Goal: Task Accomplishment & Management: Manage account settings

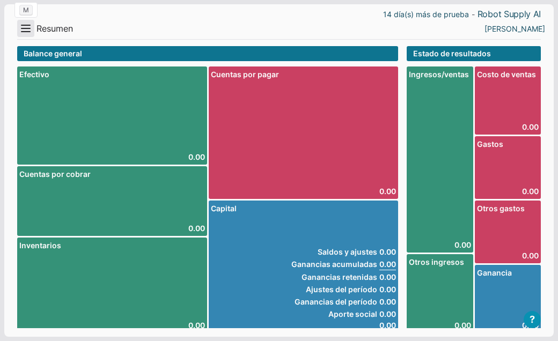
click at [25, 28] on button "Menu" at bounding box center [25, 28] width 17 height 17
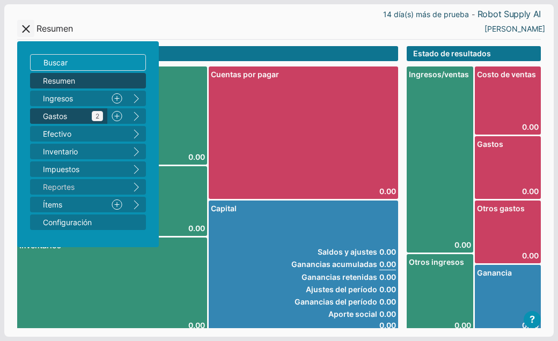
click at [70, 113] on span "Gastos 2" at bounding box center [73, 116] width 60 height 11
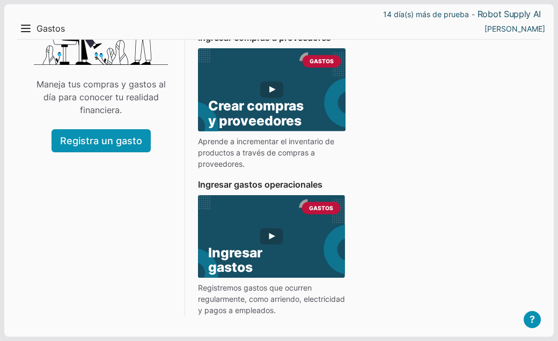
scroll to position [126, 0]
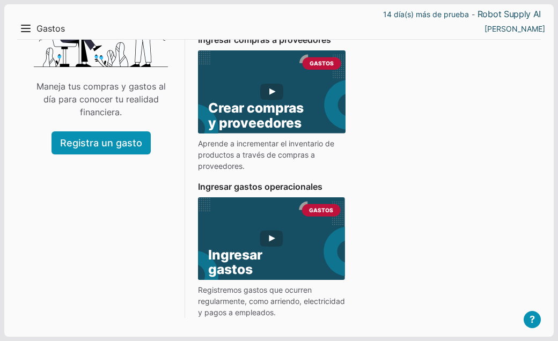
click at [269, 90] on use at bounding box center [272, 102] width 206 height 104
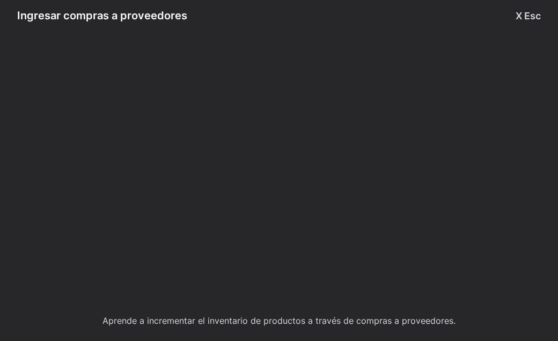
click at [518, 18] on button "X Esc" at bounding box center [528, 16] width 25 height 14
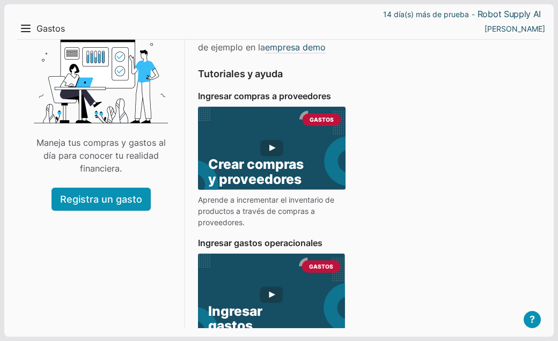
scroll to position [0, 0]
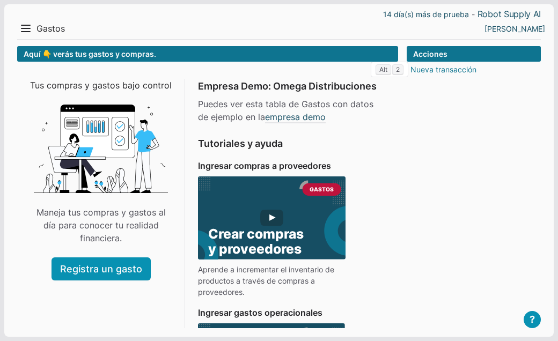
click at [450, 70] on link "Nueva transacción" at bounding box center [444, 69] width 66 height 11
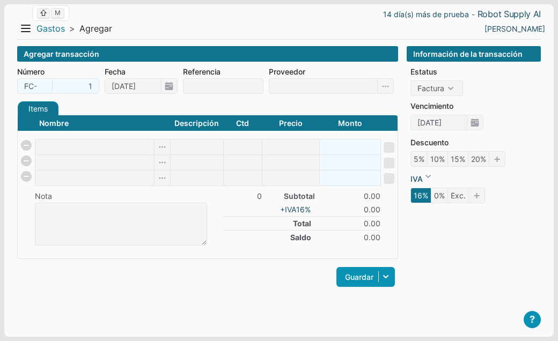
click at [51, 29] on link "Gastos" at bounding box center [51, 28] width 28 height 11
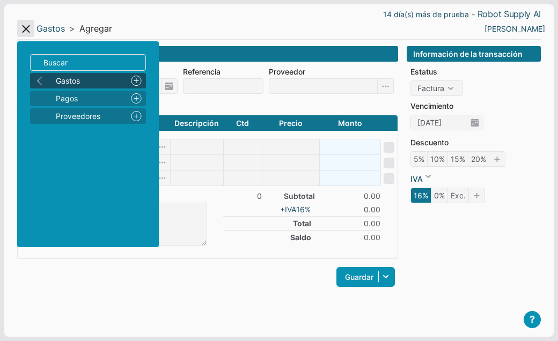
click at [27, 34] on button "Menu" at bounding box center [25, 28] width 17 height 17
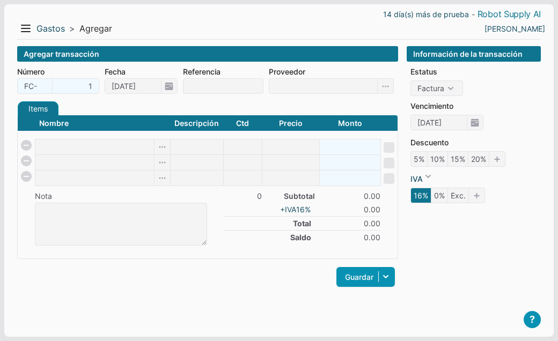
click at [518, 15] on link "Robot Supply AI" at bounding box center [509, 14] width 63 height 11
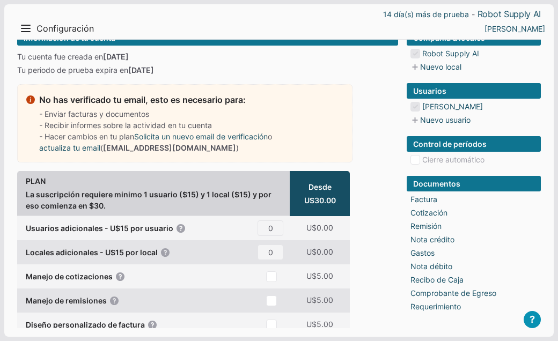
scroll to position [16, 0]
click at [135, 142] on link "Solicita un nuevo email de verificación" at bounding box center [201, 136] width 134 height 11
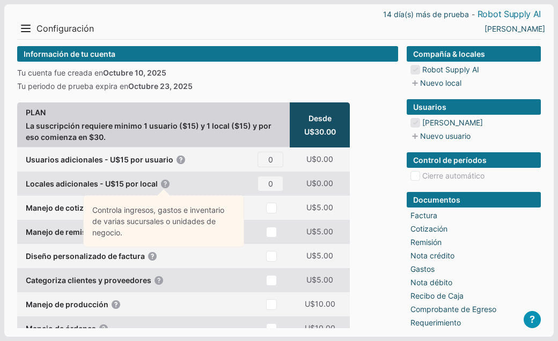
click at [499, 13] on link "Robot Supply AI" at bounding box center [509, 14] width 63 height 11
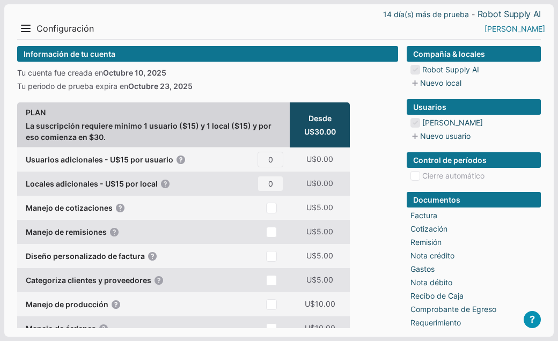
click at [535, 28] on link "[PERSON_NAME]" at bounding box center [515, 28] width 61 height 11
click at [32, 31] on button "Menu" at bounding box center [25, 28] width 17 height 17
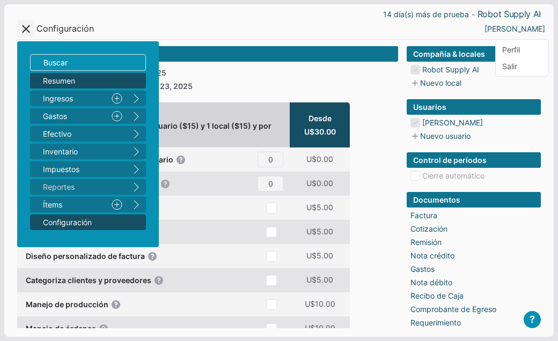
click at [55, 78] on span "Resumen" at bounding box center [82, 80] width 79 height 11
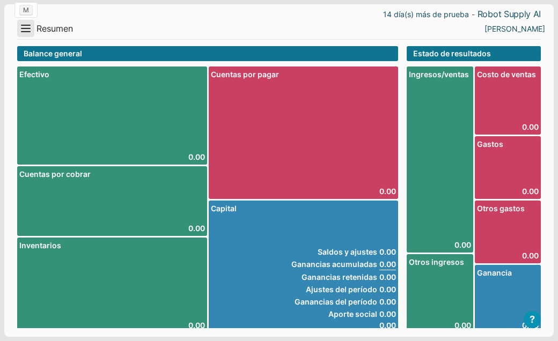
click at [27, 32] on button "Menu" at bounding box center [25, 28] width 17 height 17
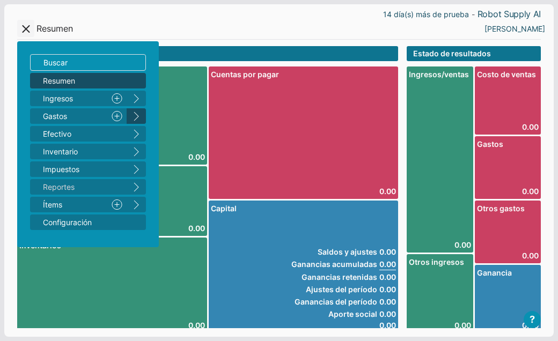
click at [136, 114] on button "right" at bounding box center [136, 116] width 19 height 16
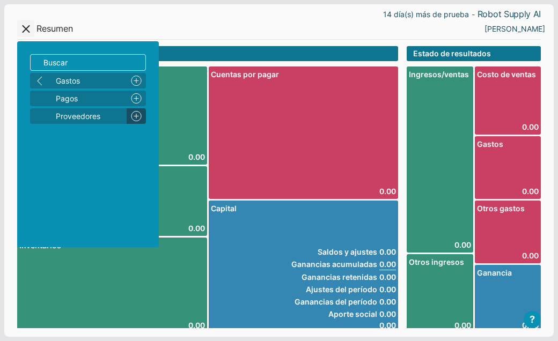
click at [136, 116] on link "Nuevo" at bounding box center [136, 116] width 19 height 16
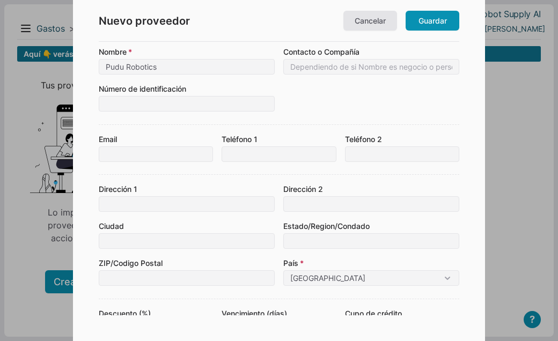
type input "Pudu Robotics"
click at [326, 114] on form "Nombre Pudu Robotics Contacto o Compañía Número de identificación Local Robot S…" at bounding box center [279, 230] width 361 height 368
click at [308, 68] on input at bounding box center [371, 67] width 176 height 16
type input "[PERSON_NAME]"
click at [251, 114] on form "Nombre Pudu Robotics Contacto o Compañía [PERSON_NAME] Número de identificación…" at bounding box center [279, 230] width 361 height 368
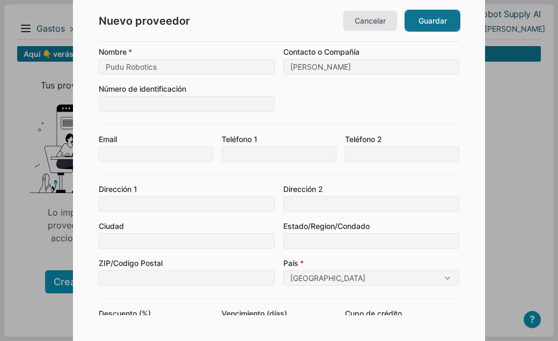
click at [440, 19] on link "Guardar" at bounding box center [433, 21] width 54 height 20
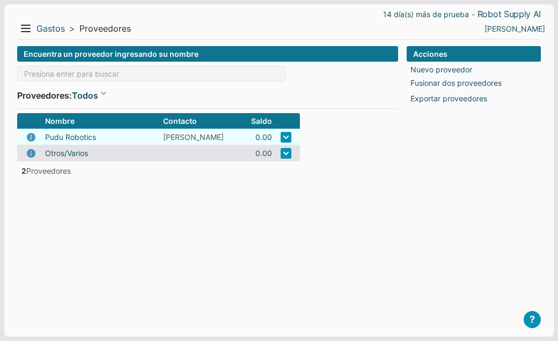
click at [281, 136] on link at bounding box center [286, 137] width 11 height 11
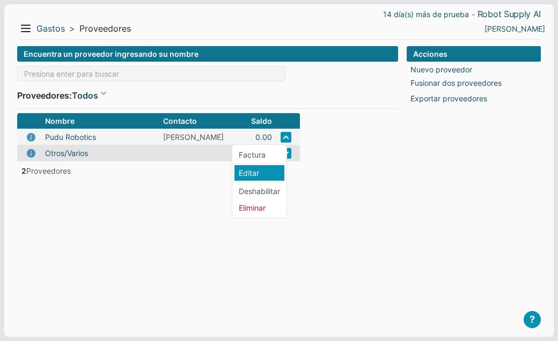
click at [263, 176] on li "Editar" at bounding box center [260, 173] width 50 height 16
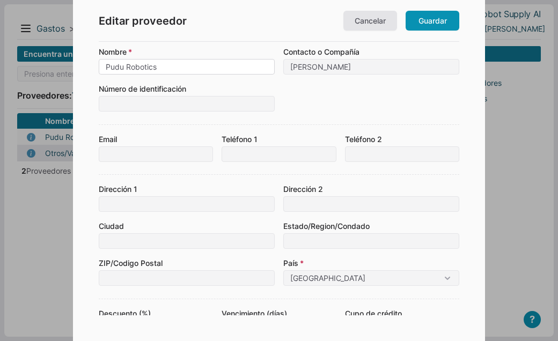
click at [195, 69] on input "Pudu Robotics" at bounding box center [187, 67] width 176 height 16
click at [441, 29] on link "Guardar" at bounding box center [433, 21] width 54 height 20
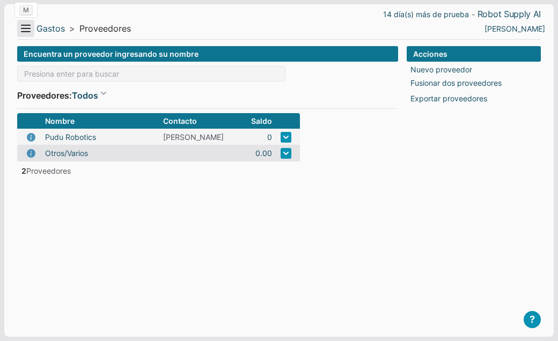
click at [22, 30] on button "Menu" at bounding box center [25, 28] width 17 height 17
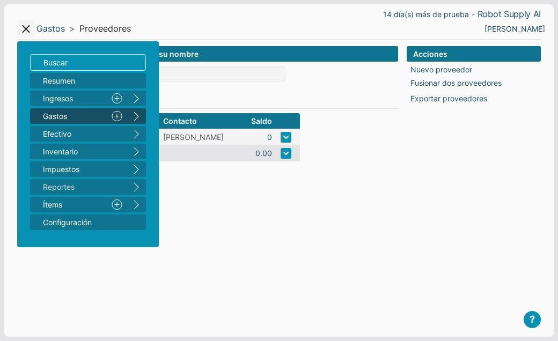
click at [119, 115] on link "Nuevo" at bounding box center [116, 116] width 19 height 16
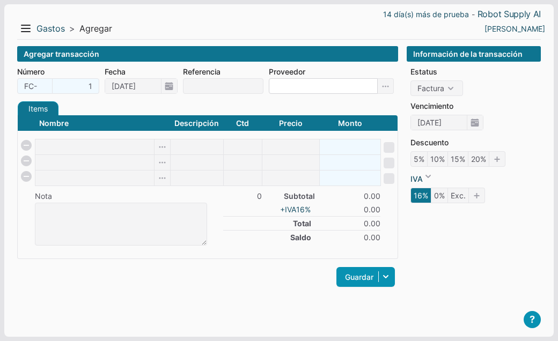
click at [278, 84] on input at bounding box center [323, 86] width 109 height 16
type input "Pudu Robotics"
paste input "CC1 Pro black"
type input "CC1 Pro black"
click at [192, 149] on body "14 día(s) más de prueba - Robot Supply AI Menu Resumen Ingresos 1 Nuevo right G…" at bounding box center [279, 170] width 558 height 341
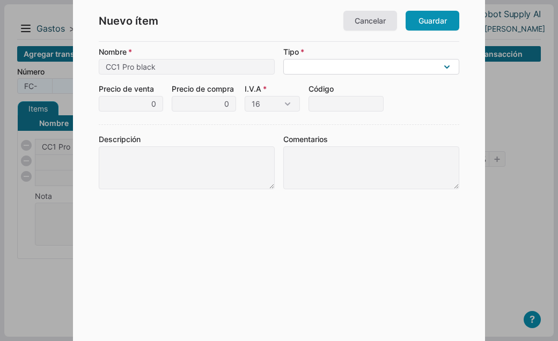
select select "G"
click option "Mercancía (un producto que compras y vendes)" at bounding box center [0, 0] width 0 height 0
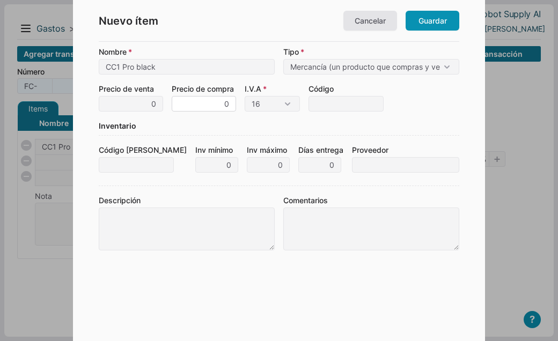
click at [221, 108] on input "0" at bounding box center [204, 104] width 64 height 16
type input "1"
select select "-2"
click option "Excluido" at bounding box center [0, 0] width 0 height 0
click at [121, 167] on input "Código [PERSON_NAME]" at bounding box center [136, 165] width 75 height 16
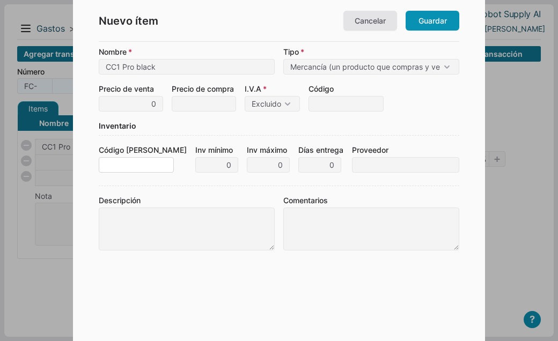
paste input "10240-000015"
type input "10240-000015"
click at [188, 193] on div "Descripción Comentarios" at bounding box center [279, 218] width 361 height 65
click at [378, 162] on input "Proveedor" at bounding box center [405, 165] width 107 height 16
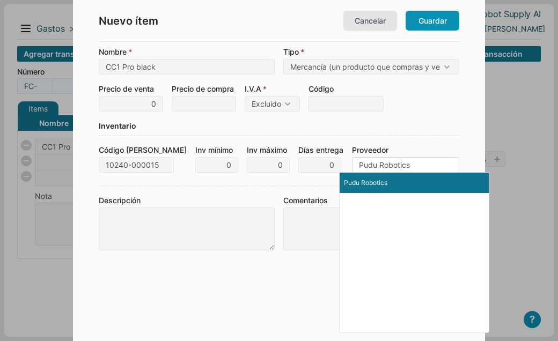
type input "Pudu Robotics"
click at [385, 181] on li "Pudu Robotics" at bounding box center [414, 183] width 149 height 20
type input "Pudu Robotics"
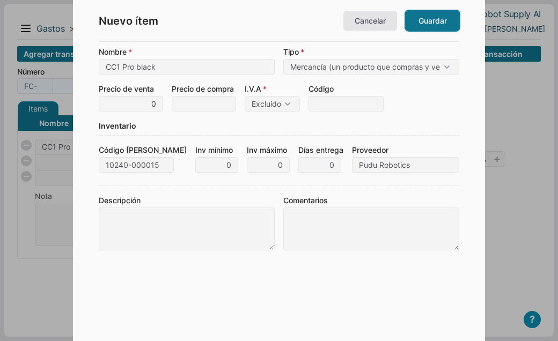
click at [429, 27] on link "Guardar" at bounding box center [433, 21] width 54 height 20
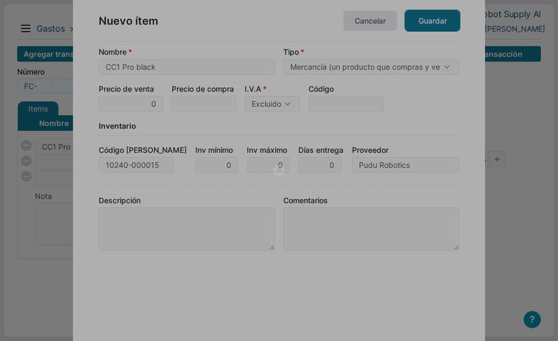
type input "1"
type input "0.00"
checkbox input "true"
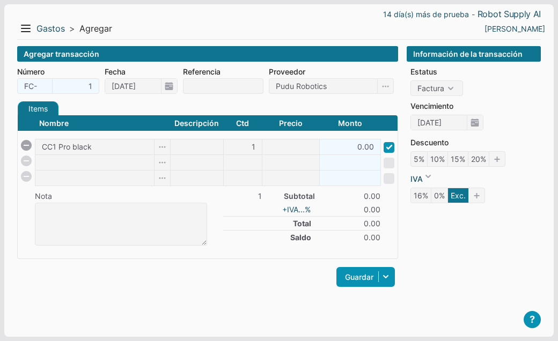
click at [249, 302] on div "Agregar transacción Número FC- 1 Fecha 10/10/2025 Referencia Proveedor Pudu Rob…" at bounding box center [207, 183] width 381 height 274
click at [301, 152] on input at bounding box center [291, 147] width 57 height 15
type input "11300"
click at [254, 270] on div "Items Créditos Pagos Nombre Descripción Ctd Precio Monto CC1 Pro black 1 11300 …" at bounding box center [207, 200] width 381 height 199
type input "11300.00"
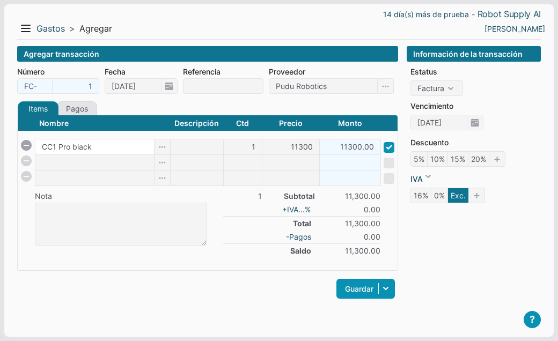
click at [99, 147] on input "CC1 Pro black" at bounding box center [94, 147] width 119 height 15
click at [78, 148] on input "CC1 Pro black" at bounding box center [94, 147] width 119 height 15
click at [216, 294] on div "Guardar Guardar y ver documento Guardar y agregar nueva Guardar y continuar edi…" at bounding box center [207, 288] width 381 height 25
click at [496, 162] on link at bounding box center [498, 159] width 16 height 16
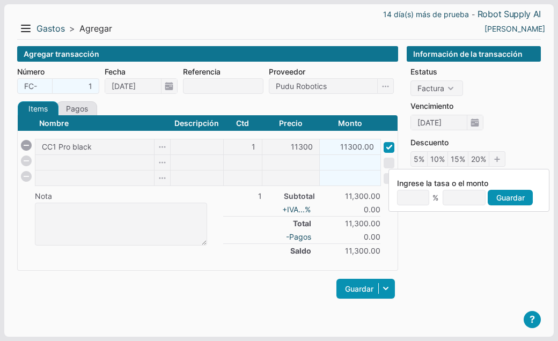
type input "2"
type input "226"
type input "25"
type input "2,825"
click at [470, 239] on div "Información de la transacción Estatus Orden Factura Fecha de entrega Vencimient…" at bounding box center [474, 183] width 134 height 274
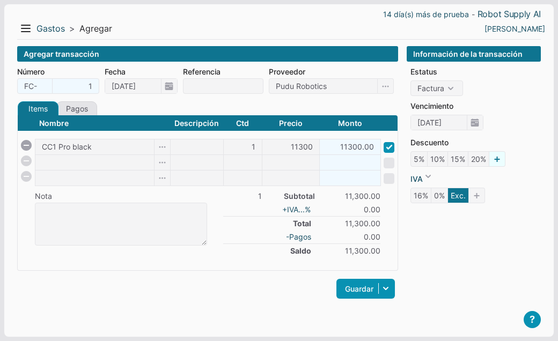
click at [496, 164] on link at bounding box center [498, 159] width 16 height 16
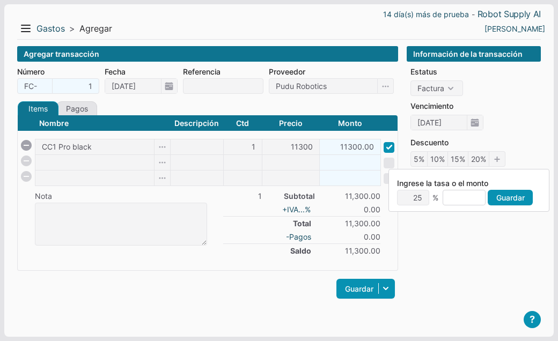
click at [469, 201] on input at bounding box center [464, 198] width 43 height 16
type input "2"
type input "0.017699"
type input "25"
type input "0.221239"
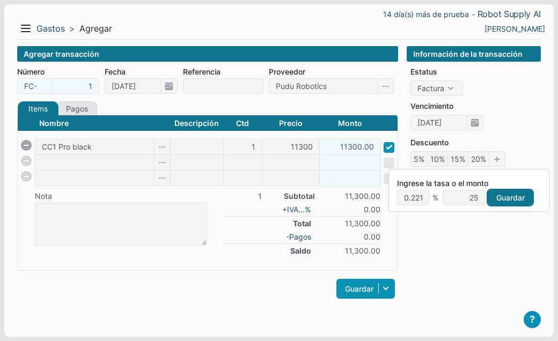
click at [497, 202] on link "Guardar" at bounding box center [510, 198] width 45 height 16
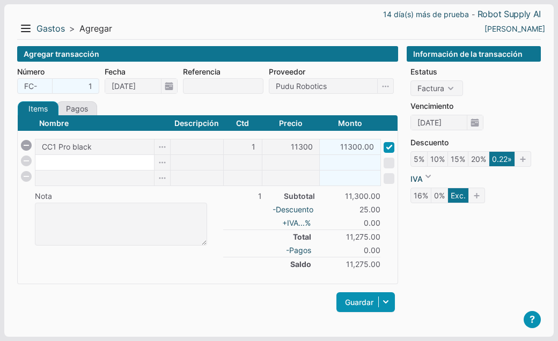
click at [83, 161] on input at bounding box center [94, 162] width 119 height 15
paste input "Docking station, for CC1 Pro"
type input "Docking station, for CC1 Pro"
click at [224, 231] on li "Total 11,275.00" at bounding box center [301, 237] width 157 height 14
click at [119, 165] on input "Docking station, for CC1 Pro" at bounding box center [94, 162] width 119 height 15
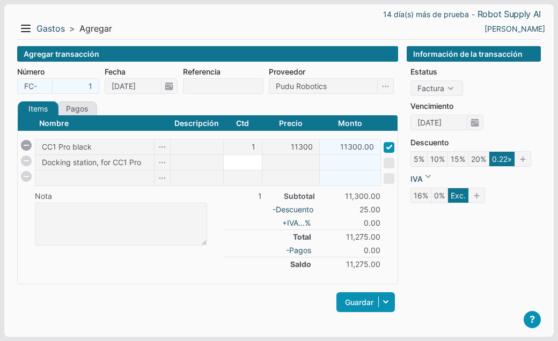
click at [242, 160] on body "14 día(s) más de prueba - Robot Supply AI Menu Resumen Ingresos 1 Nuevo right G…" at bounding box center [279, 173] width 558 height 347
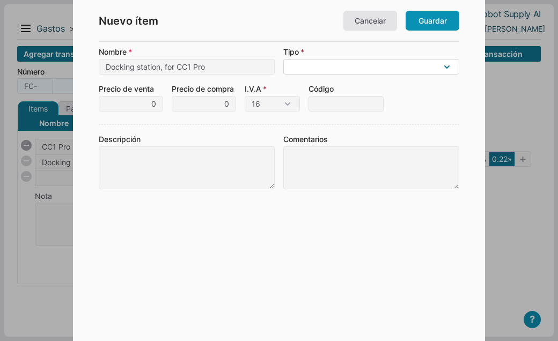
select select "G"
click option "Mercancía (un producto que compras y vendes)" at bounding box center [0, 0] width 0 height 0
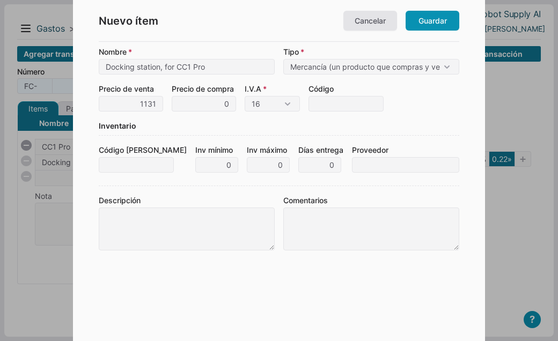
type input "1,131"
click at [196, 112] on form "Nombre Docking station, for CC1 Pro Tipo Mercancía (un producto que compras y v…" at bounding box center [279, 179] width 361 height 266
select select "-2"
click option "Excluido" at bounding box center [0, 0] width 0 height 0
click at [326, 104] on input "Código" at bounding box center [346, 104] width 75 height 16
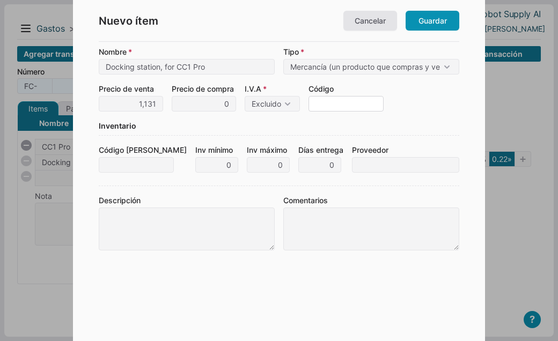
paste input "11010-000002"
type input "11010-000002"
click at [429, 27] on link "Guardar" at bounding box center [433, 21] width 54 height 20
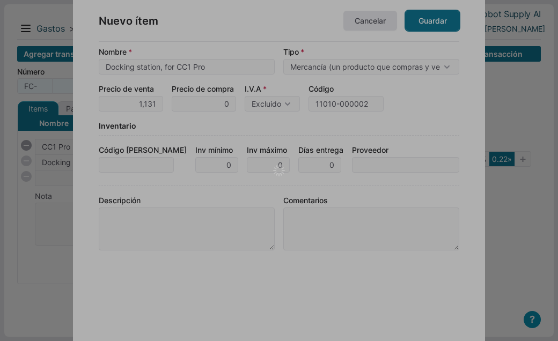
type input "1"
type input "0"
type input "0.00"
checkbox input "true"
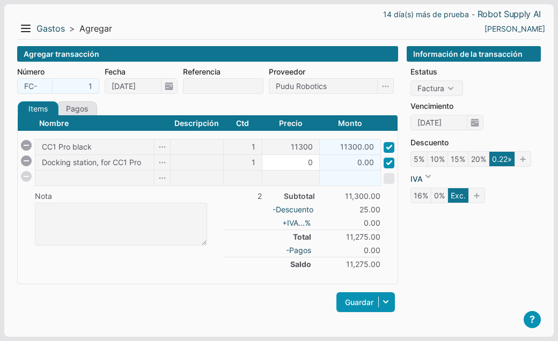
click at [301, 163] on input "0" at bounding box center [291, 162] width 57 height 15
type input "1131"
click at [223, 294] on div "Guardar Guardar y ver documento Guardar y agregar nueva Guardar y continuar edi…" at bounding box center [207, 302] width 381 height 25
type input "1131.00"
click at [42, 183] on input at bounding box center [94, 178] width 119 height 15
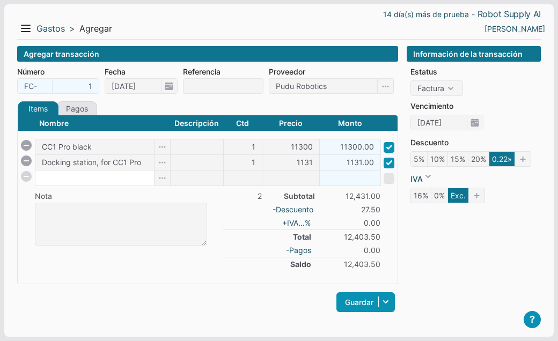
paste input "Carpet Vacuuming Assembly, for CC1 Pro"
type input "Carpet Vacuuming Assembly, for CC1 Pro"
click at [214, 214] on td at bounding box center [129, 237] width 188 height 68
click at [242, 178] on body "14 día(s) más de prueba - Robot Supply AI Menu Resumen Ingresos 1 Nuevo right G…" at bounding box center [279, 173] width 558 height 347
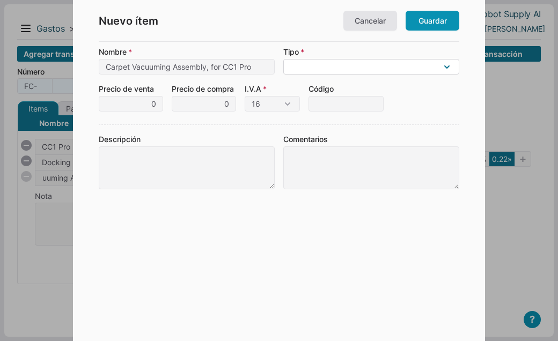
select select "G"
click option "Mercancía (un producto que compras y vendes)" at bounding box center [0, 0] width 0 height 0
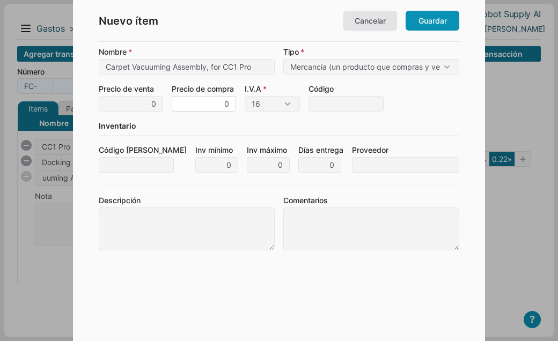
click at [208, 106] on input "0" at bounding box center [204, 104] width 64 height 16
type input "102"
click at [322, 106] on input "Código" at bounding box center [346, 104] width 75 height 16
paste input "19999-000650"
type input "19999-000650"
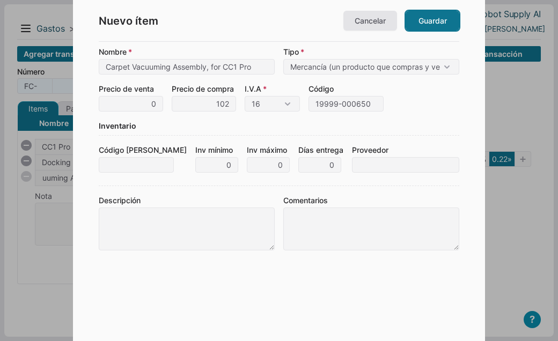
click at [428, 25] on link "Guardar" at bounding box center [433, 21] width 54 height 20
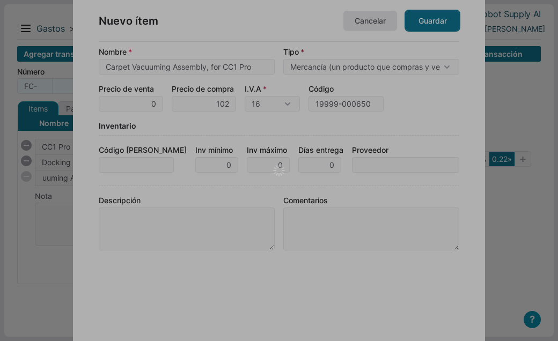
type input "1"
type input "102"
type input "102.00"
checkbox input "true"
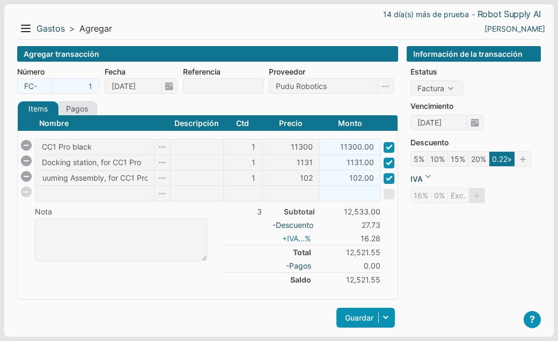
click at [296, 236] on link "+ IVA ...%" at bounding box center [297, 238] width 31 height 11
type input "Excluido"
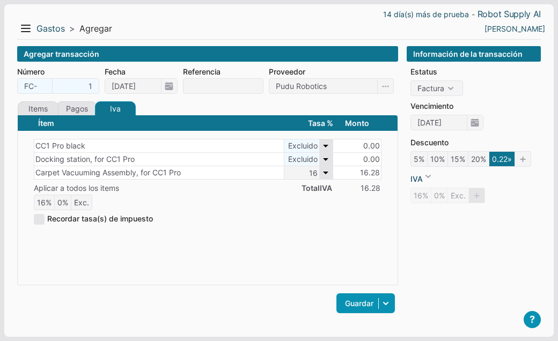
click at [327, 177] on span "16" at bounding box center [309, 172] width 48 height 13
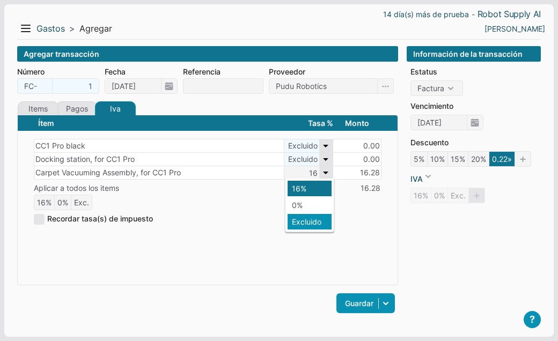
click at [309, 220] on li "Excluido" at bounding box center [310, 222] width 44 height 16
type input "Excluido"
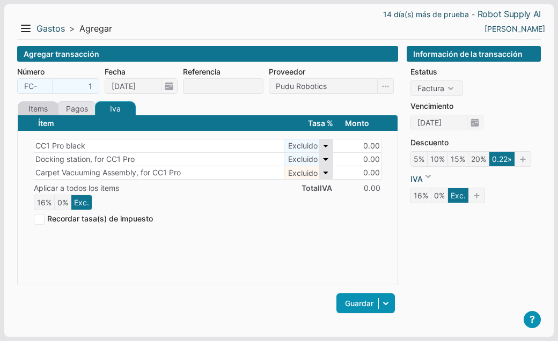
click at [44, 110] on link "Items" at bounding box center [38, 108] width 41 height 14
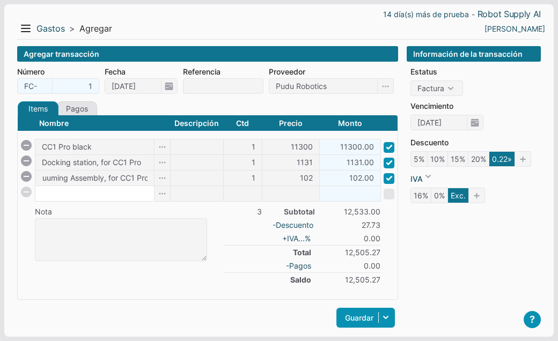
click at [60, 190] on input at bounding box center [94, 193] width 119 height 15
type input "MT1"
click at [149, 209] on td "Nota" at bounding box center [102, 209] width 135 height 17
click at [241, 195] on body "14 día(s) más de prueba - Robot Supply AI Menu Resumen Ingresos 1 Nuevo right G…" at bounding box center [279, 181] width 558 height 363
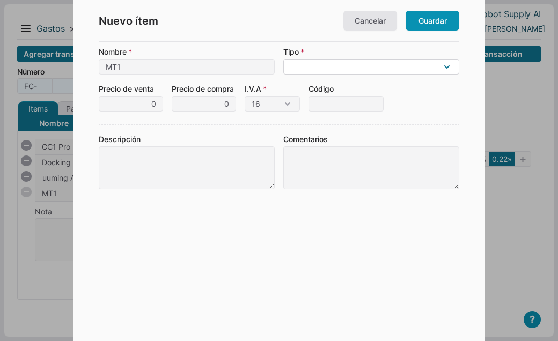
select select "G"
click option "Mercancía (un producto que compras y vendes)" at bounding box center [0, 0] width 0 height 0
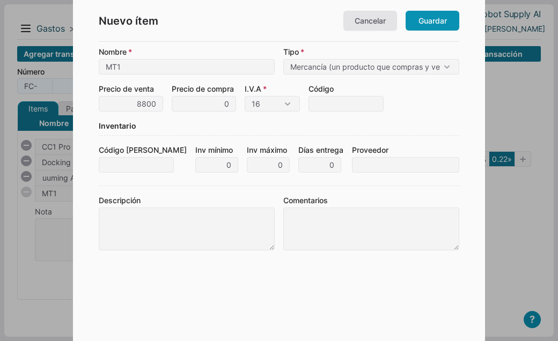
type input "8,800"
click at [181, 126] on div "Inventario" at bounding box center [279, 128] width 361 height 16
select select "-2"
click option "Excluido" at bounding box center [0, 0] width 0 height 0
click at [107, 165] on input "Código de barras" at bounding box center [136, 165] width 75 height 16
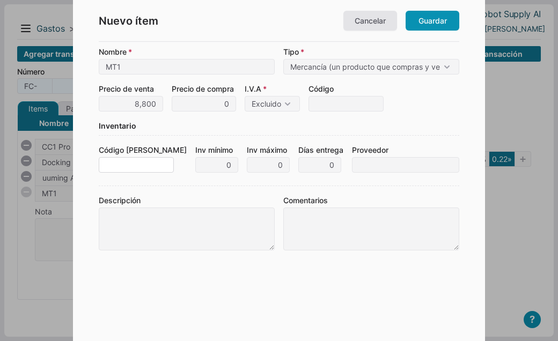
paste input "10250-000009"
type input "10250-000009"
click at [370, 166] on input "Proveedor" at bounding box center [405, 165] width 107 height 16
type input "Puduc Robotics"
click at [333, 103] on input "Código" at bounding box center [346, 104] width 75 height 16
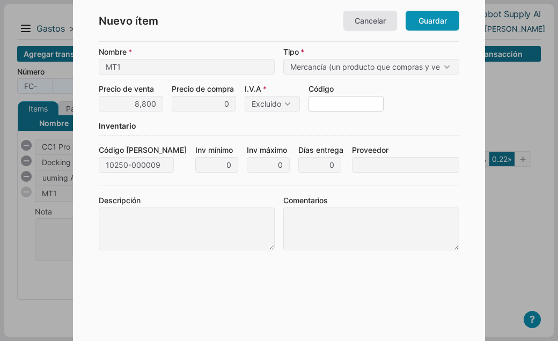
paste input "10250-000009"
type input "10250-000009"
click at [421, 24] on link "Guardar" at bounding box center [433, 21] width 54 height 20
type input "1"
type input "0"
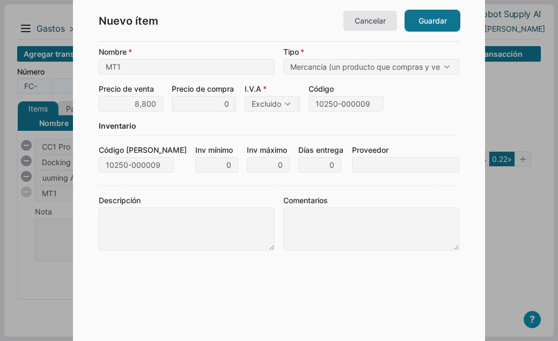
type input "0.00"
checkbox input "true"
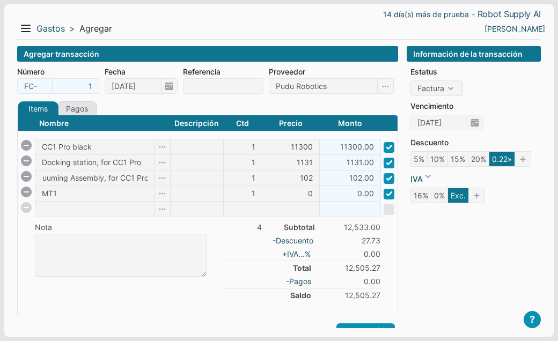
click at [253, 279] on li "-Pagos 0.00" at bounding box center [301, 281] width 157 height 13
click at [308, 195] on input "0" at bounding box center [291, 193] width 57 height 15
type input "8800"
type input "8800.00"
click at [239, 285] on li "-Pagos 0.00" at bounding box center [301, 281] width 157 height 13
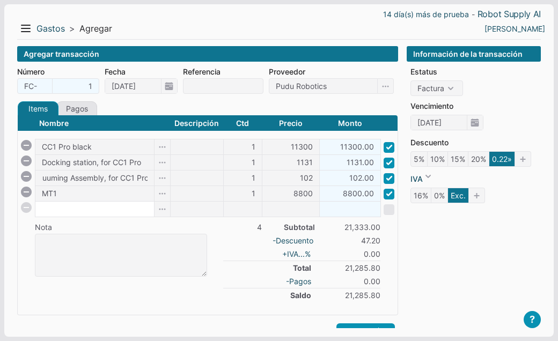
click at [57, 208] on input at bounding box center [94, 209] width 119 height 15
paste input "Charging Station, for MT1 and MT1 Vac 1"
type input "Charging Station, for MT1 and MT1 Vac 1"
click at [258, 208] on input at bounding box center [243, 209] width 38 height 15
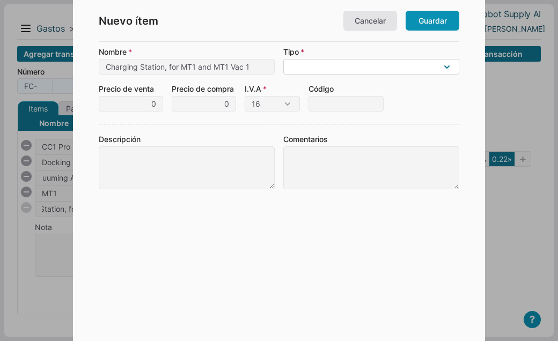
select select "G"
click option "Mercancía (un producto que compras y vendes)" at bounding box center [0, 0] width 0 height 0
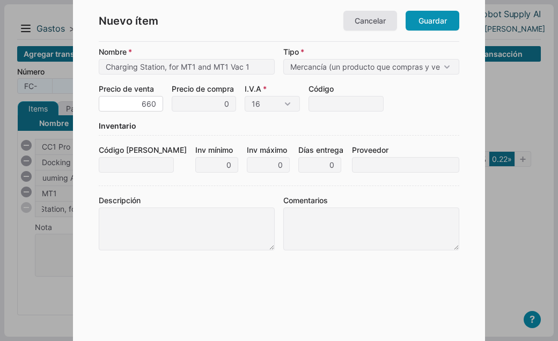
type input "660"
click at [170, 192] on div "Descripción Comentarios" at bounding box center [279, 218] width 361 height 65
click at [329, 105] on input "Código" at bounding box center [346, 104] width 75 height 16
paste input "11020-000016"
type input "11020-000016"
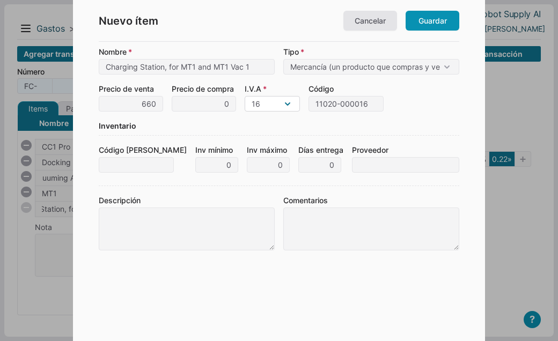
select select "-2"
click option "Excluido" at bounding box center [0, 0] width 0 height 0
click at [139, 168] on input "Código de barras" at bounding box center [136, 165] width 75 height 16
paste input "11020-000016"
type input "11020-000016"
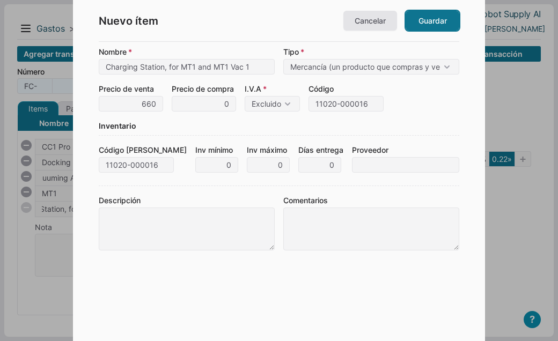
click at [431, 23] on link "Guardar" at bounding box center [433, 21] width 54 height 20
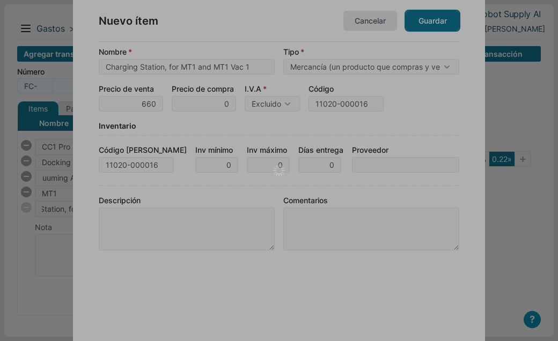
type input "1"
type input "0"
type input "0.00"
checkbox input "true"
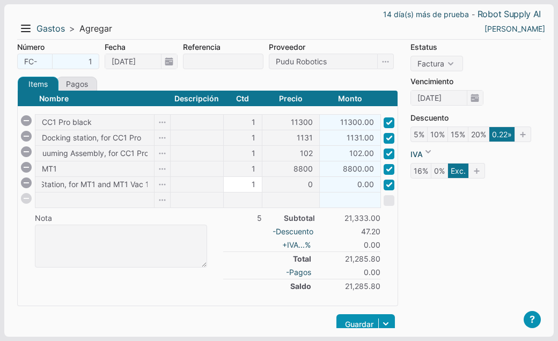
scroll to position [51, 0]
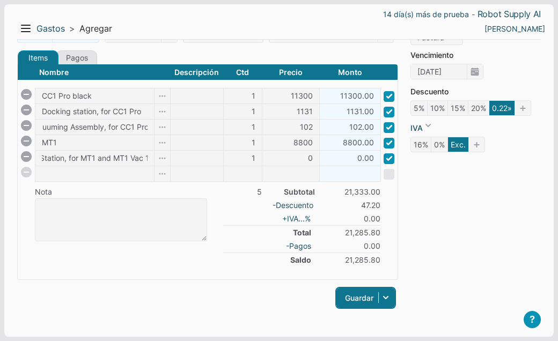
click at [361, 297] on link "Guardar" at bounding box center [366, 298] width 59 height 20
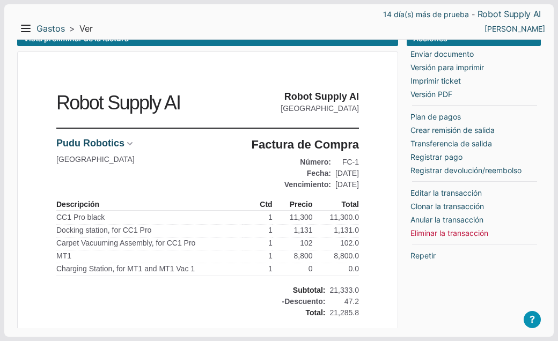
scroll to position [10, 0]
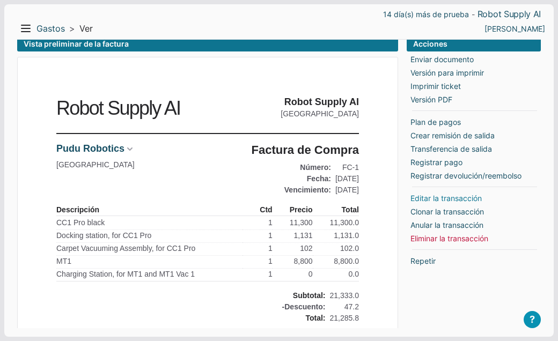
click at [423, 196] on link "Editar la transacción" at bounding box center [446, 198] width 71 height 11
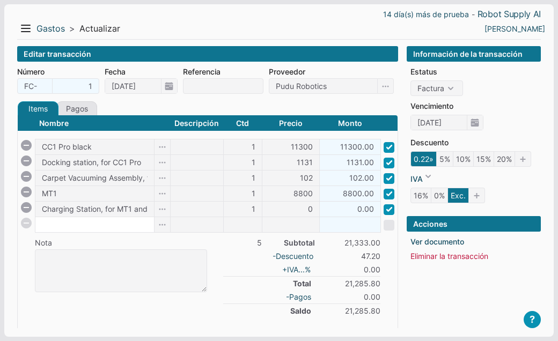
click at [50, 222] on input at bounding box center [94, 224] width 119 height 15
paste input "T300 Lift"
type input "T300 Lift"
click at [252, 224] on body "14 día(s) más de prueba - Robot Supply AI Menu Resumen Ingresos 1 Nuevo right G…" at bounding box center [279, 197] width 558 height 394
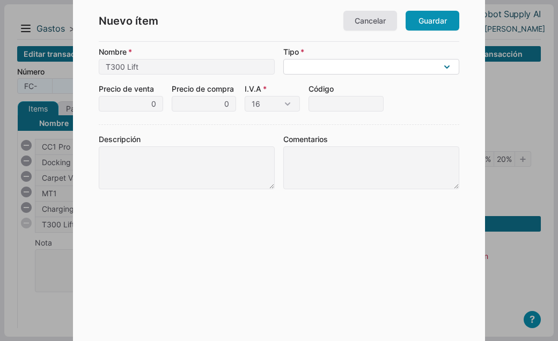
select select "G"
click option "Mercancía (un producto que compras y vendes)" at bounding box center [0, 0] width 0 height 0
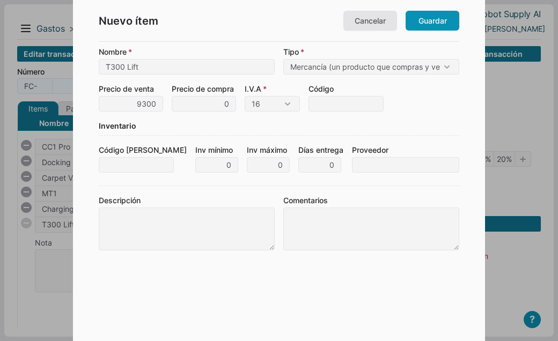
type input "9,300"
click at [193, 128] on div "Inventario" at bounding box center [279, 128] width 361 height 16
click at [269, 106] on select "16 0 Excluido" at bounding box center [272, 104] width 55 height 16
select select "-2"
click option "Excluido" at bounding box center [0, 0] width 0 height 0
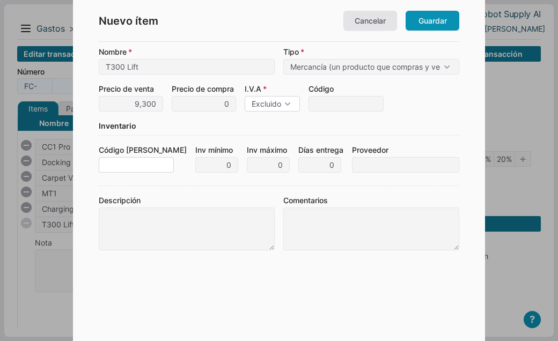
click at [105, 163] on input "Código de barras" at bounding box center [136, 165] width 75 height 16
paste input "10093-000006"
type input "10093-000006"
click option "Excluido" at bounding box center [0, 0] width 0 height 0
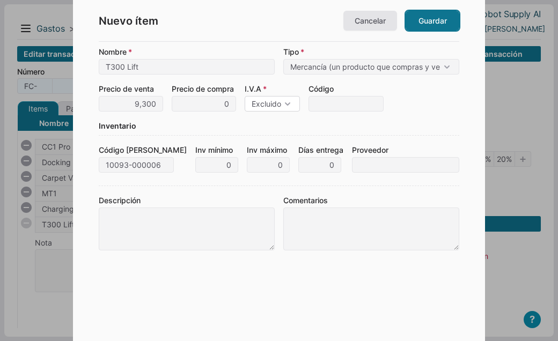
click at [434, 21] on link "Guardar" at bounding box center [433, 21] width 54 height 20
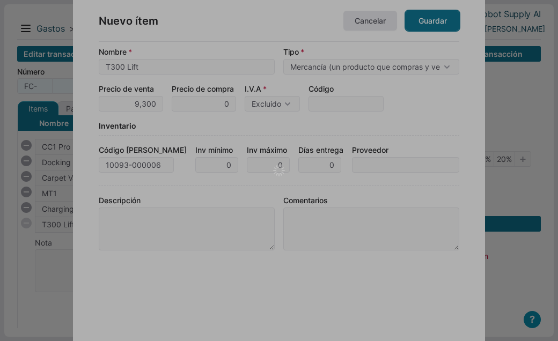
type input "1"
type input "0"
type input "0.00"
checkbox input "true"
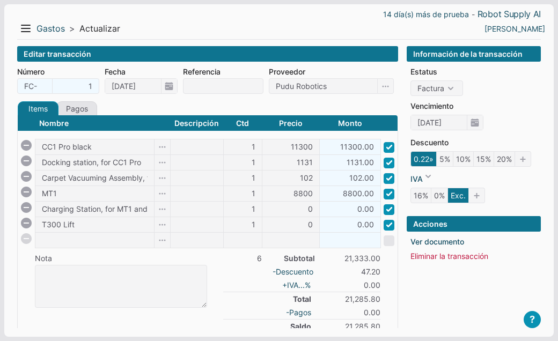
click at [27, 243] on span at bounding box center [26, 239] width 11 height 11
click at [298, 222] on input "0" at bounding box center [291, 224] width 57 height 15
type input "9300"
click at [238, 295] on li "Total 21,285.80" at bounding box center [301, 299] width 157 height 14
type input "9300.00"
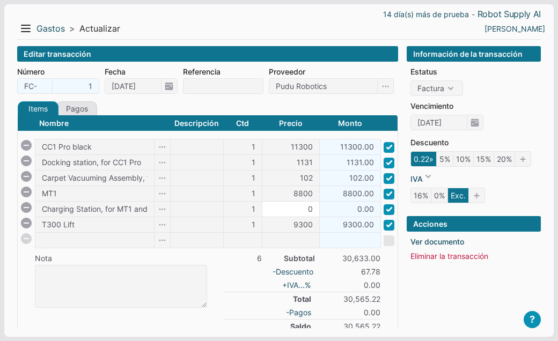
click at [301, 206] on input "0" at bounding box center [291, 209] width 57 height 15
type input "660"
click at [268, 251] on th "Subtotal" at bounding box center [290, 256] width 57 height 17
type input "660.00"
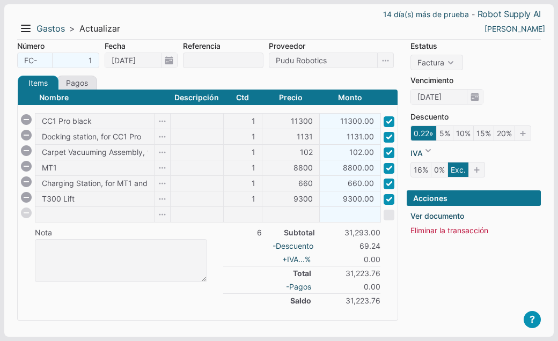
scroll to position [67, 0]
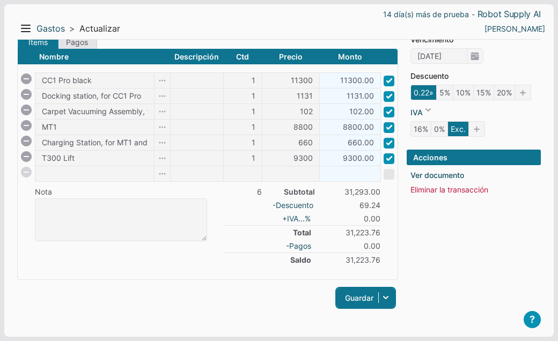
click at [356, 297] on link "Guardar" at bounding box center [366, 298] width 59 height 20
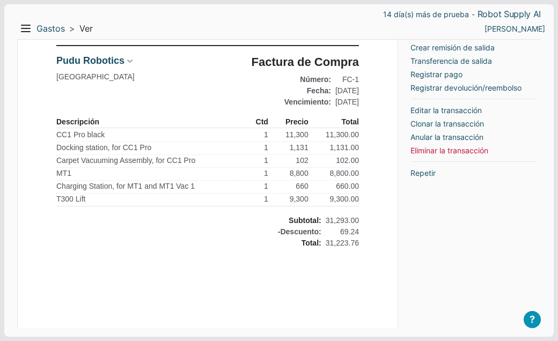
scroll to position [104, 0]
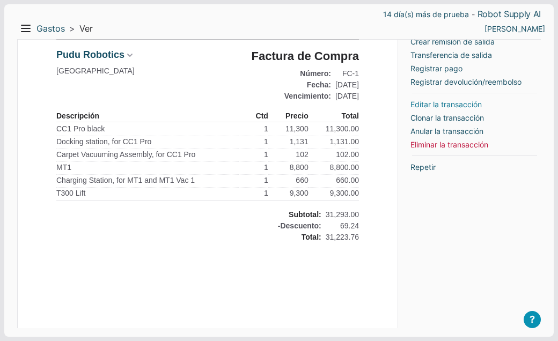
click at [427, 102] on link "Editar la transacción" at bounding box center [446, 104] width 71 height 11
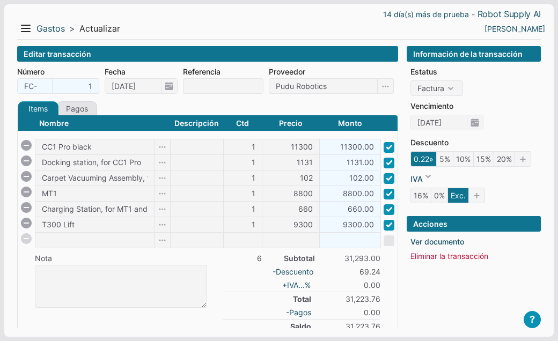
click at [429, 159] on icon "0.22»" at bounding box center [424, 159] width 26 height 16
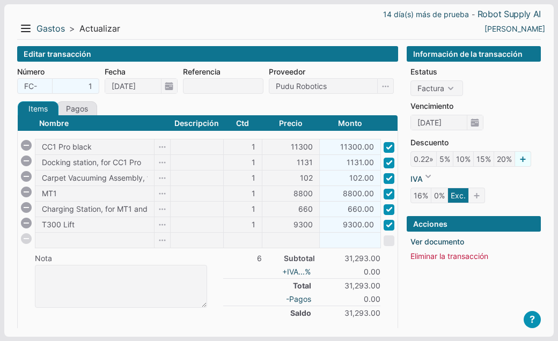
click at [521, 161] on link at bounding box center [523, 159] width 16 height 16
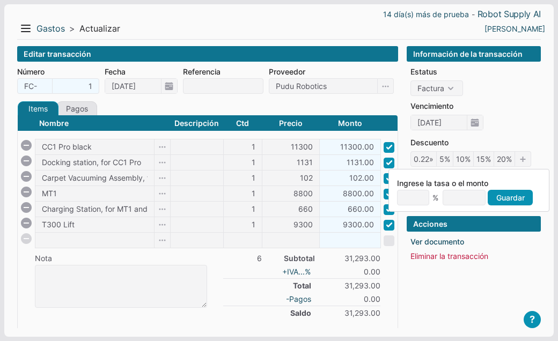
type input "2"
type input "625.86"
type input "25"
type input "7,823.25"
click at [503, 199] on link "Guardar" at bounding box center [510, 198] width 45 height 16
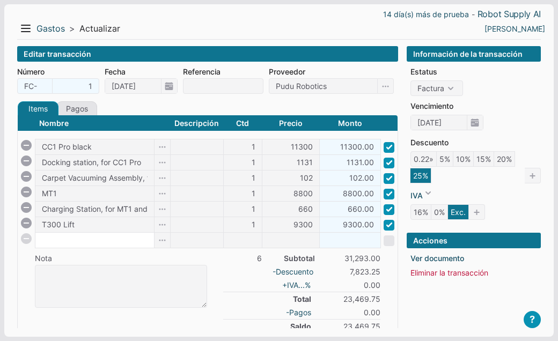
click at [42, 241] on input at bounding box center [94, 240] width 119 height 15
paste input "Tray, for T300 Lift"
type input "Tray, for T300 Lift"
click at [237, 242] on body "14 día(s) más de prueba - Robot Supply AI Menu Resumen Ingresos 1 Nuevo right G…" at bounding box center [279, 205] width 558 height 410
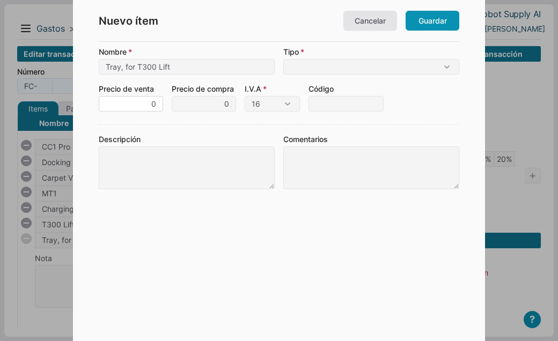
click at [126, 106] on input "0" at bounding box center [131, 104] width 64 height 16
type input "520"
select select "G"
click option "Mercancía (un producto que compras y vendes)" at bounding box center [0, 0] width 0 height 0
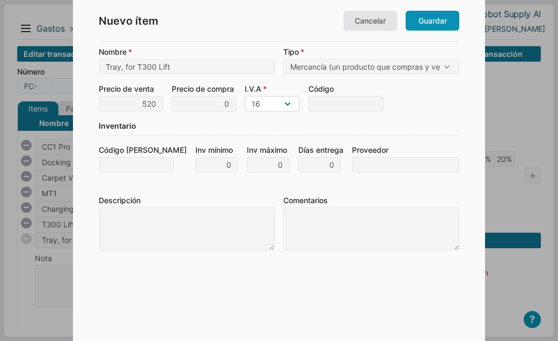
select select "-2"
click option "Excluido" at bounding box center [0, 0] width 0 height 0
click at [112, 161] on input "Código de barras" at bounding box center [136, 165] width 75 height 16
paste input "21510-000194"
type input "21510-000194"
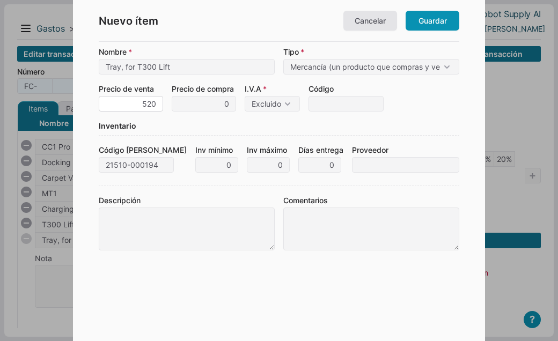
click at [157, 105] on input "520" at bounding box center [131, 104] width 64 height 16
click at [210, 103] on input "0" at bounding box center [204, 104] width 64 height 16
type input "520"
click at [315, 123] on div "Inventario" at bounding box center [279, 128] width 361 height 16
click at [428, 22] on link "Guardar" at bounding box center [433, 21] width 54 height 20
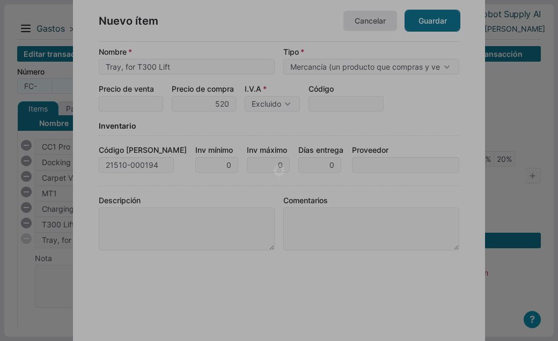
type input "1"
type input "520"
type input "520.00"
checkbox input "true"
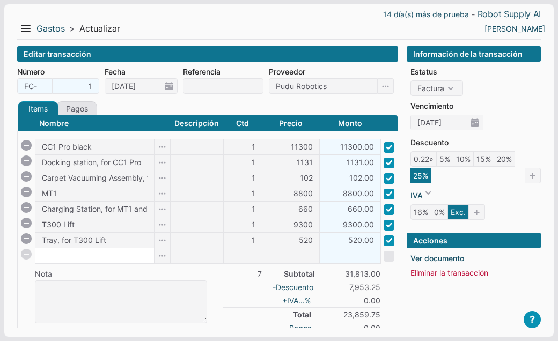
click at [54, 255] on input at bounding box center [94, 256] width 119 height 15
paste input "Lift rack, for T300 Lift"
type input "Lift rack, for T300 Lift"
click at [251, 257] on body "14 día(s) más de prueba - Robot Supply AI Menu Resumen Ingresos 1 Nuevo right G…" at bounding box center [279, 212] width 558 height 425
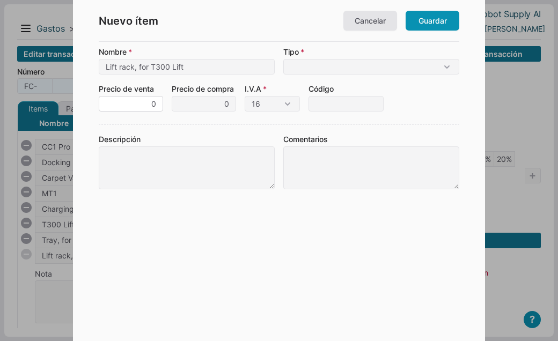
click at [155, 105] on input "0" at bounding box center [131, 104] width 64 height 16
select select "G"
click option "Mercancía (un producto que compras y vendes)" at bounding box center [0, 0] width 0 height 0
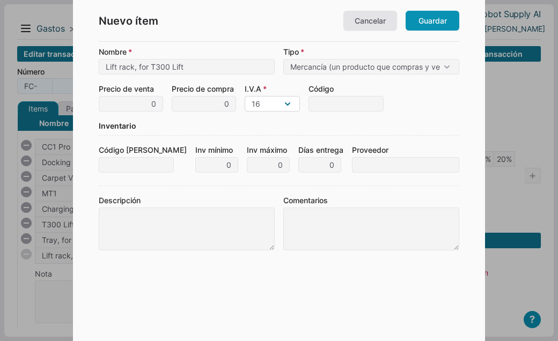
select select "-2"
click option "Excluido" at bounding box center [0, 0] width 0 height 0
click at [210, 105] on input "0" at bounding box center [204, 104] width 64 height 16
type input "287"
click at [263, 127] on div "Inventario" at bounding box center [279, 128] width 361 height 16
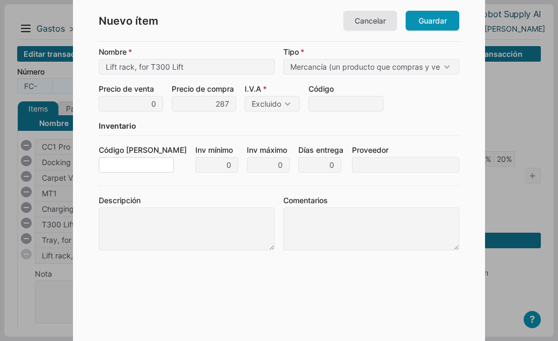
click at [114, 163] on input "Código [PERSON_NAME]" at bounding box center [136, 165] width 75 height 16
paste input "21510-000195"
type input "21510-000195"
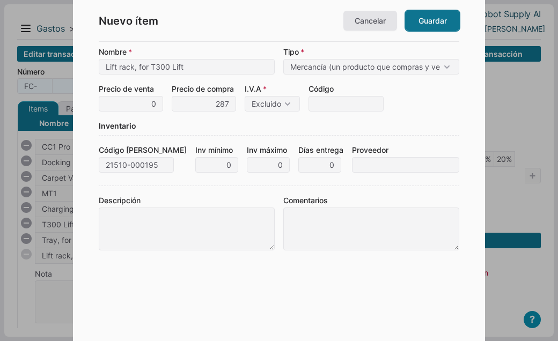
click at [440, 24] on link "Guardar" at bounding box center [433, 21] width 54 height 20
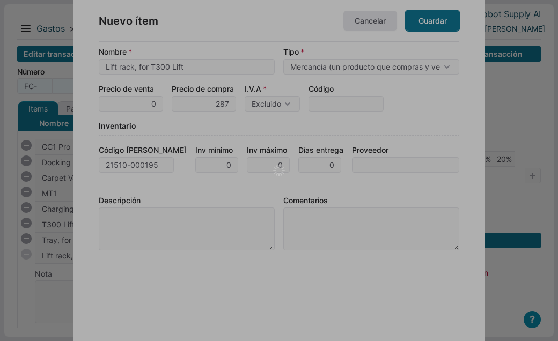
type input "1"
type input "287"
type input "287.00"
checkbox input "true"
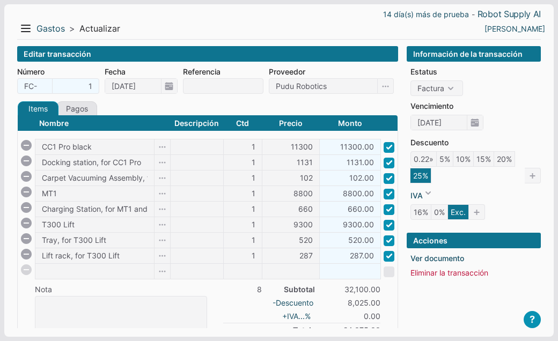
click at [230, 296] on li "-Descuento 8,025.00" at bounding box center [301, 302] width 157 height 13
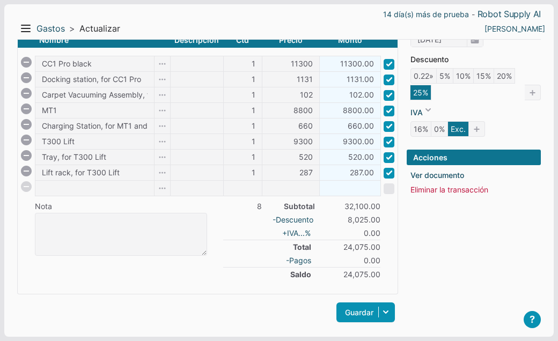
scroll to position [98, 0]
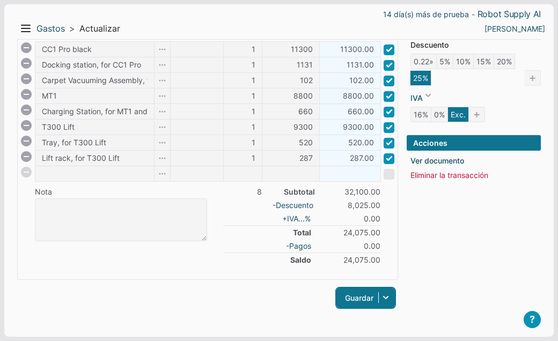
click at [354, 302] on link "Guardar" at bounding box center [366, 298] width 59 height 20
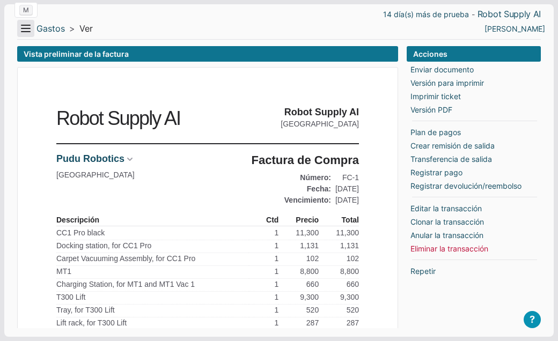
click at [27, 32] on button "Menu" at bounding box center [25, 28] width 17 height 17
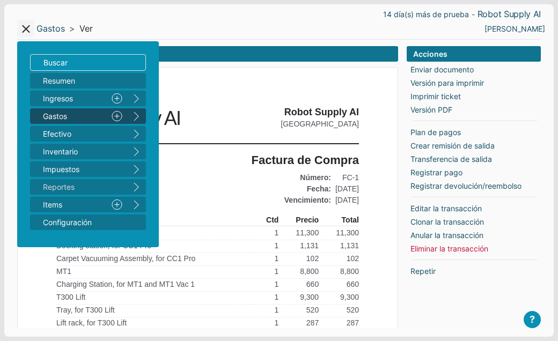
click at [136, 118] on button "right" at bounding box center [136, 116] width 19 height 16
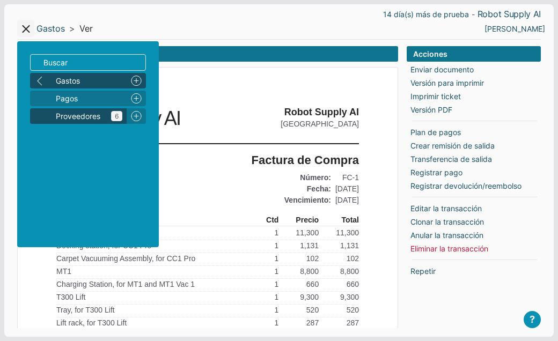
click at [93, 115] on span "Proveedores 6" at bounding box center [89, 116] width 67 height 11
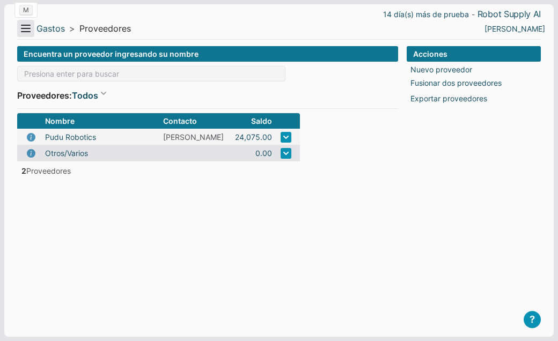
click at [25, 32] on button "Menu" at bounding box center [25, 28] width 17 height 17
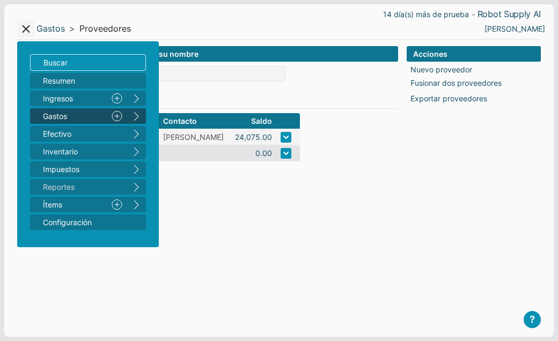
click at [116, 116] on link "Nuevo" at bounding box center [116, 116] width 19 height 16
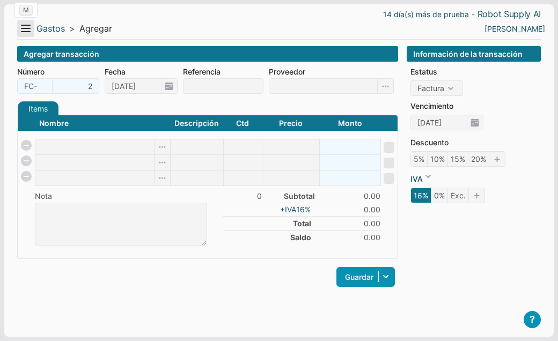
click at [23, 28] on button "Menu" at bounding box center [25, 28] width 17 height 17
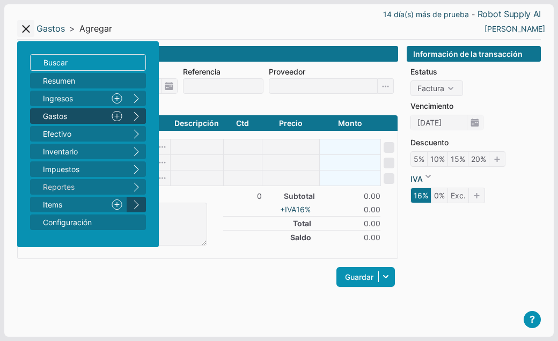
click at [138, 207] on button "right" at bounding box center [136, 205] width 19 height 16
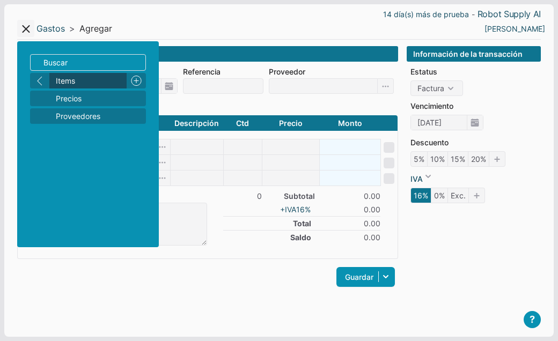
click at [70, 83] on span "Items" at bounding box center [89, 80] width 67 height 11
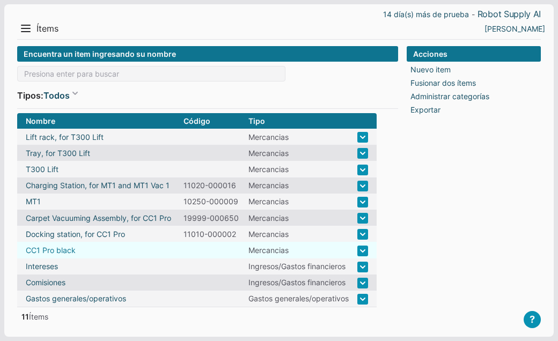
click at [67, 249] on link "CC1 Pro black" at bounding box center [51, 250] width 50 height 11
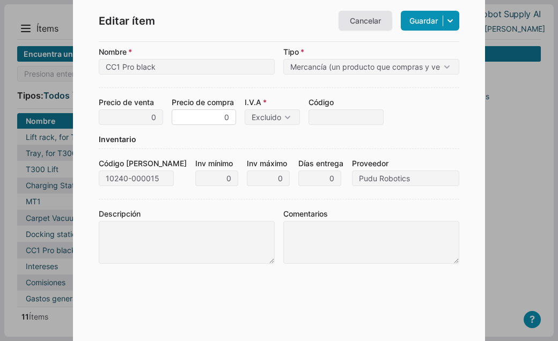
click at [197, 115] on input "0" at bounding box center [204, 118] width 64 height 16
type input "11,300"
click at [369, 143] on div "Inventario" at bounding box center [279, 142] width 361 height 16
click at [416, 20] on link "Guardar" at bounding box center [430, 21] width 59 height 20
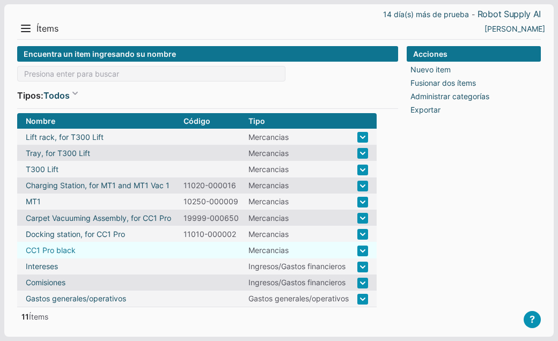
click at [70, 247] on link "CC1 Pro black" at bounding box center [51, 250] width 50 height 11
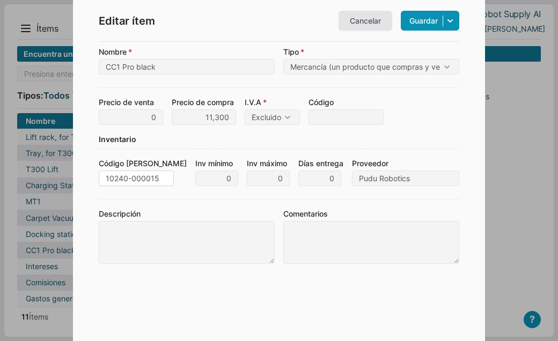
drag, startPoint x: 165, startPoint y: 178, endPoint x: 98, endPoint y: 174, distance: 66.7
click at [99, 174] on input "10240-000015" at bounding box center [136, 179] width 75 height 16
click at [333, 118] on input "Código" at bounding box center [346, 118] width 75 height 16
paste input "10240-000015"
type input "10240-000015"
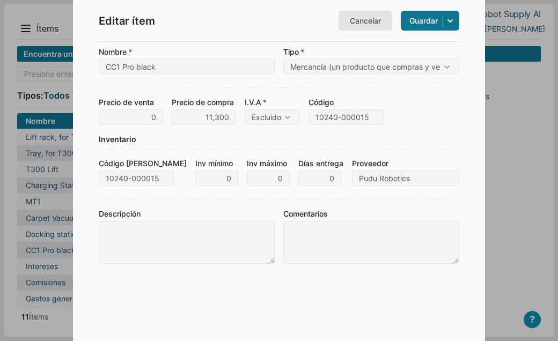
click at [425, 25] on link "Guardar" at bounding box center [430, 21] width 59 height 20
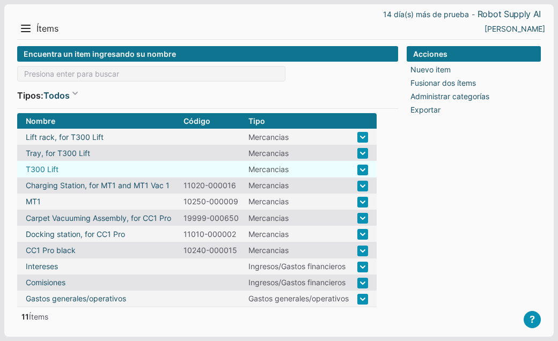
click at [52, 168] on link "T300 Lift" at bounding box center [42, 169] width 33 height 11
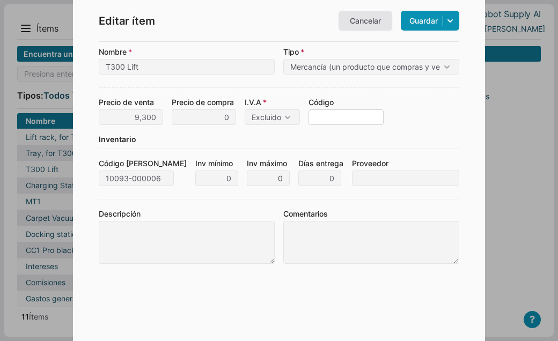
click at [320, 115] on input "Código" at bounding box center [346, 118] width 75 height 16
paste input "10093-000006"
type input "10093-000006"
click at [420, 25] on link "Guardar" at bounding box center [430, 21] width 59 height 20
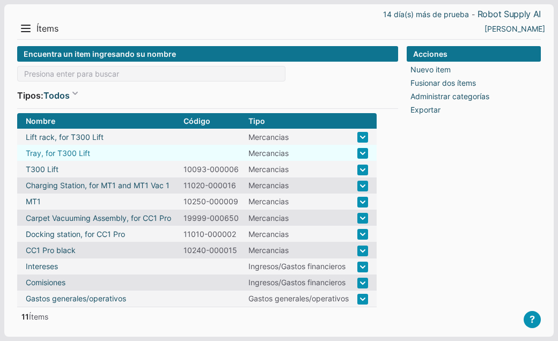
click at [61, 154] on link "Tray, for T300 Lift" at bounding box center [58, 153] width 64 height 11
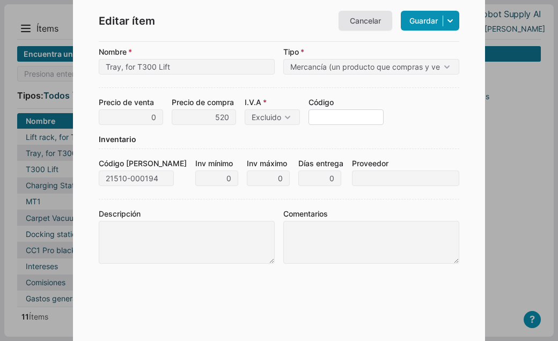
click at [320, 120] on input "Código" at bounding box center [346, 118] width 75 height 16
paste input "21510-000194"
type input "21510-000194"
click at [423, 24] on link "Guardar" at bounding box center [430, 21] width 59 height 20
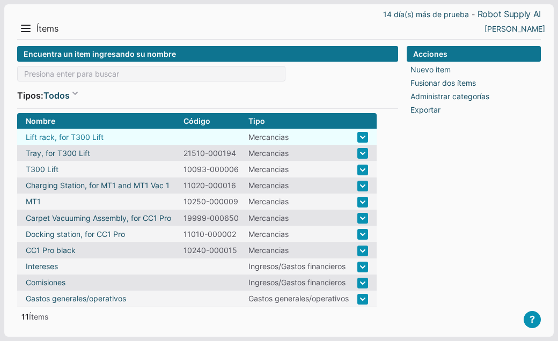
click at [67, 134] on link "Lift rack, for T300 Lift" at bounding box center [65, 137] width 78 height 11
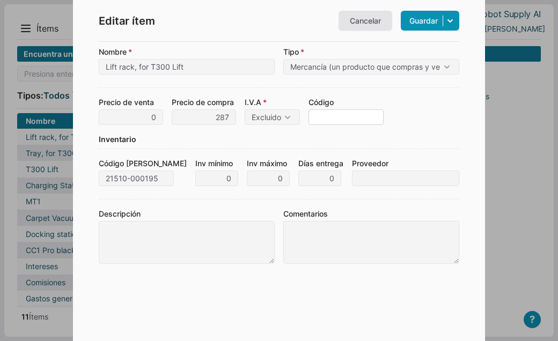
click at [317, 118] on input "Código" at bounding box center [346, 118] width 75 height 16
paste input "21510-000195"
type input "21510-000195"
click at [420, 26] on link "Guardar" at bounding box center [430, 21] width 59 height 20
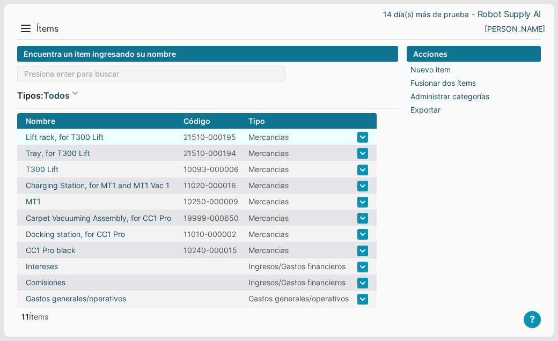
click at [363, 140] on link at bounding box center [363, 137] width 11 height 11
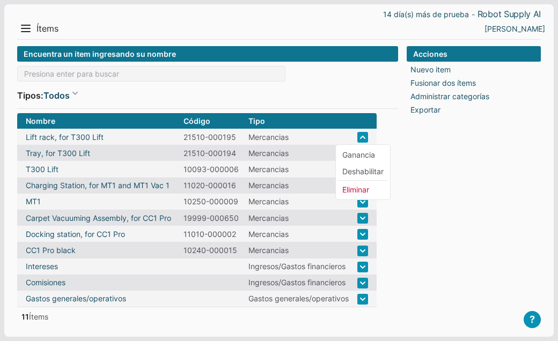
click at [422, 152] on div "Acciones Nuevo item Fusionar dos ítems Administrar categorías Exportar" at bounding box center [474, 184] width 134 height 276
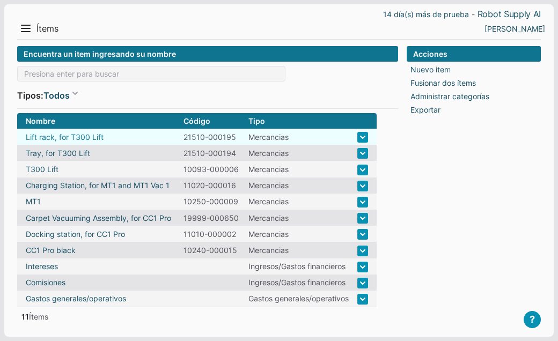
click at [77, 133] on link "Lift rack, for T300 Lift" at bounding box center [65, 137] width 78 height 11
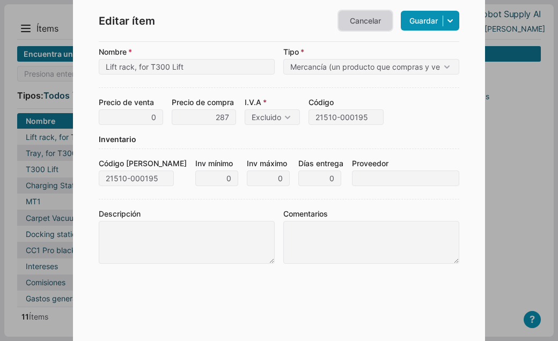
click at [355, 21] on link "Cancelar" at bounding box center [366, 21] width 54 height 20
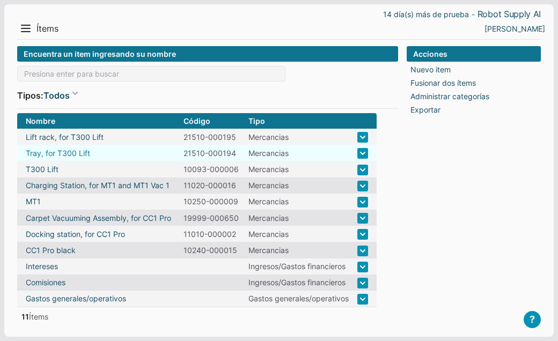
click at [64, 153] on link "Tray, for T300 Lift" at bounding box center [58, 153] width 64 height 11
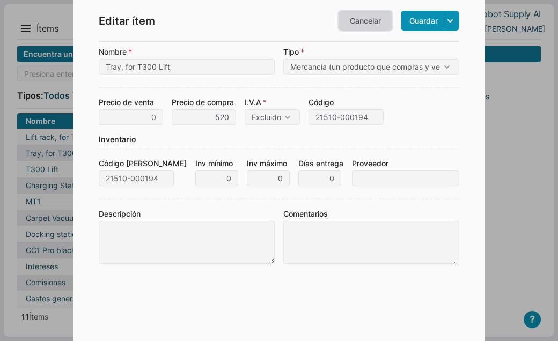
click at [353, 24] on link "Cancelar" at bounding box center [366, 21] width 54 height 20
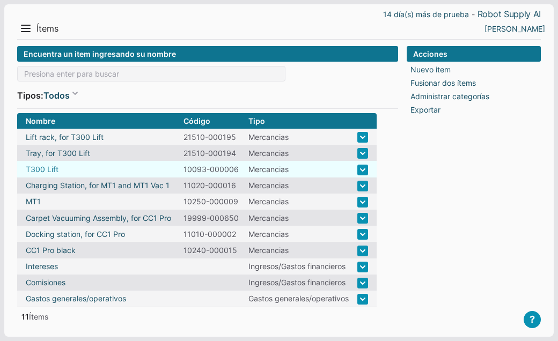
click at [42, 169] on link "T300 Lift" at bounding box center [42, 169] width 33 height 11
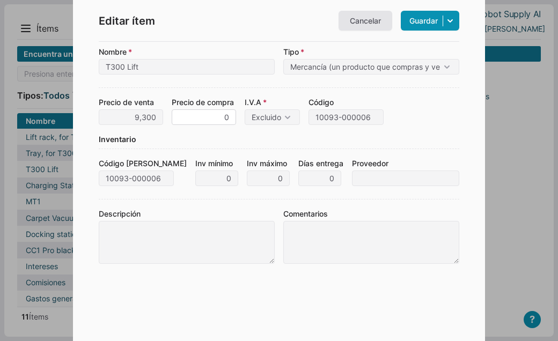
click at [220, 120] on input "0" at bounding box center [204, 118] width 64 height 16
type input "9300"
type input "9,300"
click at [160, 117] on input "9300" at bounding box center [131, 118] width 64 height 16
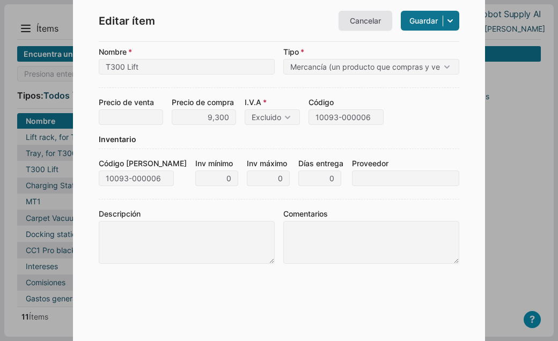
click at [424, 18] on link "Guardar" at bounding box center [430, 21] width 59 height 20
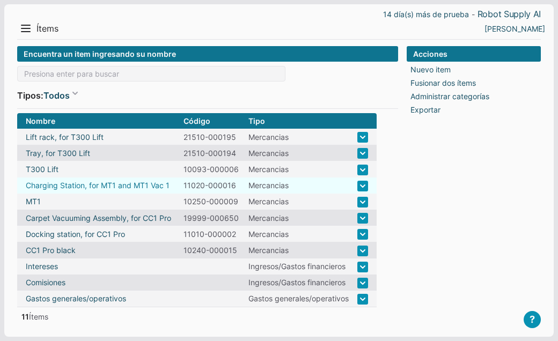
click at [130, 184] on link "Charging Station, for MT1 and MT1 Vac 1" at bounding box center [98, 185] width 144 height 11
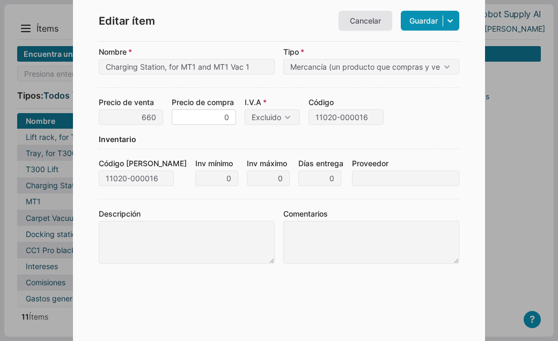
click at [215, 119] on input "0" at bounding box center [204, 118] width 64 height 16
type input "660"
click at [159, 114] on input "660" at bounding box center [131, 118] width 64 height 16
click at [429, 20] on link "Guardar" at bounding box center [430, 21] width 59 height 20
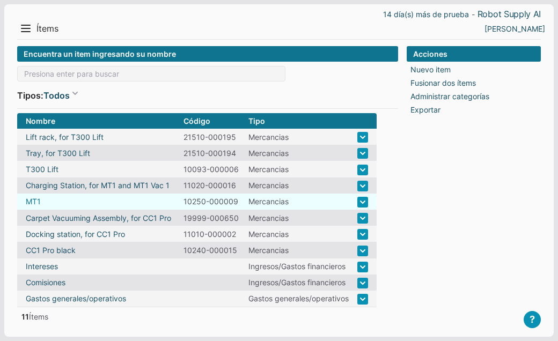
click at [32, 198] on link "MT1" at bounding box center [33, 201] width 15 height 11
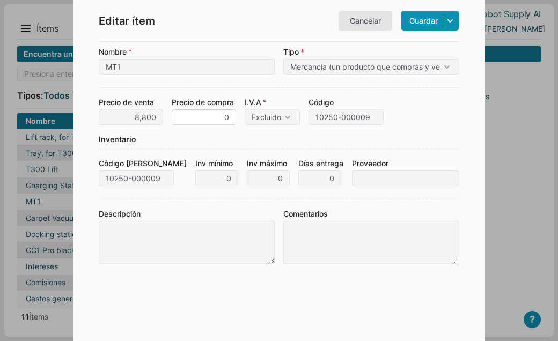
click at [215, 119] on input "0" at bounding box center [204, 118] width 64 height 16
type input "8800"
type input "8,800"
click at [160, 117] on input "8800" at bounding box center [131, 118] width 64 height 16
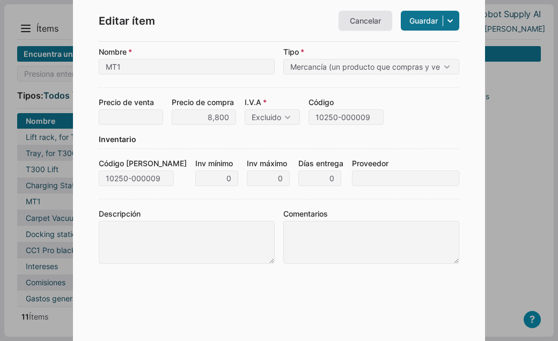
click at [422, 20] on link "Guardar" at bounding box center [430, 21] width 59 height 20
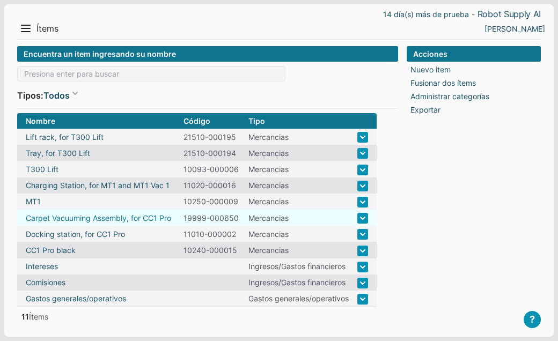
click at [88, 217] on link "Carpet Vacuuming Assembly, for CC1 Pro" at bounding box center [98, 218] width 145 height 11
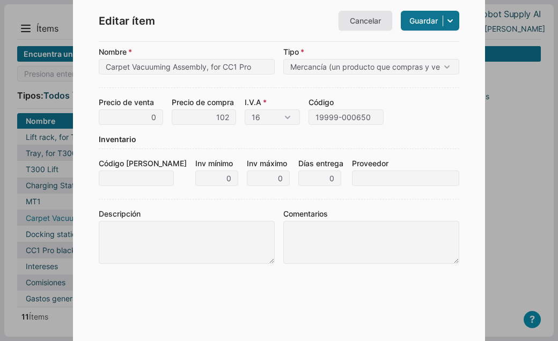
click at [414, 23] on link "Guardar" at bounding box center [430, 21] width 59 height 20
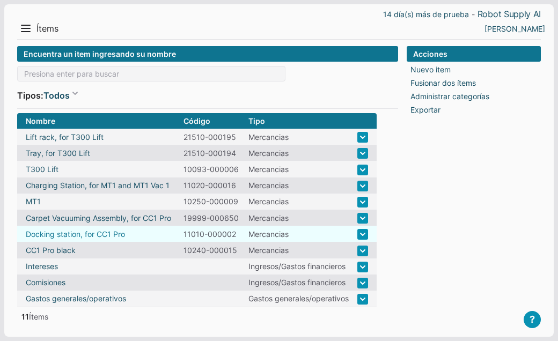
click at [86, 233] on link "Docking station, for CC1 Pro" at bounding box center [75, 234] width 99 height 11
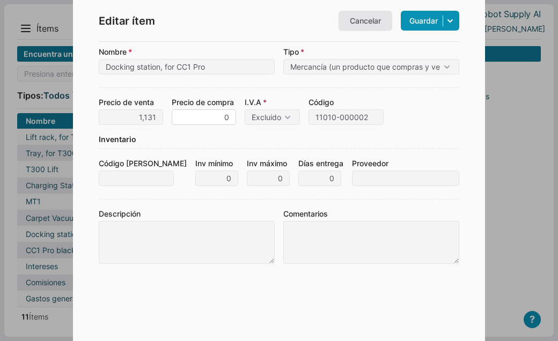
click at [212, 115] on input "0" at bounding box center [204, 118] width 64 height 16
type input "1131"
type input "1,131"
click at [156, 119] on input "1131" at bounding box center [131, 118] width 64 height 16
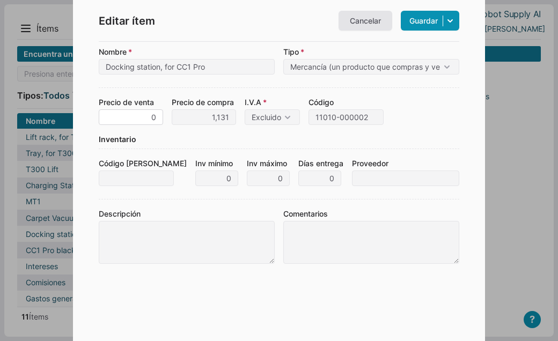
type input "0"
click at [418, 122] on div "Precio de venta 0 Precio de compra 1,131 Otros cargos 0 Multiplicador precio 1 …" at bounding box center [279, 107] width 361 height 38
click at [421, 21] on link "Guardar" at bounding box center [430, 21] width 59 height 20
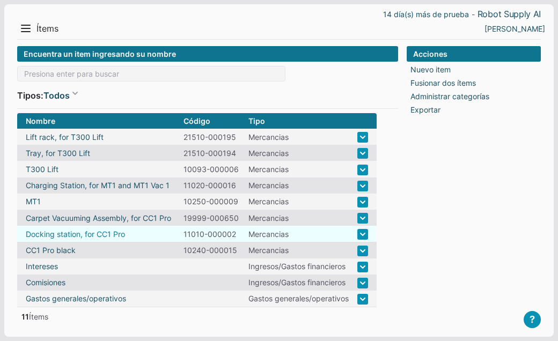
click at [83, 232] on link "Docking station, for CC1 Pro" at bounding box center [75, 234] width 99 height 11
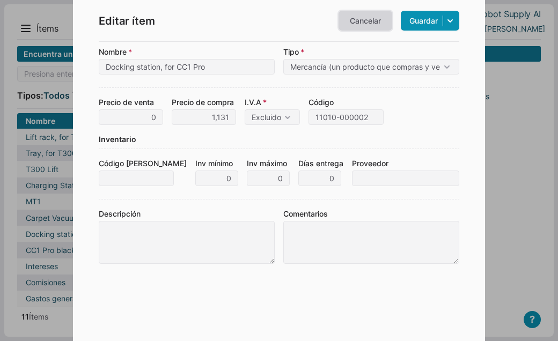
click at [366, 25] on link "Cancelar" at bounding box center [366, 21] width 54 height 20
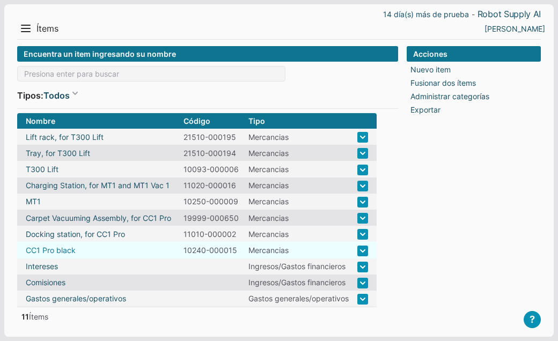
click at [53, 248] on link "CC1 Pro black" at bounding box center [51, 250] width 50 height 11
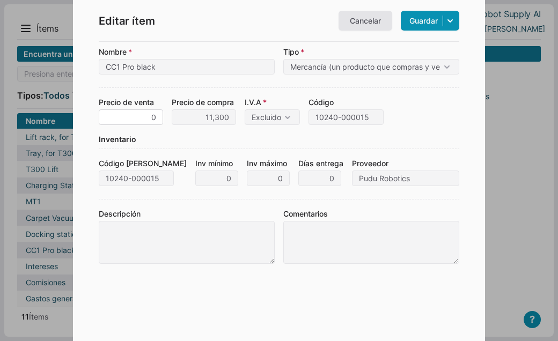
click at [135, 118] on input "0" at bounding box center [131, 118] width 64 height 16
type input "25,000"
click at [418, 22] on link "Guardar" at bounding box center [430, 21] width 59 height 20
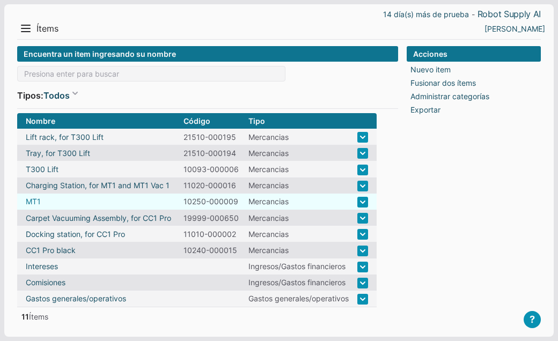
click at [31, 200] on link "MT1" at bounding box center [33, 201] width 15 height 11
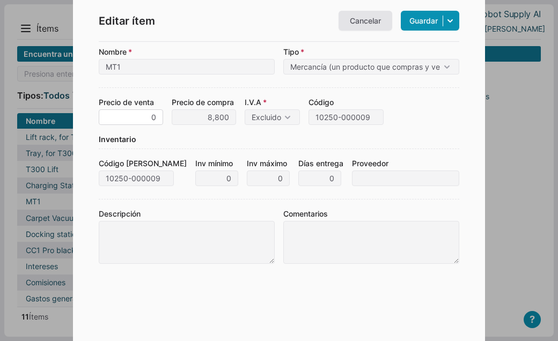
click at [135, 116] on input "0" at bounding box center [131, 118] width 64 height 16
type input "19,000"
click at [428, 20] on link "Guardar" at bounding box center [430, 21] width 59 height 20
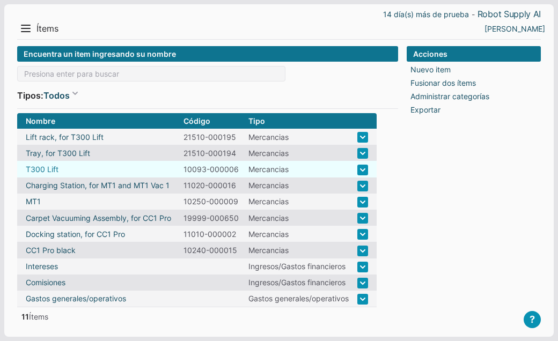
click at [48, 169] on link "T300 Lift" at bounding box center [42, 169] width 33 height 11
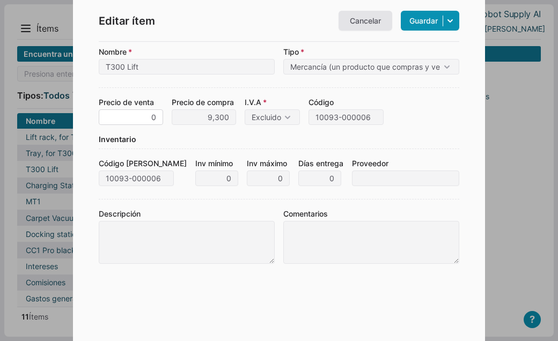
click at [141, 117] on input "0" at bounding box center [131, 118] width 64 height 16
type input "20,000"
click at [428, 121] on div "Precio de venta 20,000 Precio de compra 9,300 Otros cargos 0 Multiplicador prec…" at bounding box center [279, 107] width 361 height 38
click at [426, 20] on link "Guardar" at bounding box center [430, 21] width 59 height 20
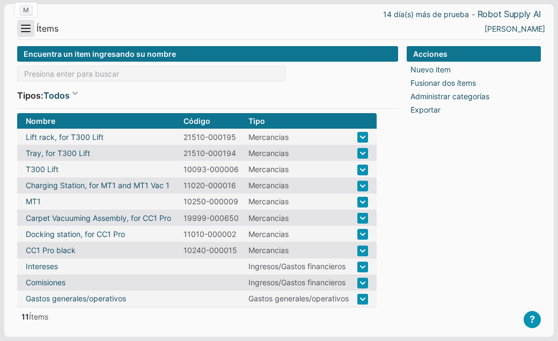
click at [23, 34] on button "Menu" at bounding box center [25, 28] width 17 height 17
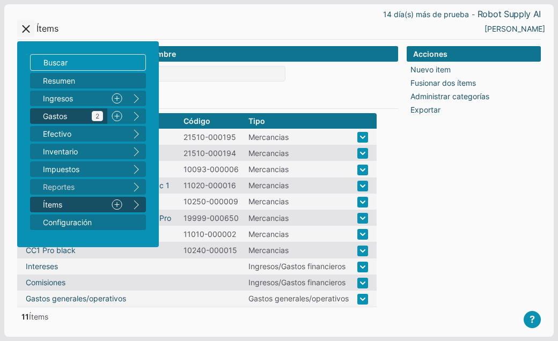
click at [62, 112] on span "Gastos 2" at bounding box center [73, 116] width 60 height 11
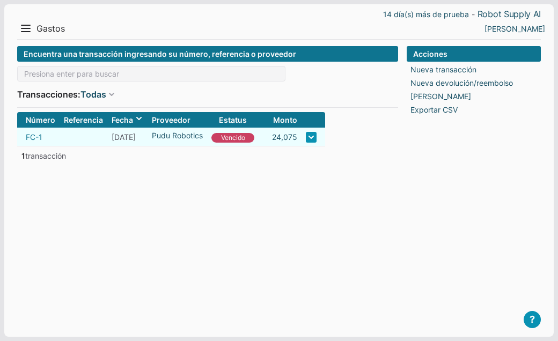
click at [35, 137] on link "FC-1" at bounding box center [34, 137] width 17 height 11
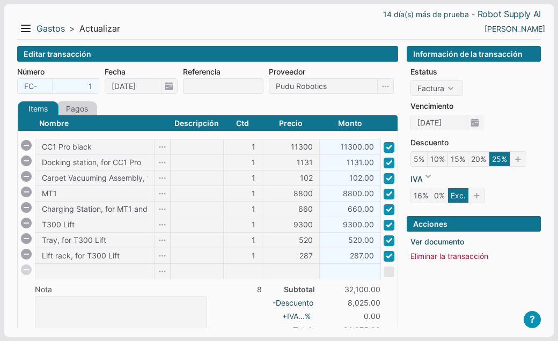
click at [85, 108] on link "Pagos" at bounding box center [76, 108] width 41 height 14
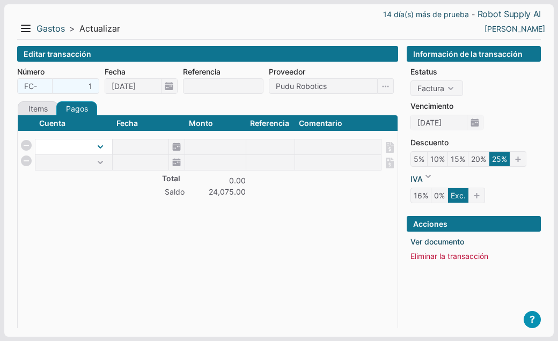
select select "1"
click option "Efectivo" at bounding box center [0, 0] width 0 height 0
type input "[DATE]"
type input "24075"
click at [176, 145] on span "[DATE]" at bounding box center [149, 147] width 72 height 15
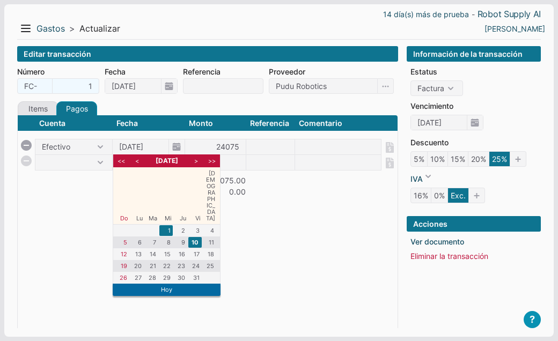
click at [168, 225] on li "1" at bounding box center [165, 230] width 13 height 11
type input "01/10/2025"
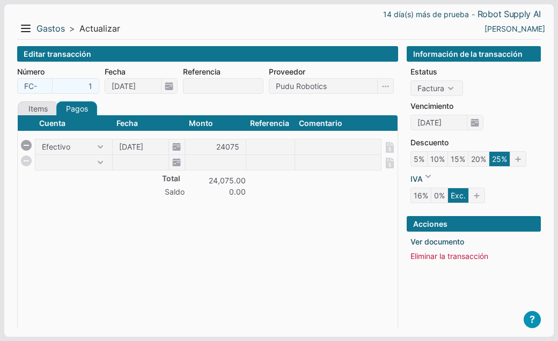
click at [124, 231] on div "Cuenta Fecha Monto Referencia Comentario Total 24,075.00 Saldo 0.00 Efectivo 01…" at bounding box center [207, 239] width 381 height 249
click at [313, 152] on input at bounding box center [338, 147] width 86 height 15
type input "Se pago con cuenta BOFA personal"
click at [288, 272] on div "Cuenta Fecha Monto Referencia Comentario Total 24,075.00 Saldo 0.00 Efectivo 01…" at bounding box center [207, 239] width 381 height 249
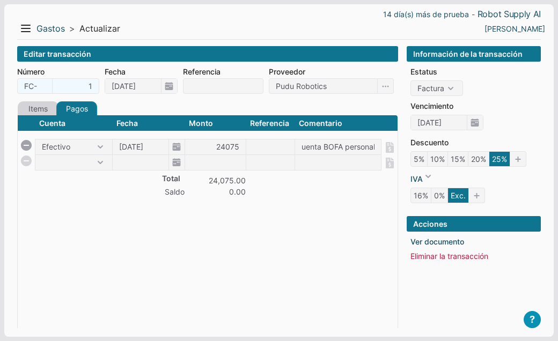
click at [41, 105] on link "Items" at bounding box center [38, 108] width 41 height 14
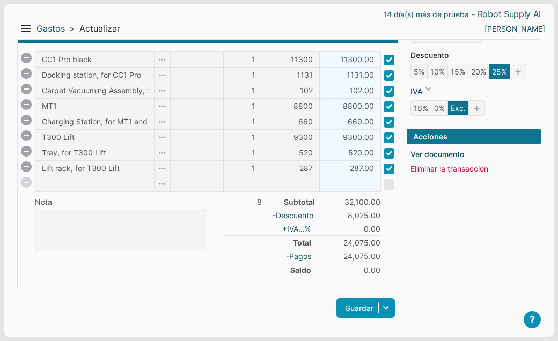
scroll to position [98, 0]
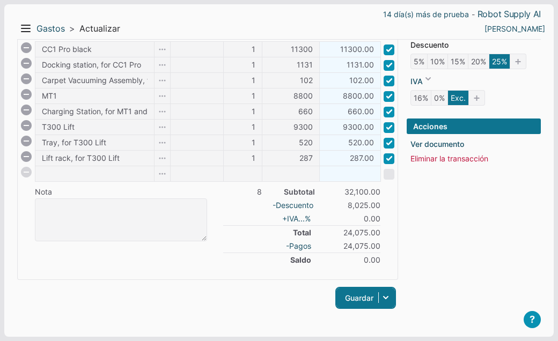
click at [349, 297] on link "Guardar" at bounding box center [366, 298] width 59 height 20
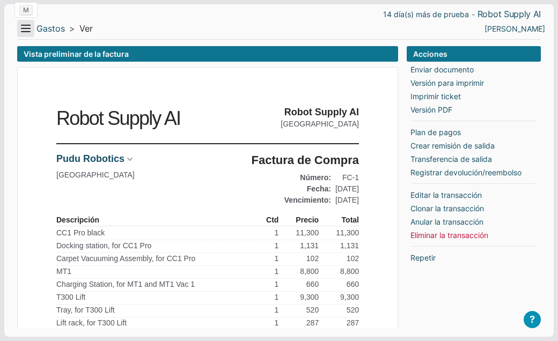
click at [23, 30] on button "Menu" at bounding box center [25, 28] width 17 height 17
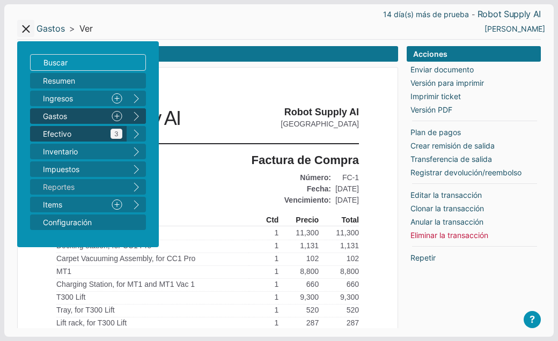
click at [55, 131] on span "Efectivo 3" at bounding box center [82, 133] width 79 height 11
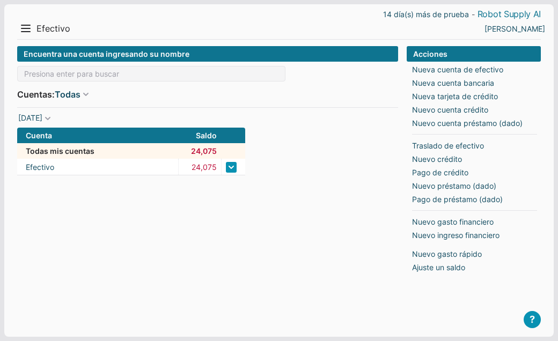
click at [517, 13] on link "Robot Supply AI" at bounding box center [509, 14] width 63 height 11
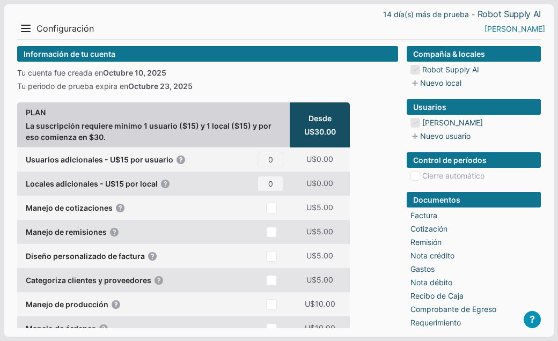
click at [536, 28] on link "[PERSON_NAME]" at bounding box center [515, 28] width 61 height 11
click at [519, 49] on li "Perfil" at bounding box center [522, 50] width 48 height 16
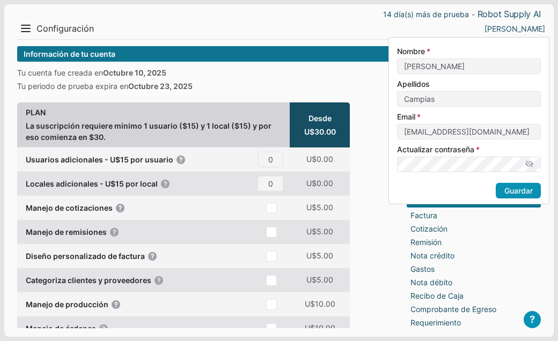
click at [501, 24] on div "Maria Perfil Salir" at bounding box center [414, 28] width 262 height 17
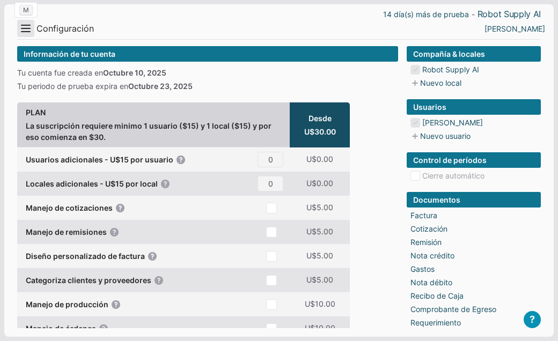
click at [26, 31] on button "Menu" at bounding box center [25, 28] width 17 height 17
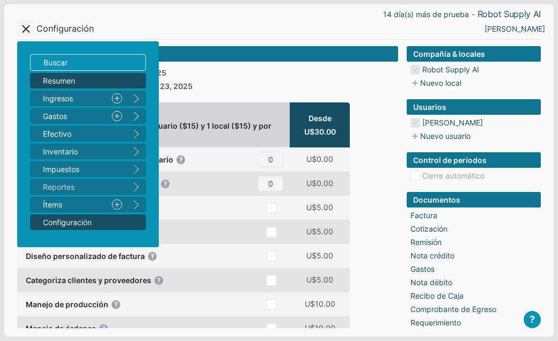
click at [46, 83] on span "Resumen" at bounding box center [82, 80] width 79 height 11
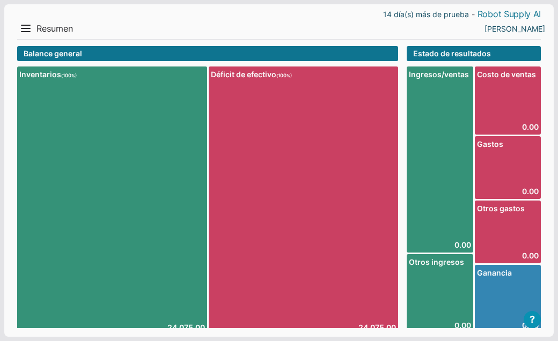
click at [491, 12] on link "Robot Supply AI" at bounding box center [509, 14] width 63 height 11
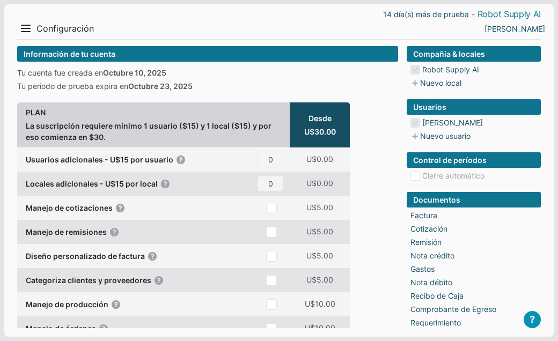
click at [496, 13] on link "Robot Supply AI" at bounding box center [509, 14] width 63 height 11
click at [430, 214] on link "Factura" at bounding box center [424, 215] width 27 height 11
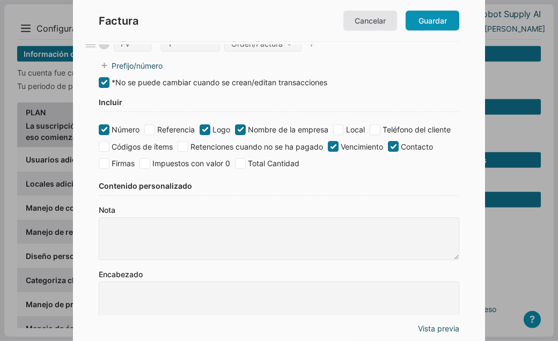
scroll to position [90, 0]
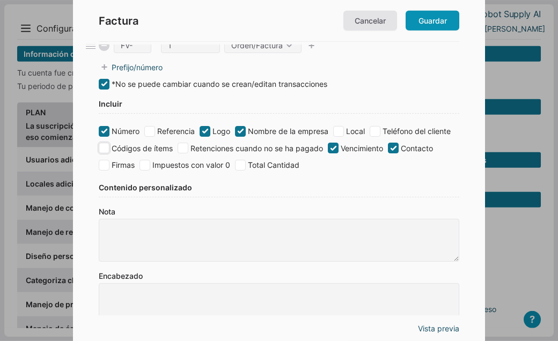
click at [106, 149] on input "Códigos de ítems" at bounding box center [104, 148] width 11 height 11
checkbox input "true"
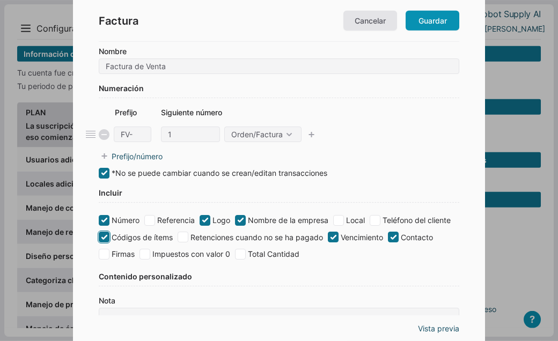
scroll to position [0, 0]
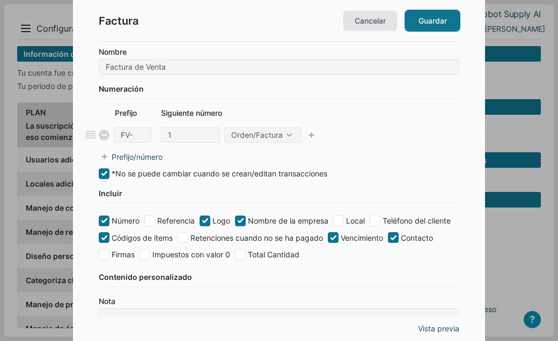
click at [422, 27] on link "Guardar" at bounding box center [433, 21] width 54 height 20
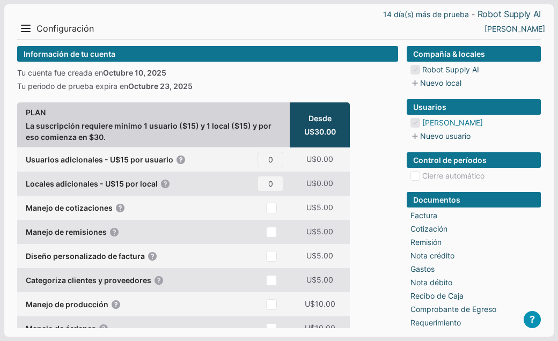
click at [434, 122] on link "Maria Campias" at bounding box center [452, 122] width 61 height 11
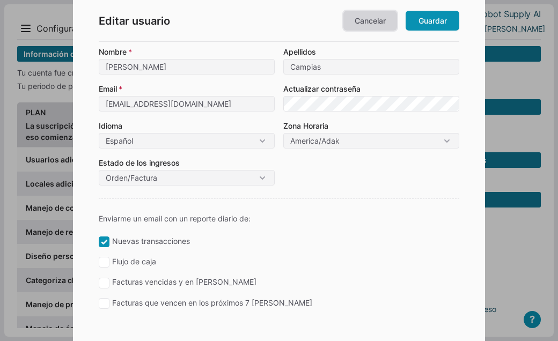
click at [370, 29] on link "Cancelar" at bounding box center [371, 21] width 54 height 20
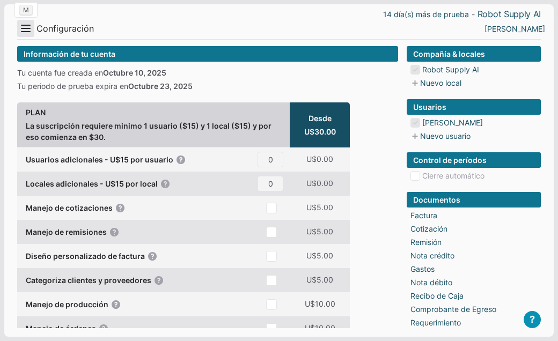
click at [24, 28] on button "Menu" at bounding box center [25, 28] width 17 height 17
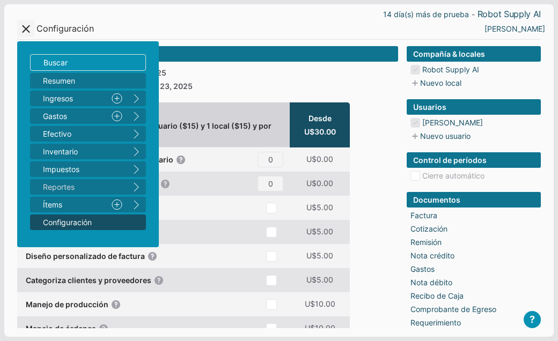
click at [232, 79] on div "Tu cuenta fue creada en Octubre 10, 2025 Tu periodo de prueba expira en Octubre…" at bounding box center [207, 79] width 381 height 25
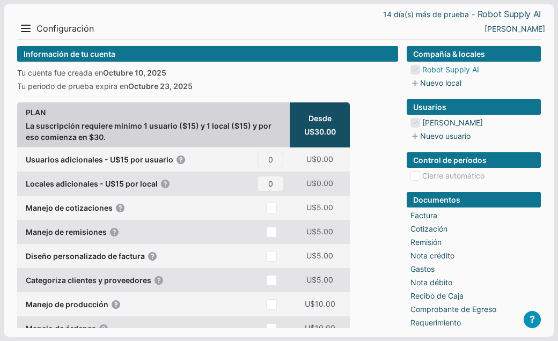
click at [453, 72] on link "Robot Supply AI" at bounding box center [450, 69] width 57 height 11
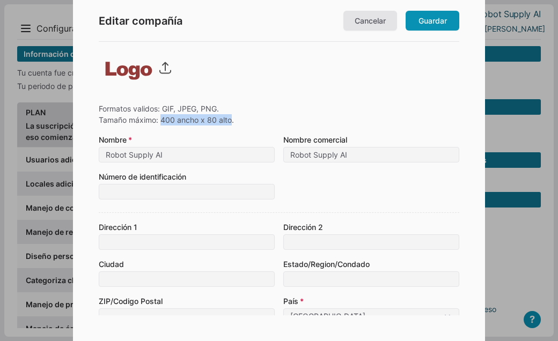
drag, startPoint x: 232, startPoint y: 120, endPoint x: 162, endPoint y: 121, distance: 70.3
click at [162, 121] on div "Formatos validos: GIF, JPEG, PNG. Tamaño máximo: 400 ancho x 80 alto." at bounding box center [166, 114] width 135 height 23
copy div "400 ancho x 80 alto"
click at [162, 68] on img at bounding box center [138, 68] width 69 height 24
type input "C:\fakepath\RobotSupplyAI_120x80.png"
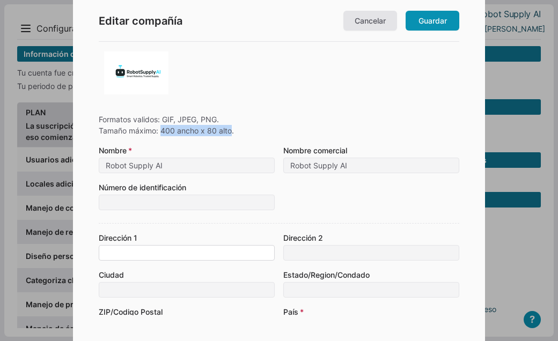
click at [114, 253] on input at bounding box center [187, 253] width 176 height 16
type input "1"
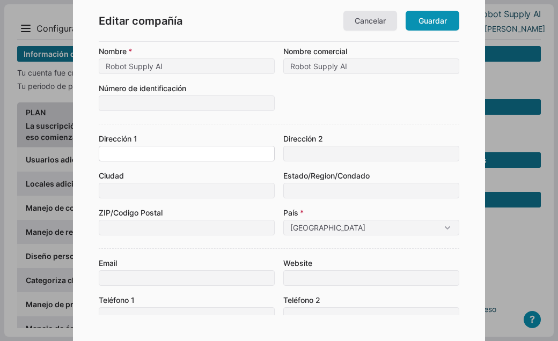
scroll to position [128, 0]
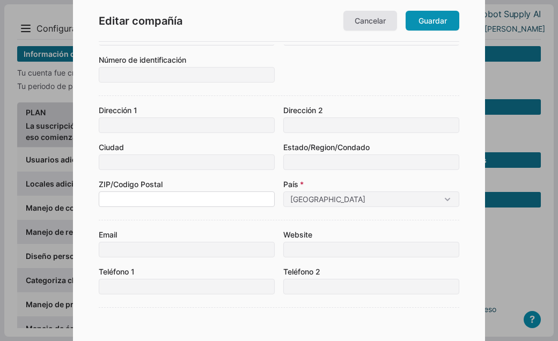
click at [147, 196] on input at bounding box center [187, 200] width 176 height 16
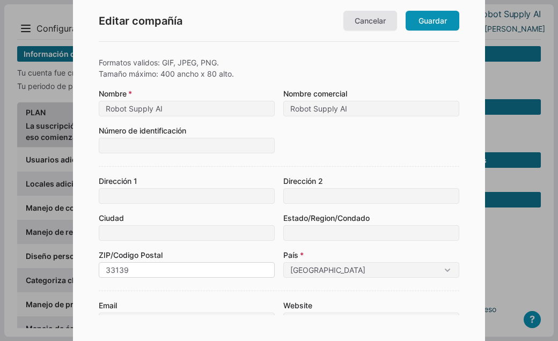
scroll to position [49, 0]
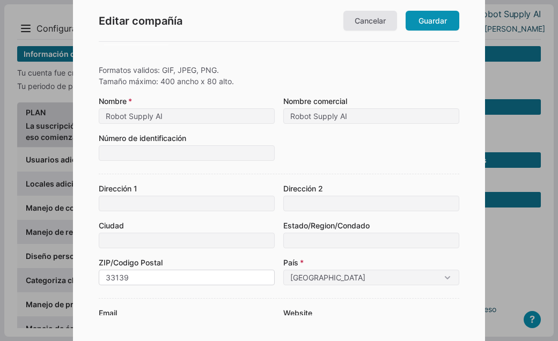
type input "33139"
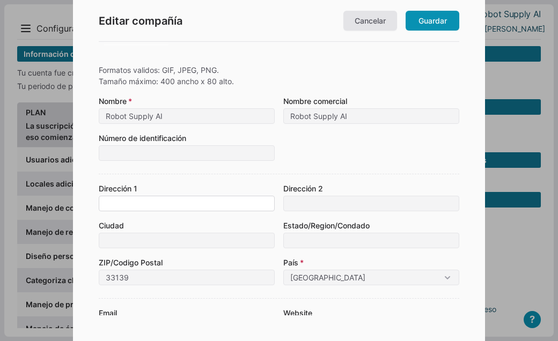
click at [150, 203] on input at bounding box center [187, 204] width 176 height 16
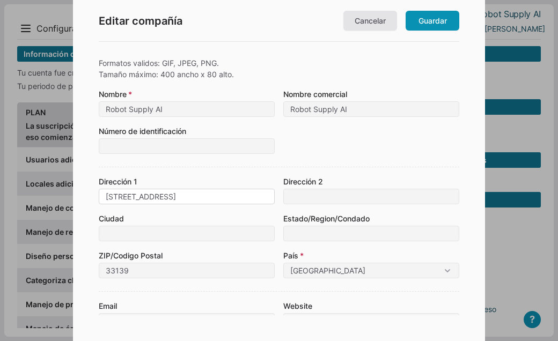
type input "100 Lincoln Road Apart 632"
click at [181, 232] on input at bounding box center [187, 234] width 176 height 16
type input "Miami Beach"
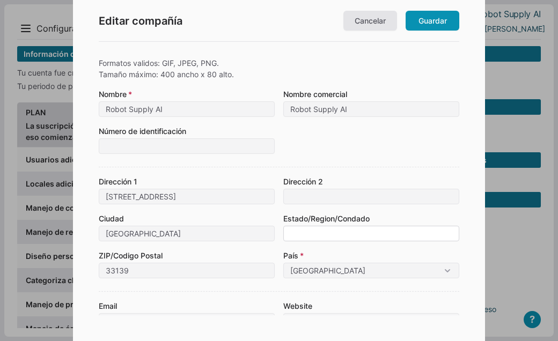
click at [326, 234] on input at bounding box center [371, 234] width 176 height 16
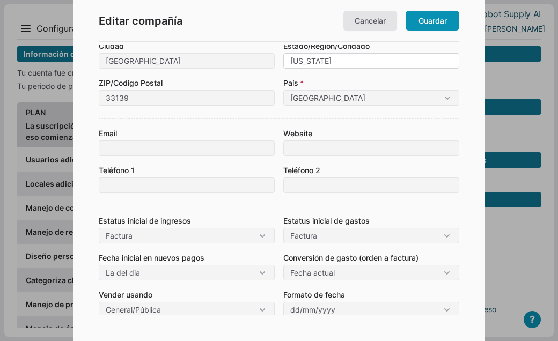
scroll to position [186, 0]
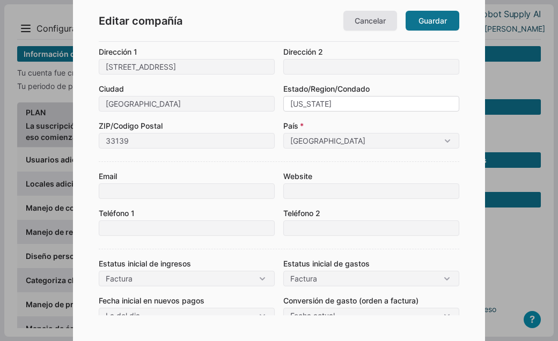
type input "[US_STATE]"
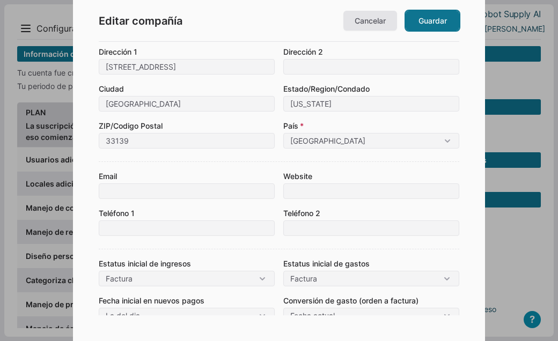
click at [419, 24] on link "Guardar" at bounding box center [433, 21] width 54 height 20
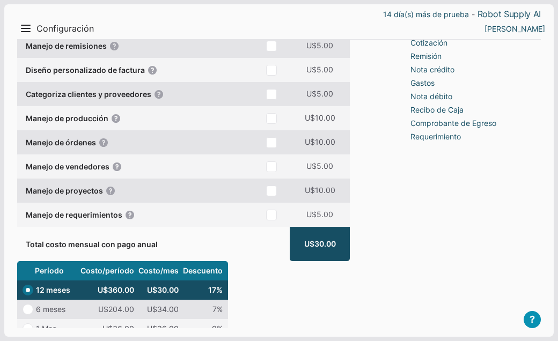
scroll to position [0, 0]
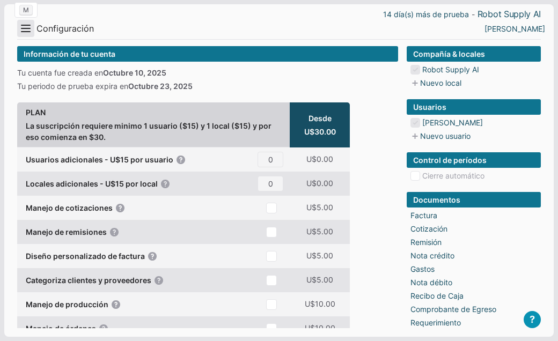
click at [28, 28] on button "Menu" at bounding box center [25, 28] width 17 height 17
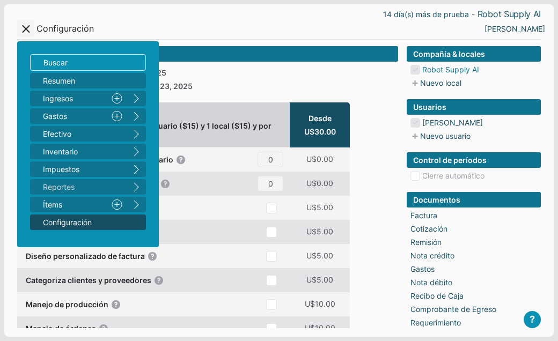
click at [436, 71] on link "Robot Supply AI" at bounding box center [450, 69] width 57 height 11
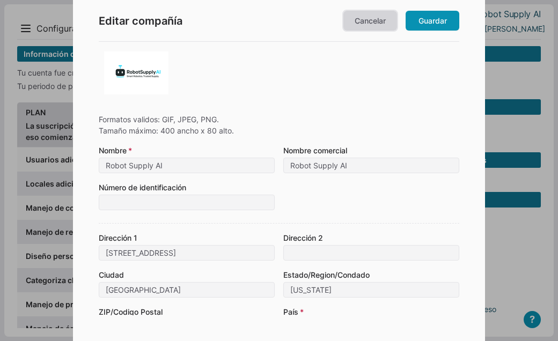
click at [359, 19] on link "Cancelar" at bounding box center [371, 21] width 54 height 20
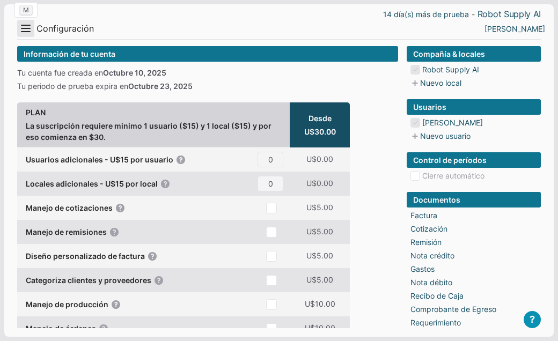
click at [24, 31] on button "Menu" at bounding box center [25, 28] width 17 height 17
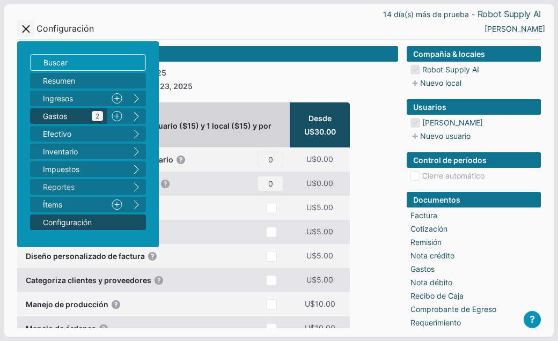
click at [61, 116] on span "Gastos 2" at bounding box center [73, 116] width 60 height 11
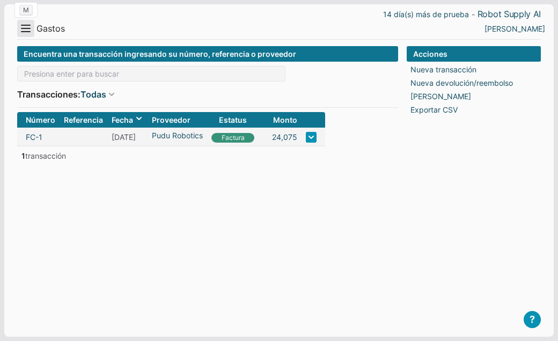
click at [26, 35] on button "Menu" at bounding box center [25, 28] width 17 height 17
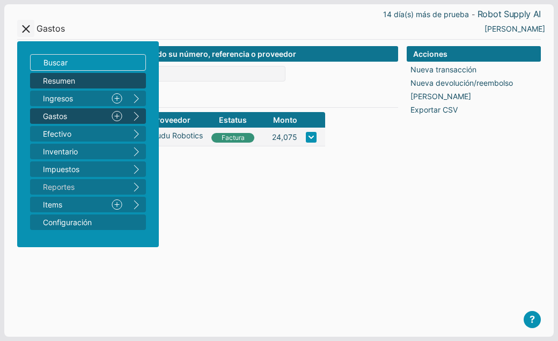
click at [56, 78] on span "Resumen" at bounding box center [82, 80] width 79 height 11
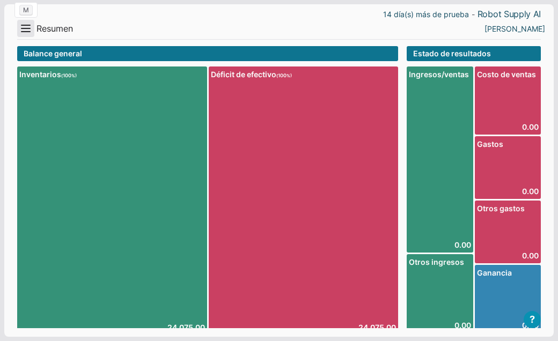
click at [25, 28] on button "Menu" at bounding box center [25, 28] width 17 height 17
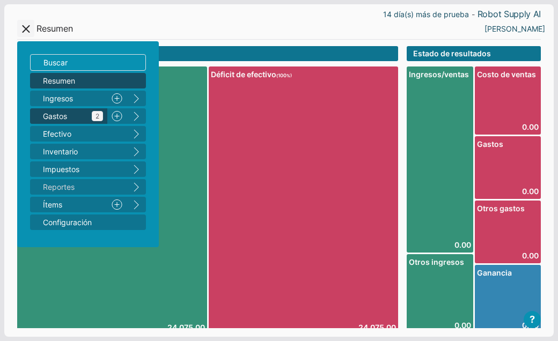
click at [75, 118] on span "Gastos 2" at bounding box center [73, 116] width 60 height 11
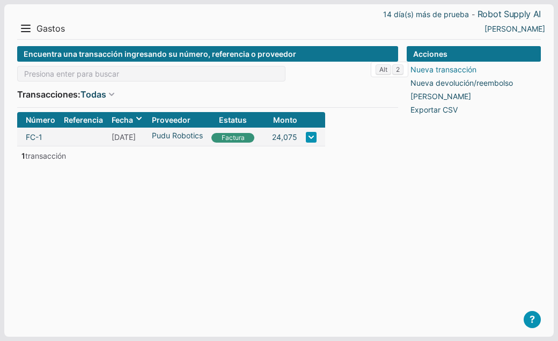
click at [428, 69] on link "Nueva transacción" at bounding box center [444, 69] width 66 height 11
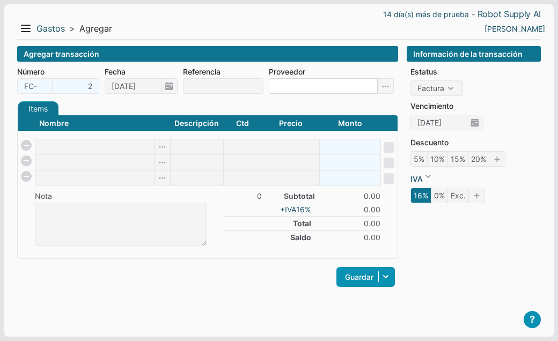
click at [280, 91] on input at bounding box center [323, 86] width 109 height 16
click at [283, 89] on input "U Haul" at bounding box center [323, 86] width 109 height 16
click at [324, 83] on input "U-Haul" at bounding box center [323, 86] width 109 height 16
type input "U-Haul Moving & Storage OF"
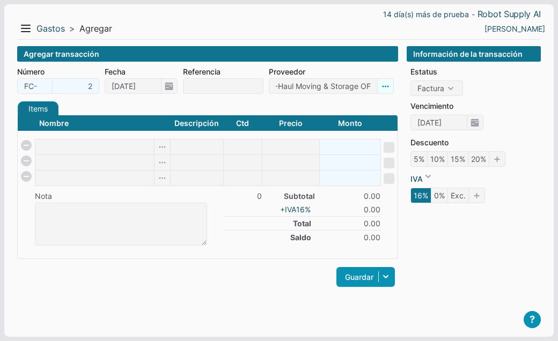
click at [388, 88] on icon at bounding box center [386, 86] width 16 height 16
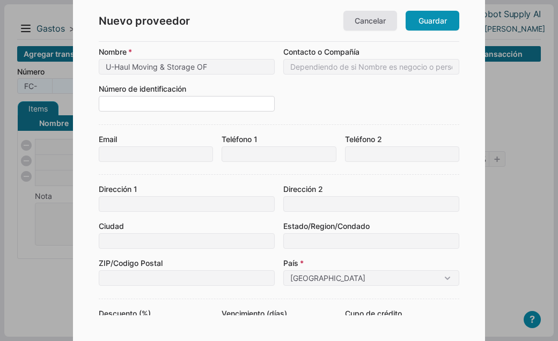
click at [172, 108] on input at bounding box center [187, 104] width 176 height 16
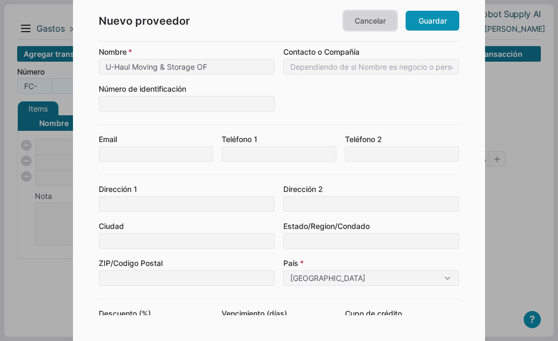
click at [382, 22] on link "Cancelar" at bounding box center [371, 21] width 54 height 20
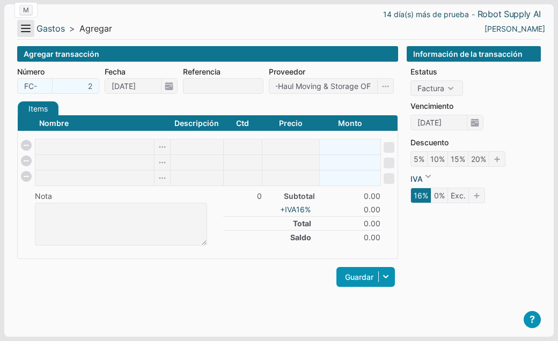
click at [26, 34] on button "Menu" at bounding box center [25, 28] width 17 height 17
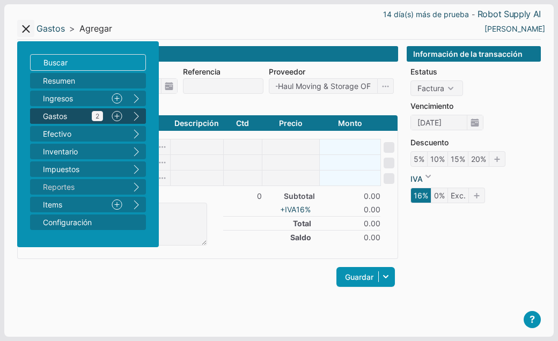
click at [59, 118] on span "Gastos 2" at bounding box center [73, 116] width 60 height 11
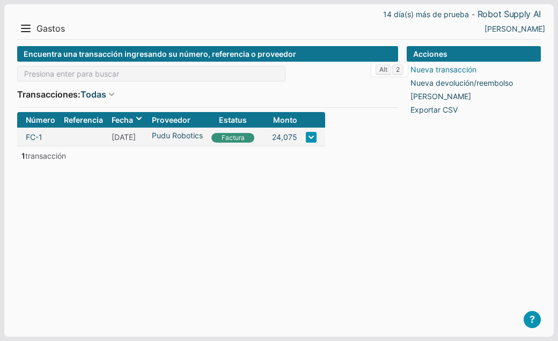
click at [427, 74] on link "Nueva transacción" at bounding box center [444, 69] width 66 height 11
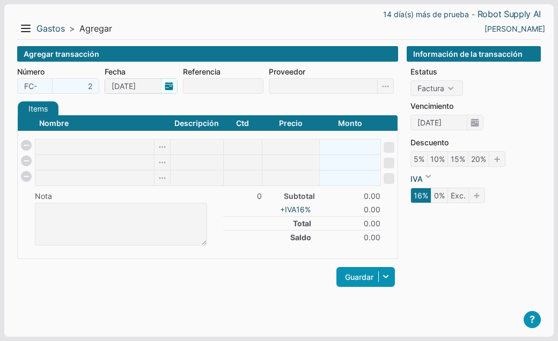
click at [164, 89] on span "[DATE]" at bounding box center [141, 86] width 73 height 16
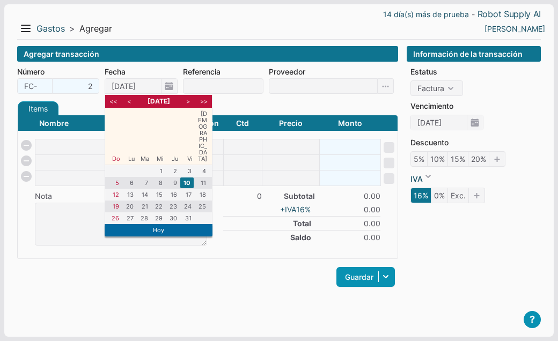
click at [129, 101] on li "<" at bounding box center [128, 102] width 13 height 10
click at [129, 213] on li "29" at bounding box center [128, 218] width 13 height 11
type input "29/09/2025"
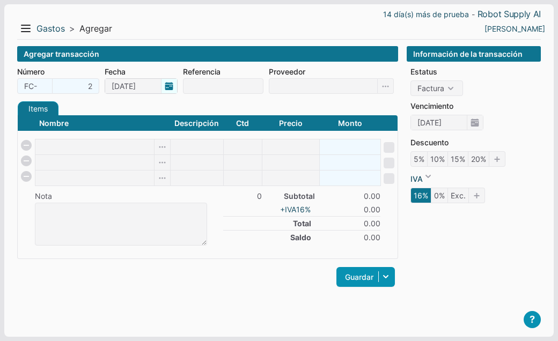
click at [165, 86] on span "29/09/2025" at bounding box center [141, 86] width 73 height 16
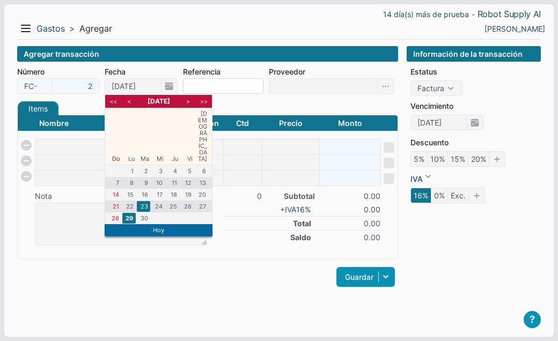
click at [145, 201] on li "23" at bounding box center [143, 206] width 13 height 11
type input "23/09/2025"
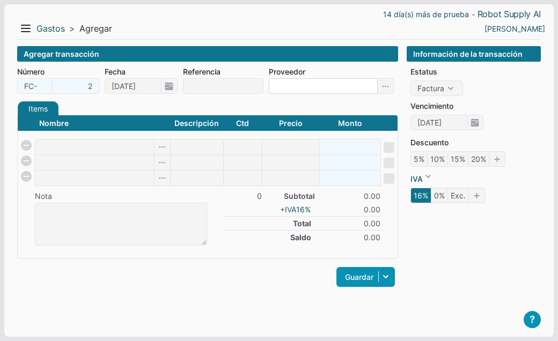
click at [276, 89] on input at bounding box center [323, 86] width 109 height 16
type input "Wallmart Supercenter"
click at [388, 88] on icon at bounding box center [386, 86] width 16 height 16
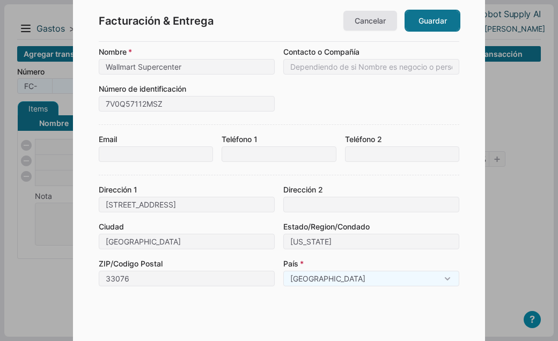
click at [429, 27] on link "Guardar" at bounding box center [433, 21] width 54 height 20
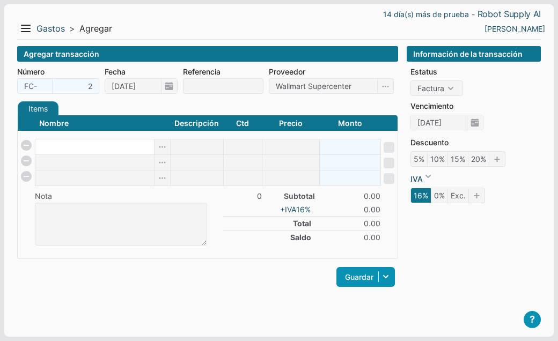
click at [78, 150] on input at bounding box center [94, 147] width 119 height 15
click at [193, 84] on input at bounding box center [223, 86] width 81 height 16
click at [90, 144] on input at bounding box center [94, 147] width 119 height 15
type input "o"
checkbox input "false"
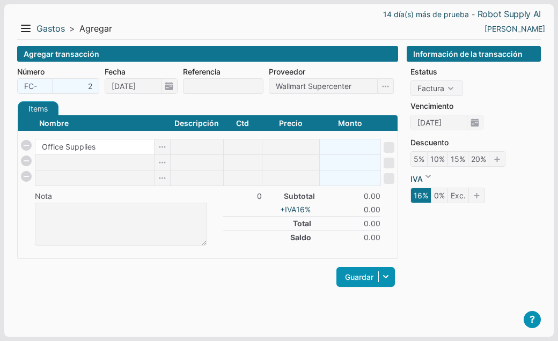
type input "Office Supplies"
click at [243, 150] on body "14 día(s) más de prueba - Robot Supply AI Menu Resumen Ingresos 1 Nuevo right G…" at bounding box center [279, 170] width 558 height 341
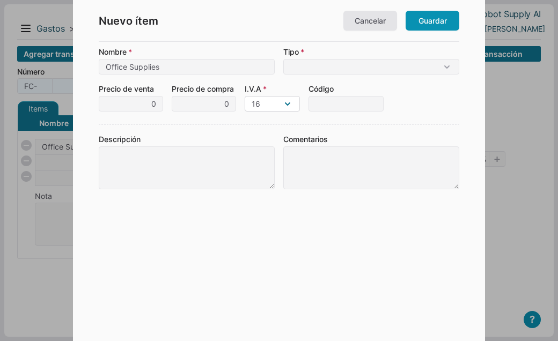
select select "0"
click option "0" at bounding box center [0, 0] width 0 height 0
select select "E"
click option "Gasto operativo (gasto regular del negocio)" at bounding box center [0, 0] width 0 height 0
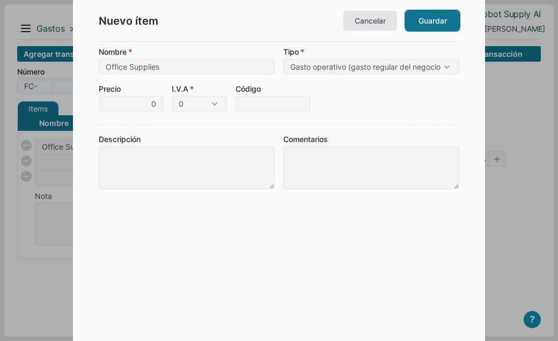
click at [427, 17] on link "Guardar" at bounding box center [433, 21] width 54 height 20
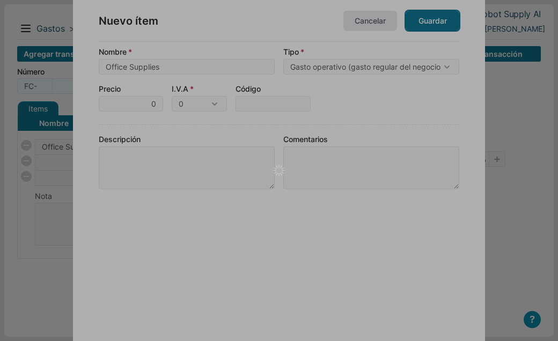
type input "1"
type input "0"
type input "0.00"
checkbox input "true"
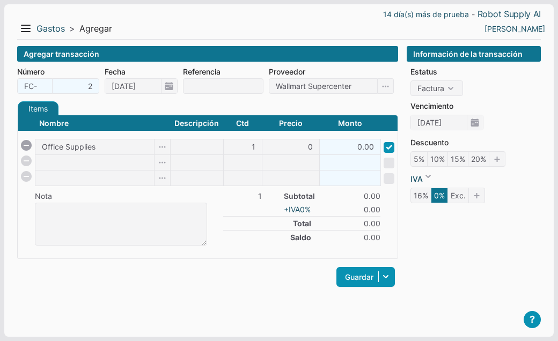
click at [226, 267] on div "Guardar Guardar y ver documento Guardar y agregar nueva Guardar y continuar edi…" at bounding box center [207, 277] width 381 height 25
click at [306, 148] on input "0" at bounding box center [291, 147] width 57 height 15
type input "26.08"
click at [244, 286] on div "Guardar Guardar y ver documento Guardar y agregar nueva Guardar y continuar edi…" at bounding box center [207, 277] width 381 height 25
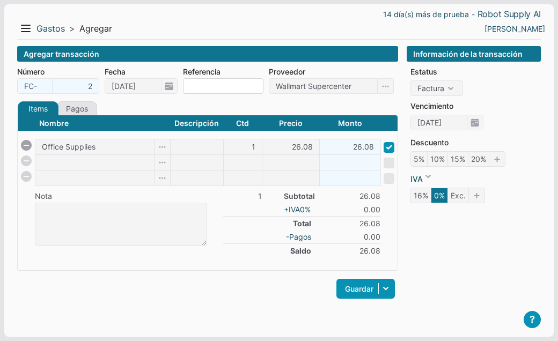
click at [199, 91] on input at bounding box center [223, 86] width 81 height 16
paste input "7V0Q57112MSZ"
click at [190, 88] on input "7V0Q57112MSZ" at bounding box center [223, 86] width 81 height 16
type input "7V0Q57112MSZ"
click at [82, 107] on link "Pagos" at bounding box center [76, 108] width 41 height 14
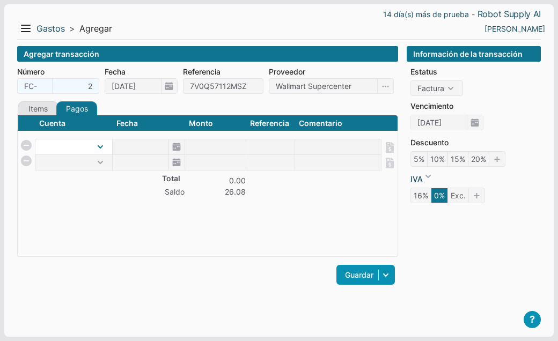
select select "1"
click option "Efectivo" at bounding box center [0, 0] width 0 height 0
type input "10/10/2025"
type input "26.08"
click at [177, 146] on span "10/10/2025" at bounding box center [149, 147] width 72 height 15
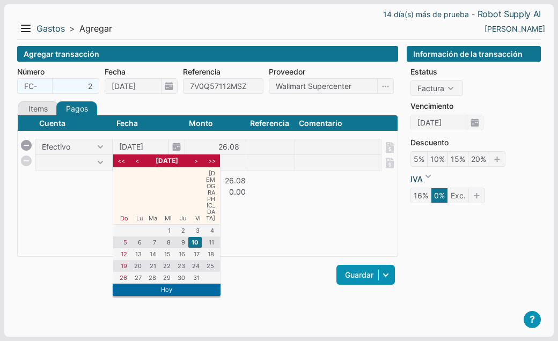
click at [137, 161] on li "<" at bounding box center [136, 161] width 13 height 10
click at [150, 261] on li "23" at bounding box center [151, 266] width 13 height 11
type input "23/09/2025"
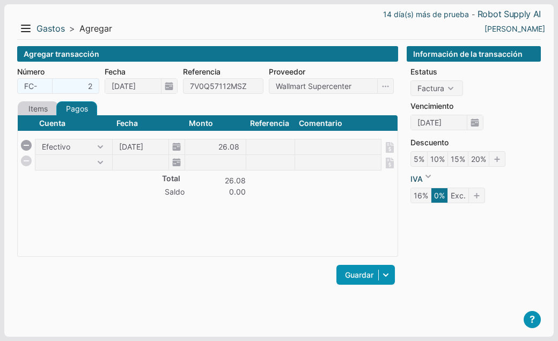
click at [41, 110] on link "Items" at bounding box center [38, 108] width 41 height 14
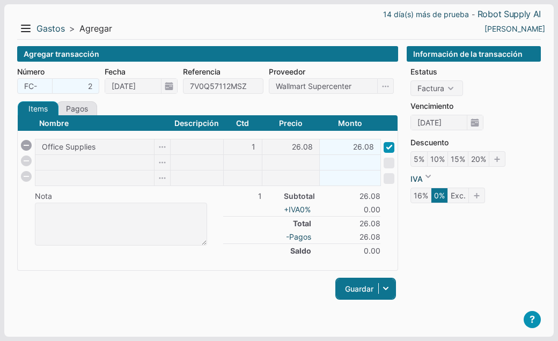
click at [349, 286] on link "Guardar" at bounding box center [366, 289] width 59 height 20
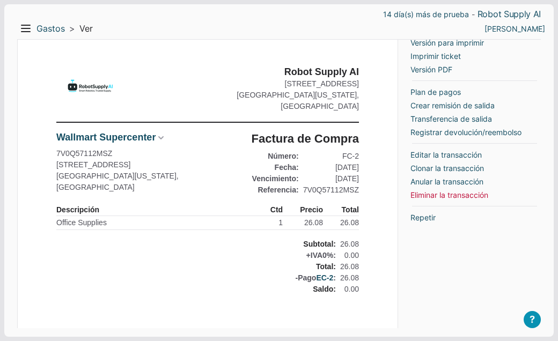
scroll to position [42, 0]
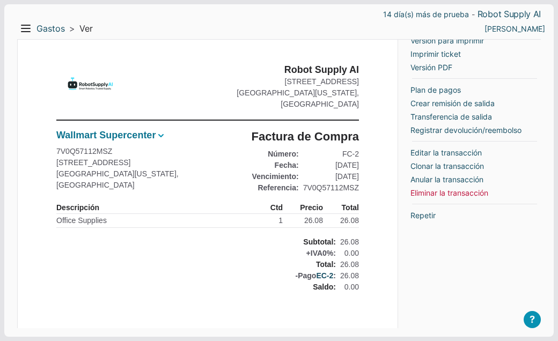
click at [104, 134] on link "Wallmart Supercenter" at bounding box center [105, 135] width 99 height 12
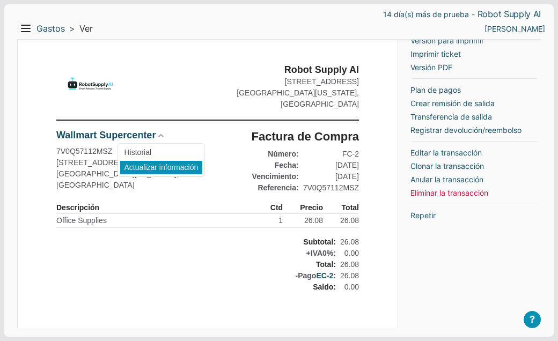
click at [133, 166] on li "Actualizar información" at bounding box center [161, 168] width 83 height 14
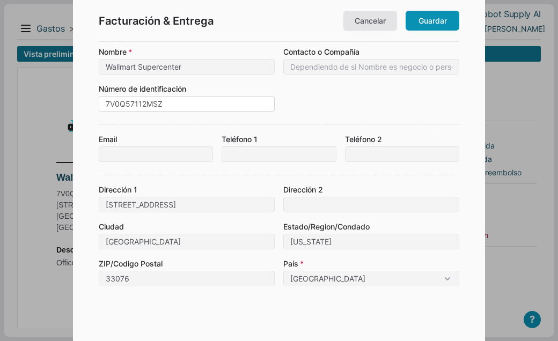
drag, startPoint x: 173, startPoint y: 101, endPoint x: 96, endPoint y: 99, distance: 77.9
click at [99, 99] on input "7V0Q57112MSZ" at bounding box center [187, 104] width 176 height 16
paste input "WALM001"
type input "WALM001"
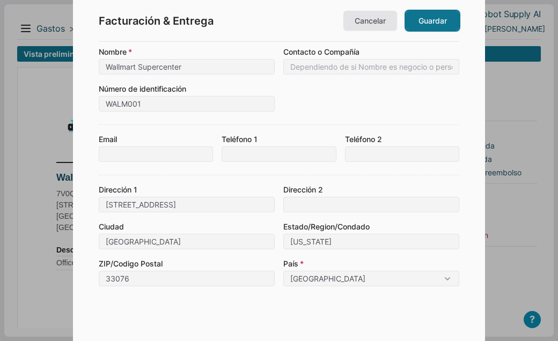
click at [428, 23] on link "Guardar" at bounding box center [433, 21] width 54 height 20
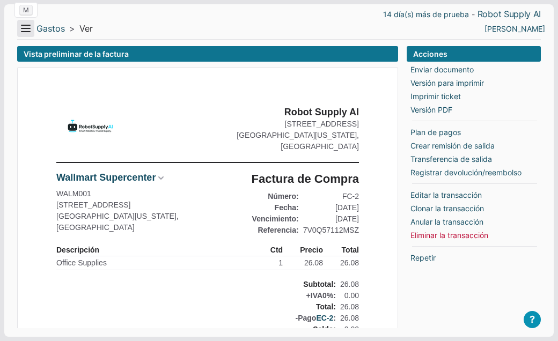
click at [28, 27] on button "Menu" at bounding box center [25, 28] width 17 height 17
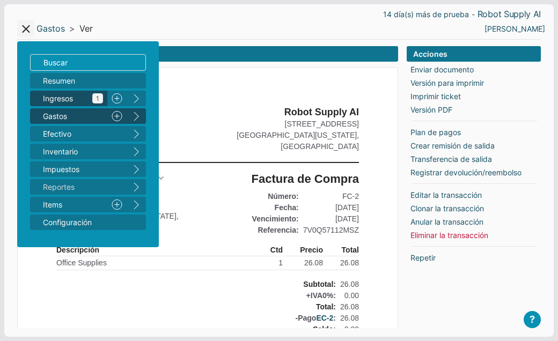
click at [61, 99] on span "Ingresos 1" at bounding box center [73, 98] width 60 height 11
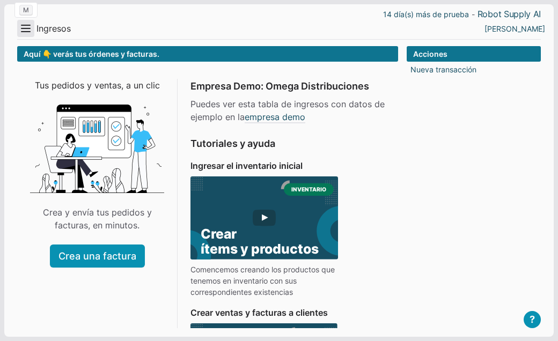
click at [24, 31] on button "Menu" at bounding box center [25, 28] width 17 height 17
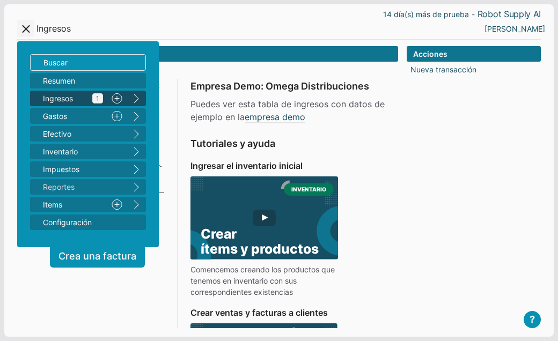
click at [47, 99] on span "Ingresos 1" at bounding box center [73, 98] width 60 height 11
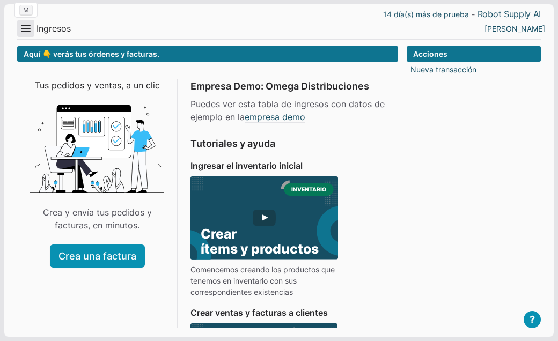
click at [28, 29] on button "Menu" at bounding box center [25, 28] width 17 height 17
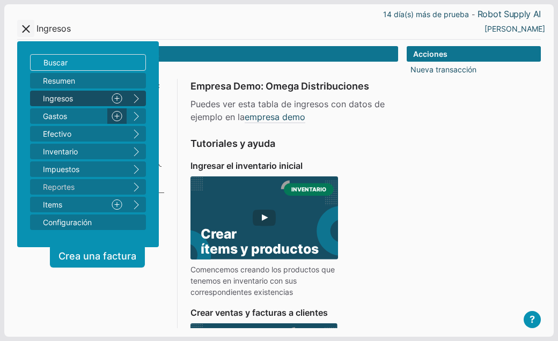
click at [116, 115] on link "Nuevo" at bounding box center [116, 116] width 19 height 16
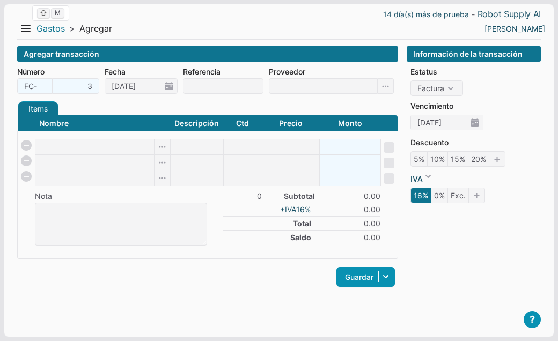
click at [47, 28] on link "Gastos" at bounding box center [51, 28] width 28 height 11
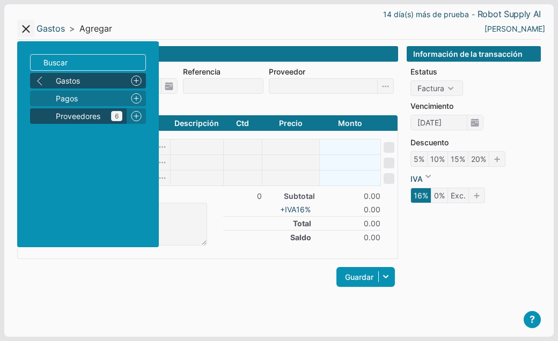
click at [77, 118] on span "Proveedores 6" at bounding box center [89, 116] width 67 height 11
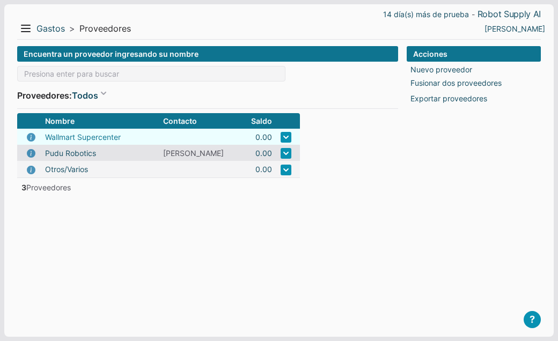
click at [72, 136] on link "Wallmart Supercenter" at bounding box center [83, 137] width 76 height 11
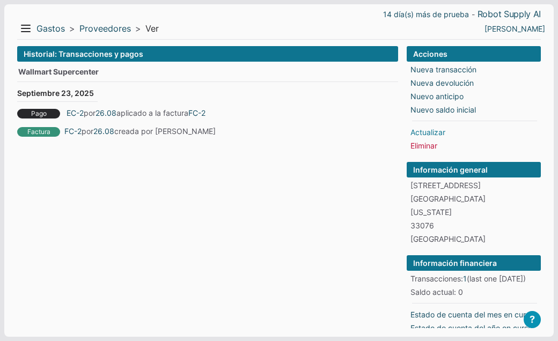
click at [434, 132] on link "Actualizar" at bounding box center [428, 132] width 35 height 11
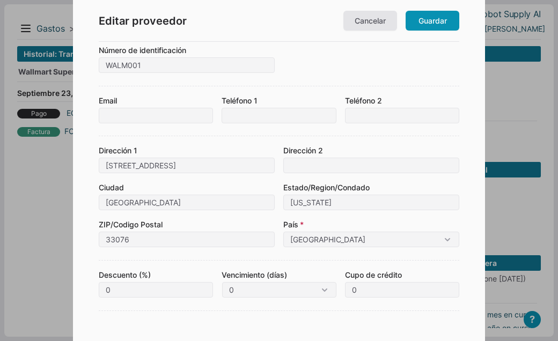
scroll to position [39, 0]
click at [294, 163] on input at bounding box center [371, 165] width 176 height 16
click at [247, 115] on input "Teléfono 1" at bounding box center [279, 115] width 114 height 16
paste input "954-757-0331"
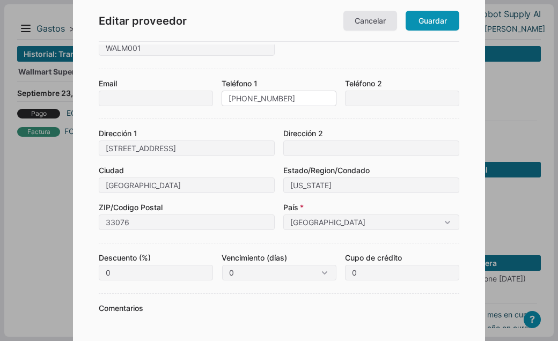
scroll to position [98, 0]
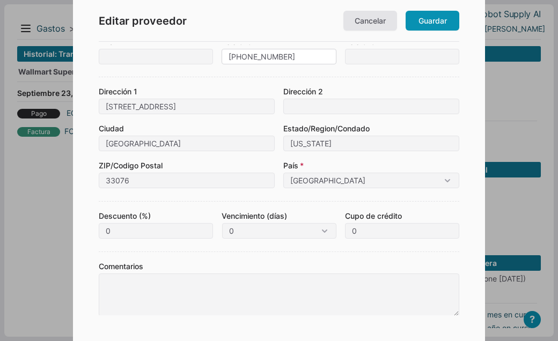
type input "954-757-0331"
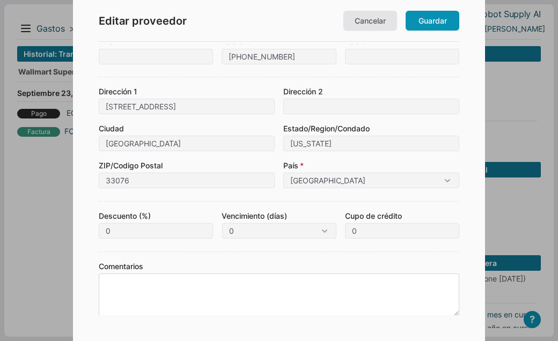
click at [161, 279] on textarea at bounding box center [279, 295] width 361 height 43
paste textarea "Tax ID (EIN): No se incluye en tickets de compra minorista, solo en facturación…"
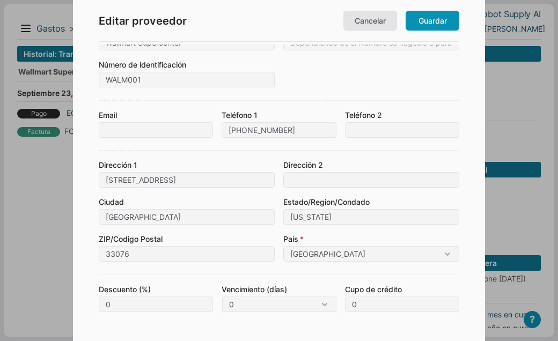
scroll to position [0, 0]
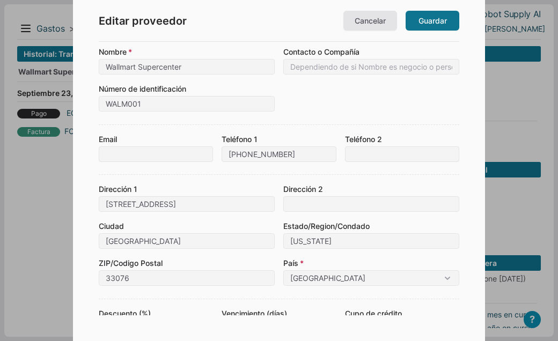
type textarea "Tax ID (EIN): No se incluye en tickets de compra minorista, solo en facturación…"
click at [422, 25] on link "Guardar" at bounding box center [433, 21] width 54 height 20
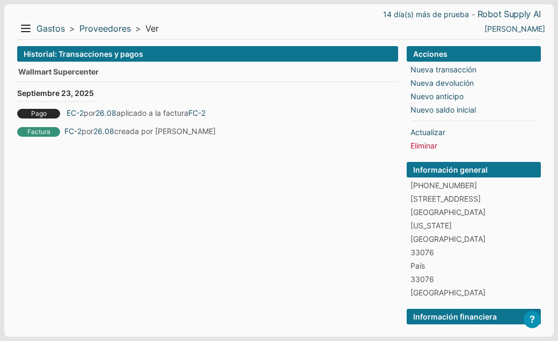
click at [311, 171] on div "Historial: Transacciones y pagos Wallmart Supercenter Septiembre 23, 2025 Pago …" at bounding box center [207, 222] width 381 height 352
click at [96, 28] on link "Proveedores" at bounding box center [105, 28] width 52 height 11
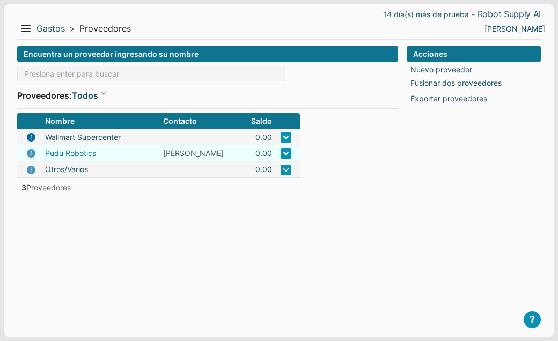
click at [79, 152] on link "Pudu Robotics" at bounding box center [70, 153] width 51 height 11
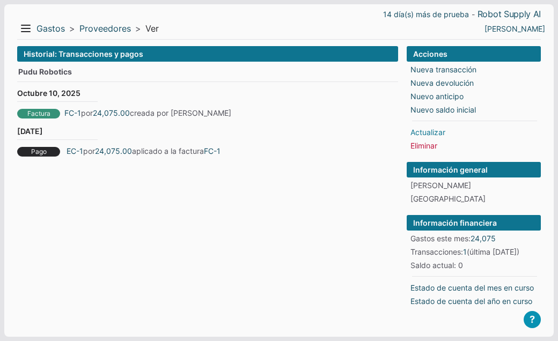
click at [435, 129] on link "Actualizar" at bounding box center [428, 132] width 35 height 11
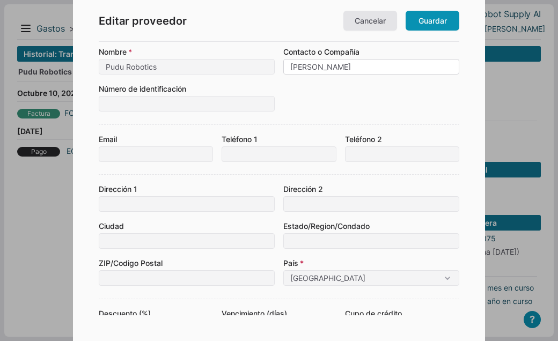
drag, startPoint x: 335, startPoint y: 68, endPoint x: 282, endPoint y: 63, distance: 52.8
click at [283, 63] on input "Terry Hu" at bounding box center [371, 67] width 176 height 16
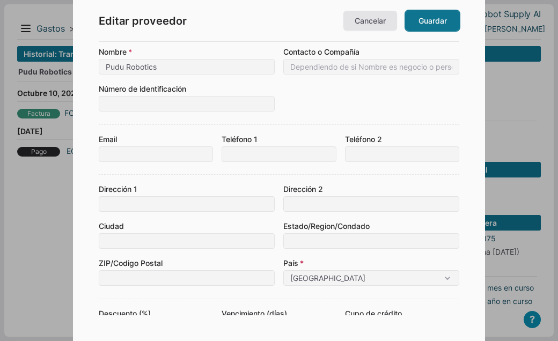
click at [431, 16] on link "Guardar" at bounding box center [433, 21] width 54 height 20
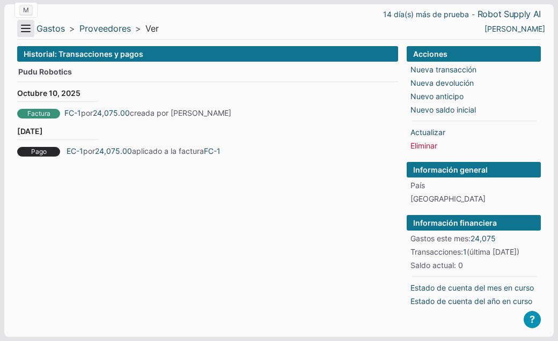
click at [26, 27] on button "Menu" at bounding box center [25, 28] width 17 height 17
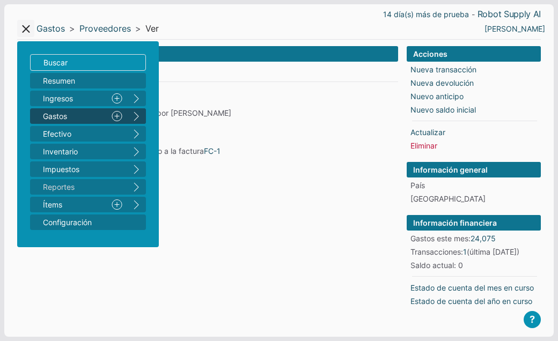
click at [279, 186] on div "Historial: Transacciones y pagos Pudu Robotics Octubre 10, 2025 Factura FC-1 po…" at bounding box center [207, 183] width 381 height 274
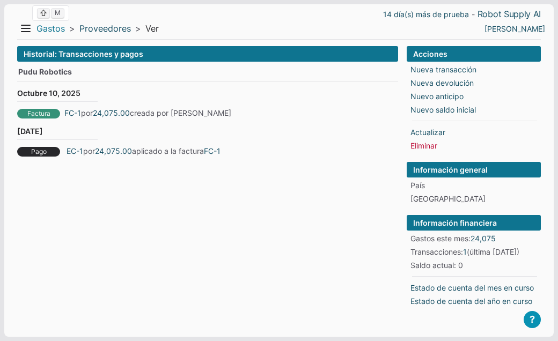
click at [43, 29] on link "Gastos" at bounding box center [51, 28] width 28 height 11
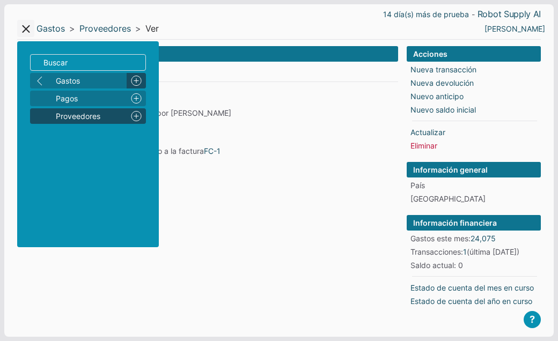
click at [138, 82] on link "Nuevo" at bounding box center [136, 81] width 19 height 16
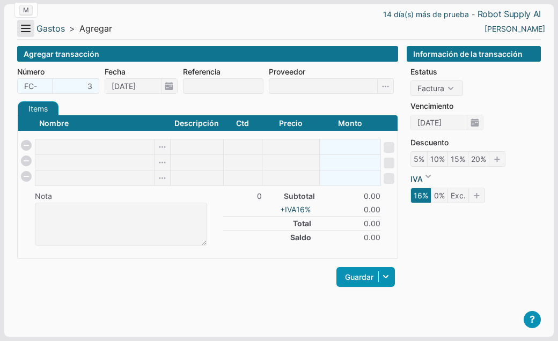
click at [31, 26] on button "Menu" at bounding box center [25, 28] width 17 height 17
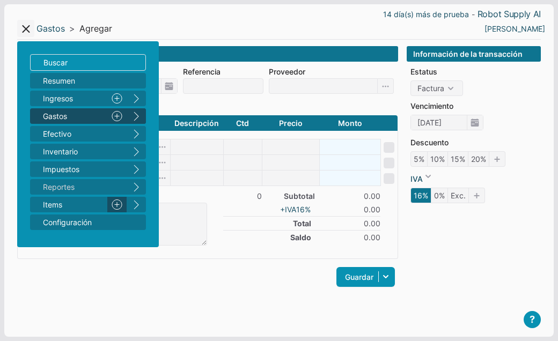
click at [118, 205] on link "Nuevo" at bounding box center [116, 205] width 19 height 16
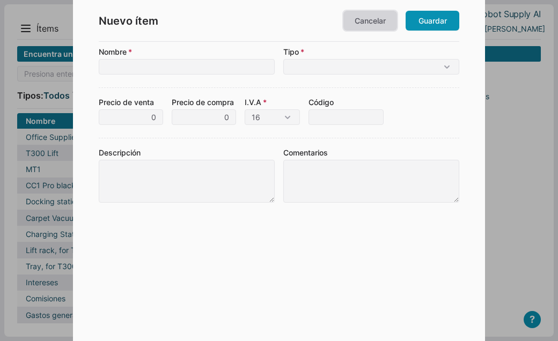
click at [368, 21] on link "Cancelar" at bounding box center [371, 21] width 54 height 20
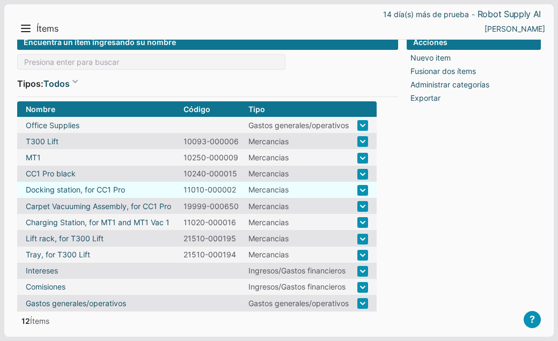
scroll to position [14, 0]
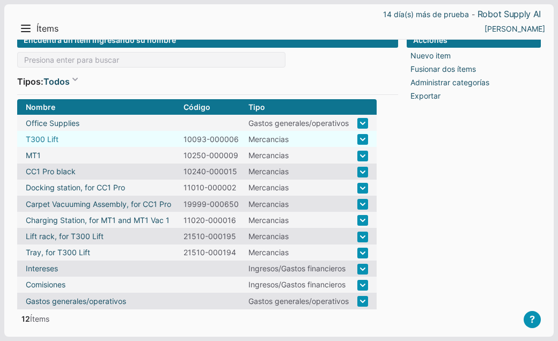
click at [47, 138] on link "T300 Lift" at bounding box center [42, 139] width 33 height 11
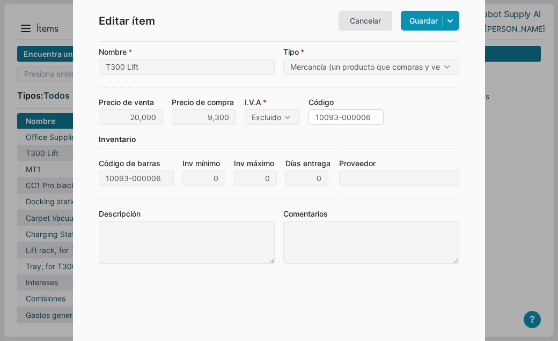
drag, startPoint x: 313, startPoint y: 120, endPoint x: 383, endPoint y: 121, distance: 69.8
click at [383, 121] on input "10093-000006" at bounding box center [346, 118] width 75 height 16
select select "0"
click option "0" at bounding box center [0, 0] width 0 height 0
click at [422, 23] on link "Guardar" at bounding box center [430, 21] width 59 height 20
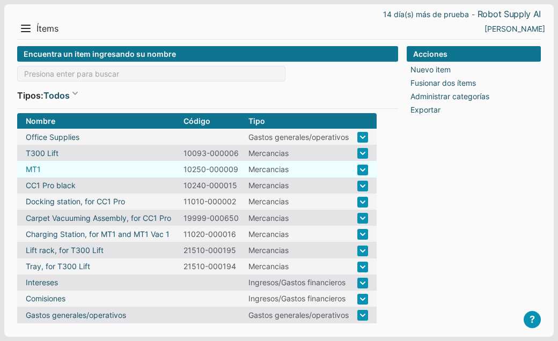
click at [35, 170] on link "MT1" at bounding box center [33, 169] width 15 height 11
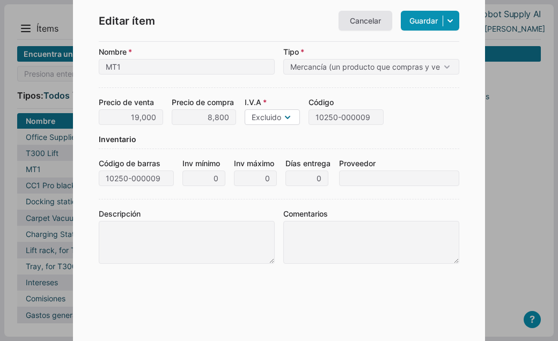
select select "0"
click option "0" at bounding box center [0, 0] width 0 height 0
click at [420, 19] on link "Guardar" at bounding box center [430, 21] width 59 height 20
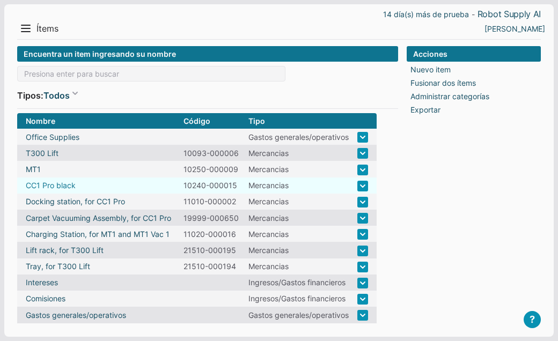
click at [56, 184] on link "CC1 Pro black" at bounding box center [51, 185] width 50 height 11
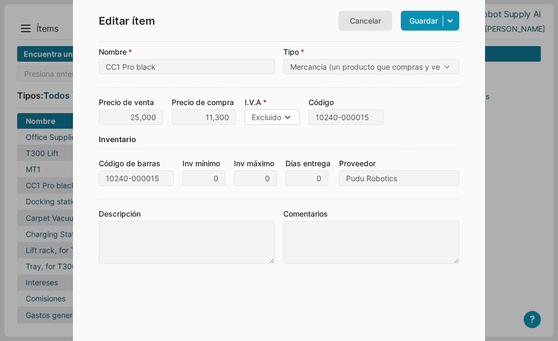
select select "0"
click option "0" at bounding box center [0, 0] width 0 height 0
click at [415, 19] on link "Guardar" at bounding box center [430, 21] width 59 height 20
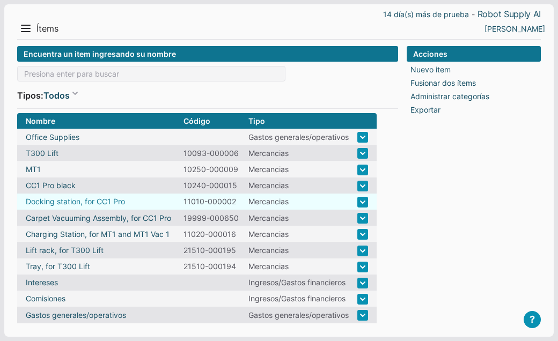
click at [74, 199] on link "Docking station, for CC1 Pro" at bounding box center [75, 201] width 99 height 11
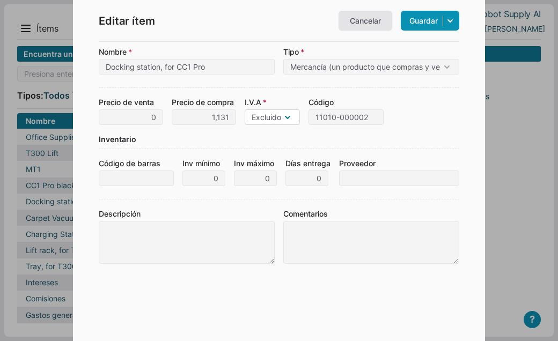
select select "0"
click option "0" at bounding box center [0, 0] width 0 height 0
click at [412, 26] on link "Guardar" at bounding box center [430, 21] width 59 height 20
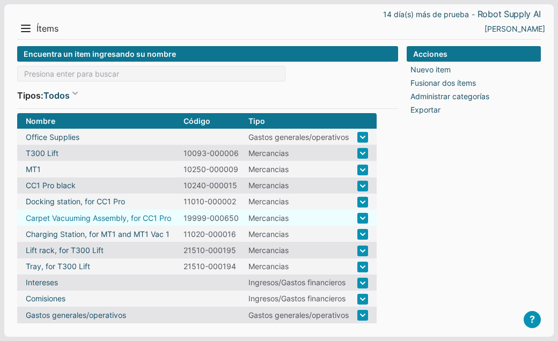
click at [136, 216] on link "Carpet Vacuuming Assembly, for CC1 Pro" at bounding box center [98, 218] width 145 height 11
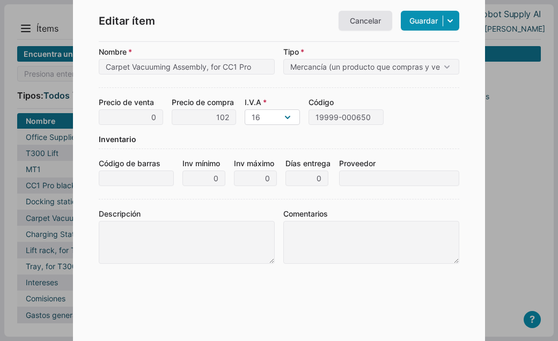
select select "0"
click option "0" at bounding box center [0, 0] width 0 height 0
click at [414, 27] on link "Guardar" at bounding box center [430, 21] width 59 height 20
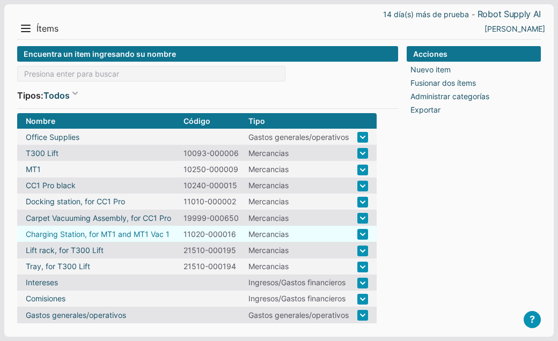
click at [135, 231] on link "Charging Station, for MT1 and MT1 Vac 1" at bounding box center [98, 234] width 144 height 11
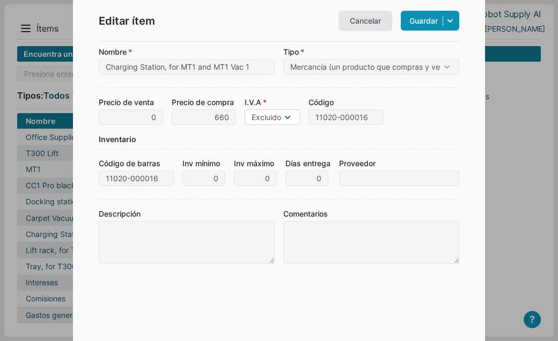
select select "0"
click option "0" at bounding box center [0, 0] width 0 height 0
click at [420, 17] on link "Guardar" at bounding box center [430, 21] width 59 height 20
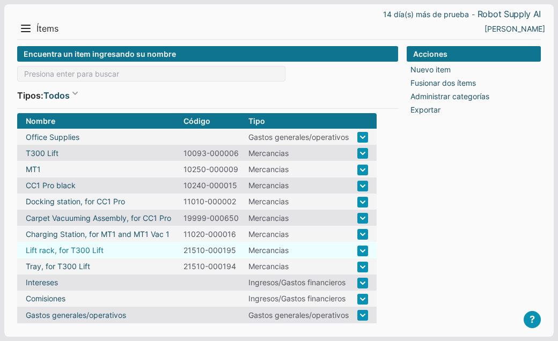
click at [96, 249] on link "Lift rack, for T300 Lift" at bounding box center [65, 250] width 78 height 11
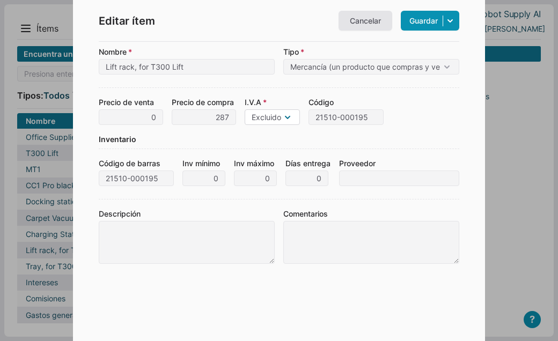
select select "0"
click option "0" at bounding box center [0, 0] width 0 height 0
click at [417, 23] on link "Guardar" at bounding box center [430, 21] width 59 height 20
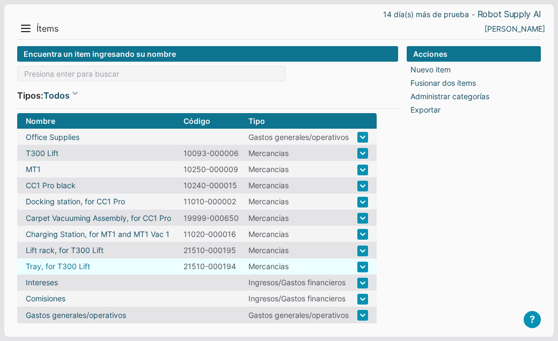
click at [83, 265] on link "Tray, for T300 Lift" at bounding box center [58, 266] width 64 height 11
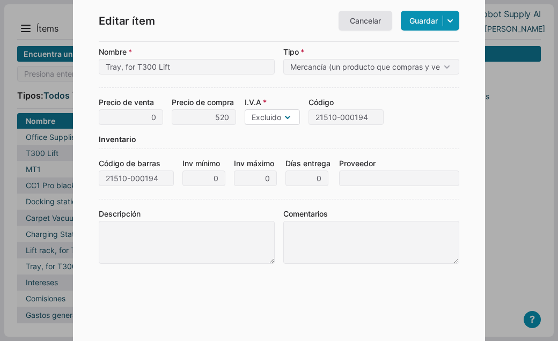
select select "0"
click option "0" at bounding box center [0, 0] width 0 height 0
click at [421, 26] on link "Guardar" at bounding box center [430, 21] width 59 height 20
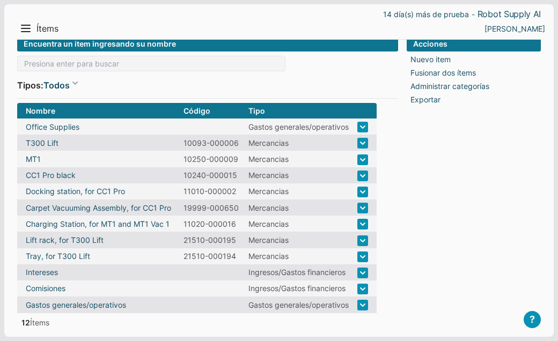
scroll to position [14, 0]
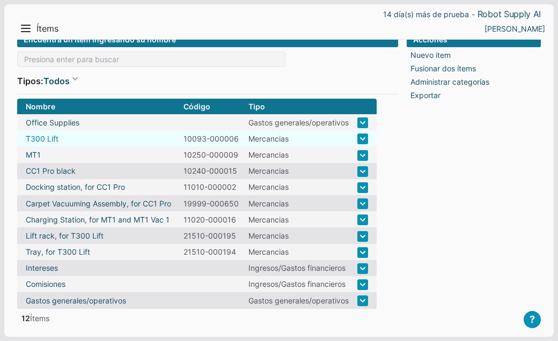
click at [48, 140] on link "T300 Lift" at bounding box center [42, 138] width 33 height 11
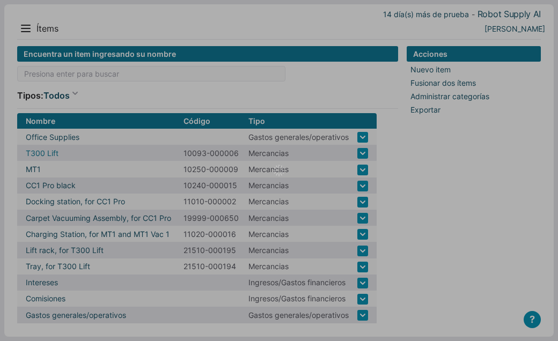
scroll to position [0, 0]
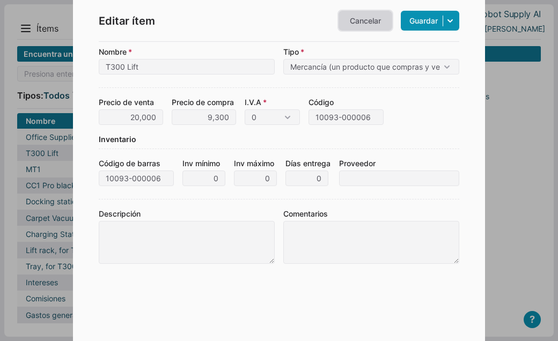
click at [367, 26] on link "Cancelar" at bounding box center [366, 21] width 54 height 20
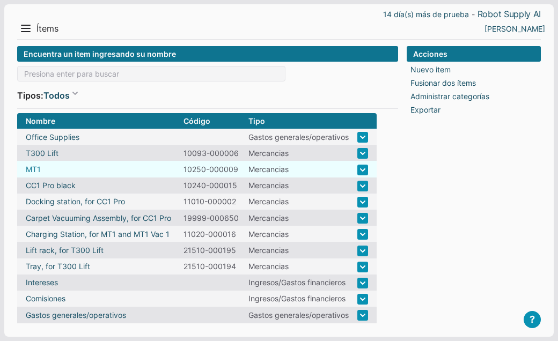
click at [34, 170] on link "MT1" at bounding box center [33, 169] width 15 height 11
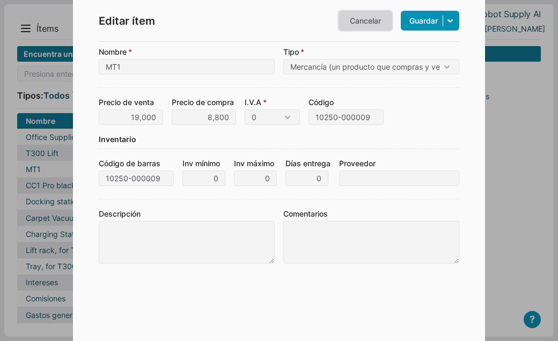
click at [357, 25] on link "Cancelar" at bounding box center [366, 21] width 54 height 20
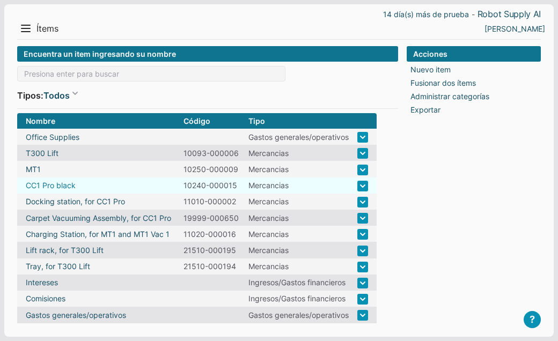
click at [51, 184] on link "CC1 Pro black" at bounding box center [51, 185] width 50 height 11
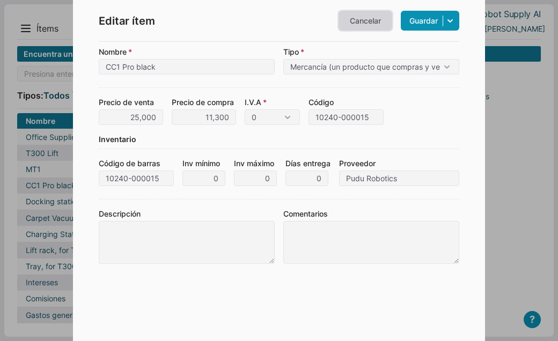
click at [360, 20] on link "Cancelar" at bounding box center [366, 21] width 54 height 20
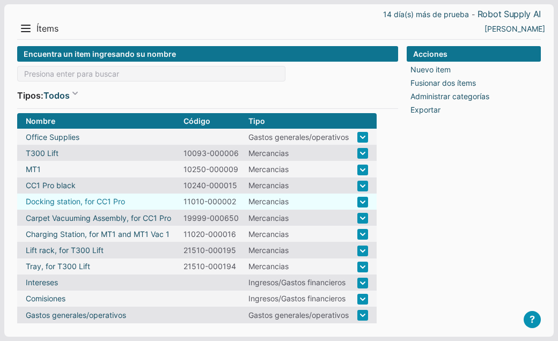
click at [89, 200] on link "Docking station, for CC1 Pro" at bounding box center [75, 201] width 99 height 11
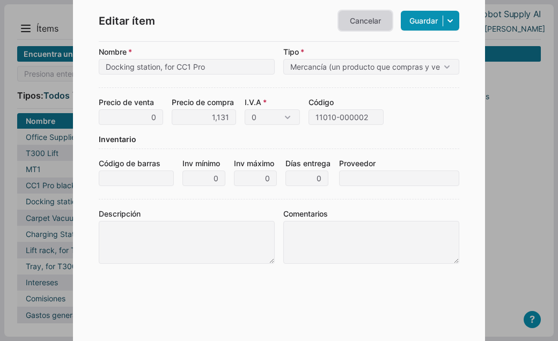
click at [354, 21] on link "Cancelar" at bounding box center [366, 21] width 54 height 20
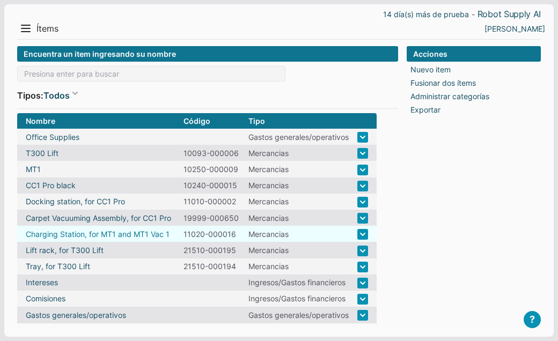
click at [92, 234] on link "Charging Station, for MT1 and MT1 Vac 1" at bounding box center [98, 234] width 144 height 11
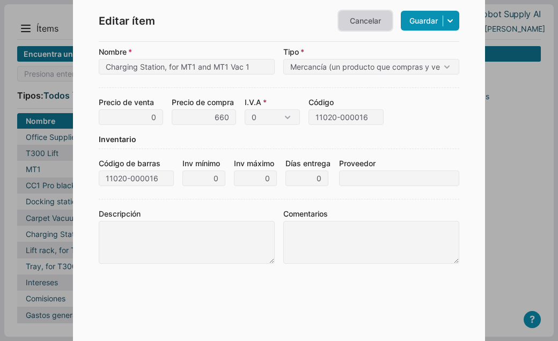
click at [358, 20] on link "Cancelar" at bounding box center [366, 21] width 54 height 20
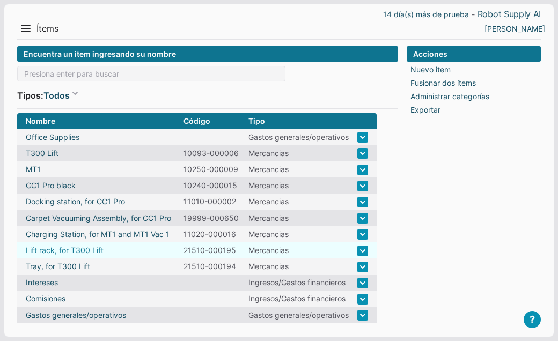
click at [82, 247] on link "Lift rack, for T300 Lift" at bounding box center [65, 250] width 78 height 11
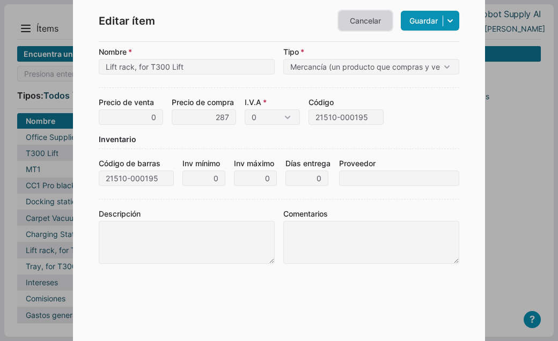
click at [360, 23] on link "Cancelar" at bounding box center [366, 21] width 54 height 20
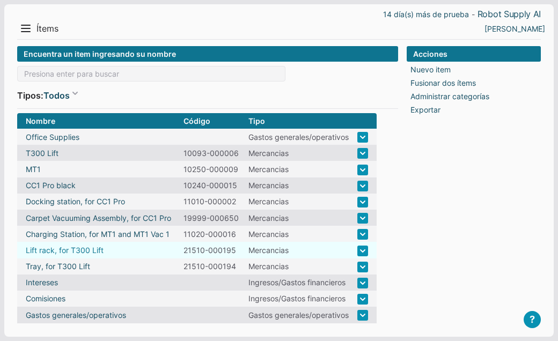
click at [76, 247] on link "Lift rack, for T300 Lift" at bounding box center [65, 250] width 78 height 11
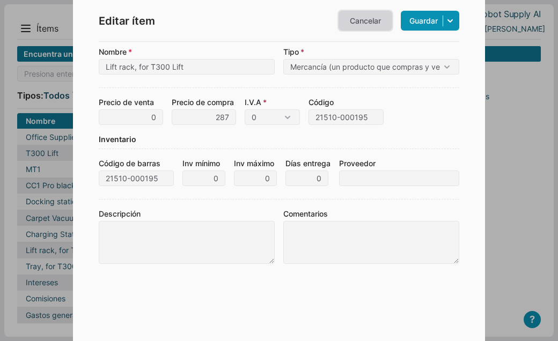
click at [357, 23] on link "Cancelar" at bounding box center [366, 21] width 54 height 20
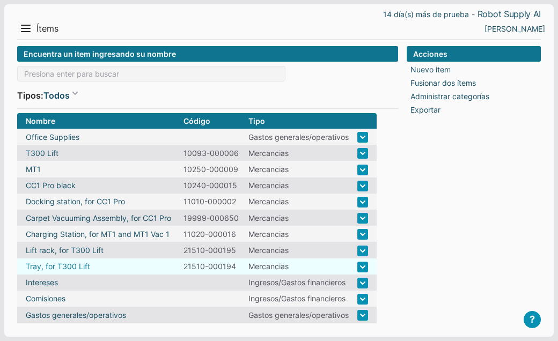
click at [79, 261] on link "Tray, for T300 Lift" at bounding box center [58, 266] width 64 height 11
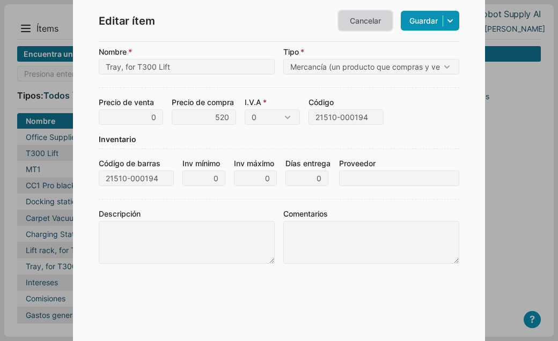
click at [358, 21] on link "Cancelar" at bounding box center [366, 21] width 54 height 20
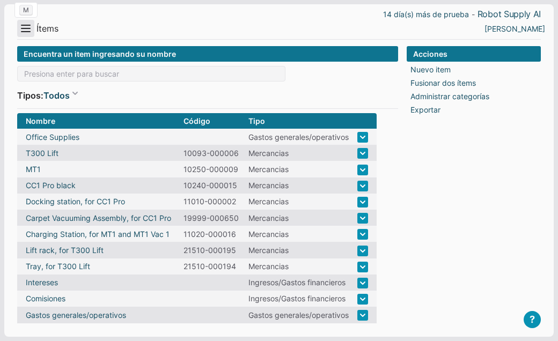
click at [28, 28] on button "Menu" at bounding box center [25, 28] width 17 height 17
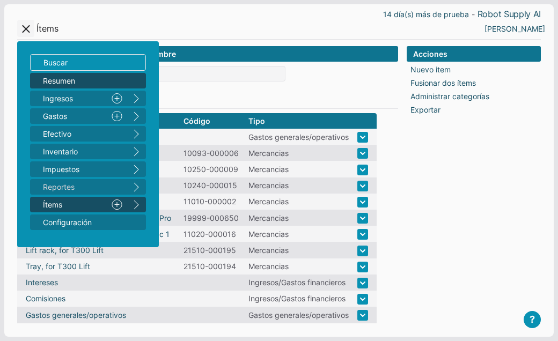
click at [56, 81] on span "Resumen" at bounding box center [82, 80] width 79 height 11
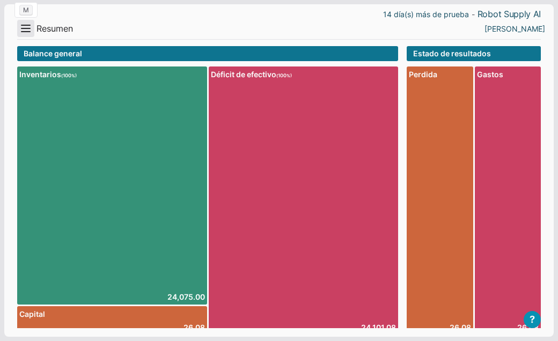
click at [27, 29] on button "Menu" at bounding box center [25, 28] width 17 height 17
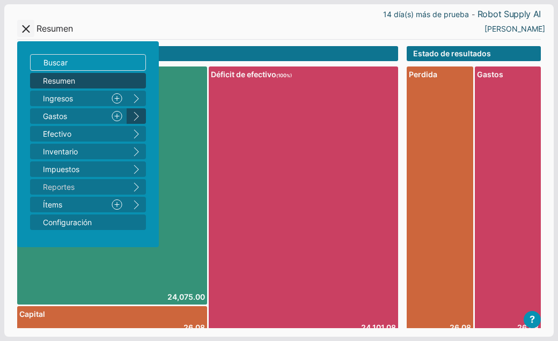
click at [136, 119] on button "right" at bounding box center [136, 116] width 19 height 16
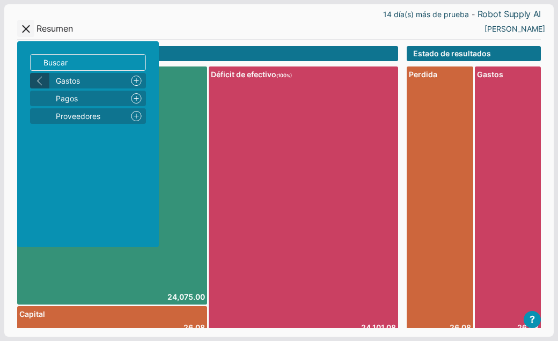
click at [42, 77] on button "left" at bounding box center [39, 81] width 19 height 16
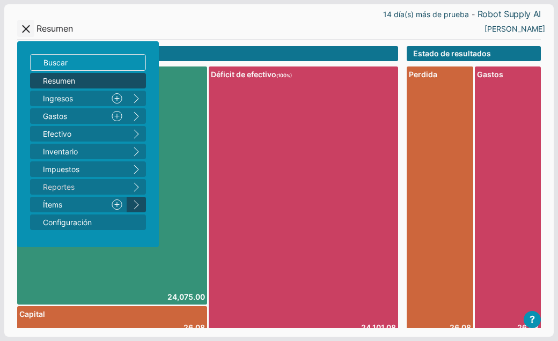
click at [135, 206] on button "right" at bounding box center [136, 205] width 19 height 16
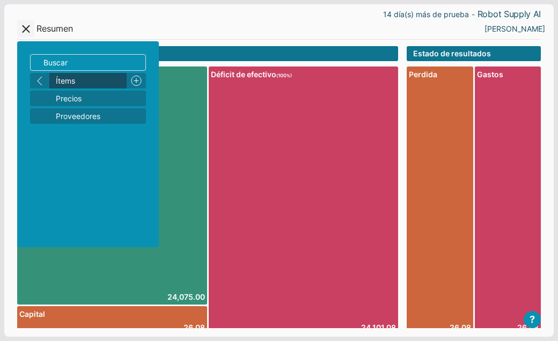
click at [92, 81] on span "Ítems" at bounding box center [89, 80] width 67 height 11
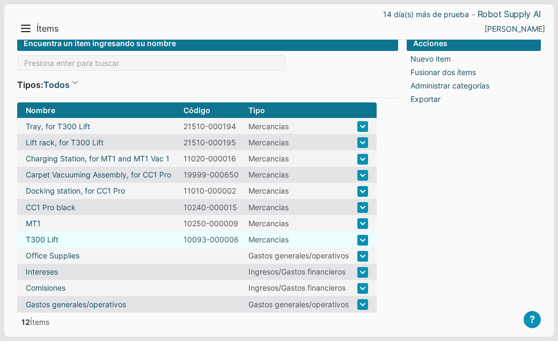
scroll to position [14, 0]
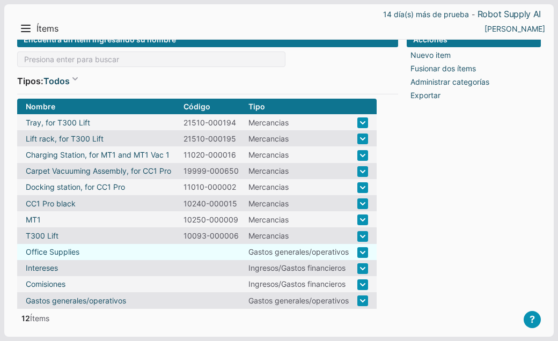
click at [360, 249] on link at bounding box center [363, 252] width 11 height 11
click at [67, 249] on link "Office Supplies" at bounding box center [53, 251] width 54 height 11
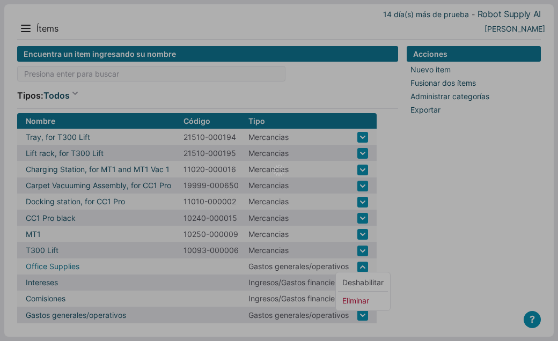
scroll to position [0, 0]
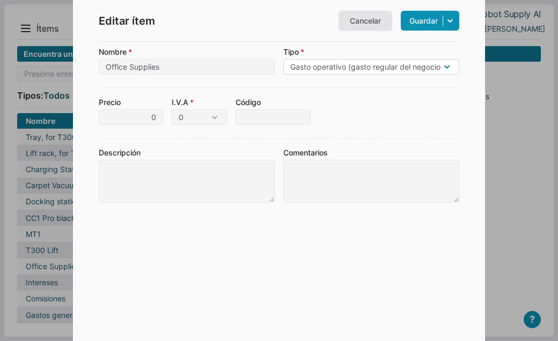
click at [283, 59] on select "Mercancía (un producto que compras y vendes) Material (algo consumido producien…" at bounding box center [371, 67] width 176 height 16
click at [370, 21] on link "Cancelar" at bounding box center [366, 21] width 54 height 20
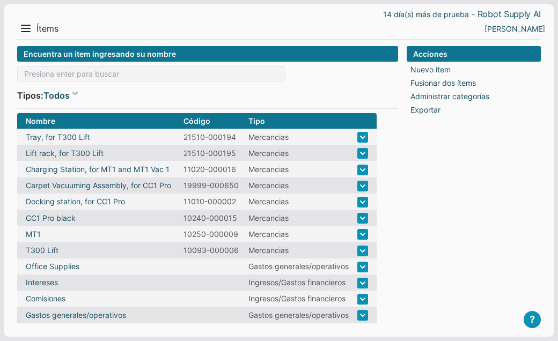
scroll to position [14, 0]
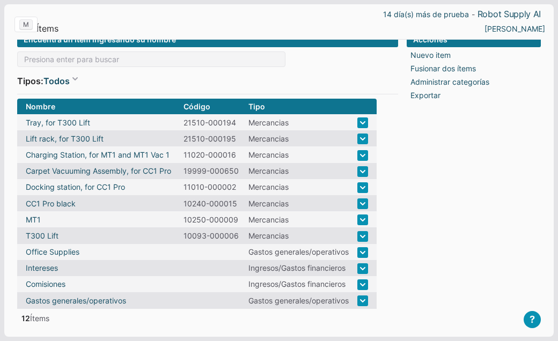
click at [26, 29] on icon "M" at bounding box center [25, 24] width 13 height 10
